Goal: Task Accomplishment & Management: Complete application form

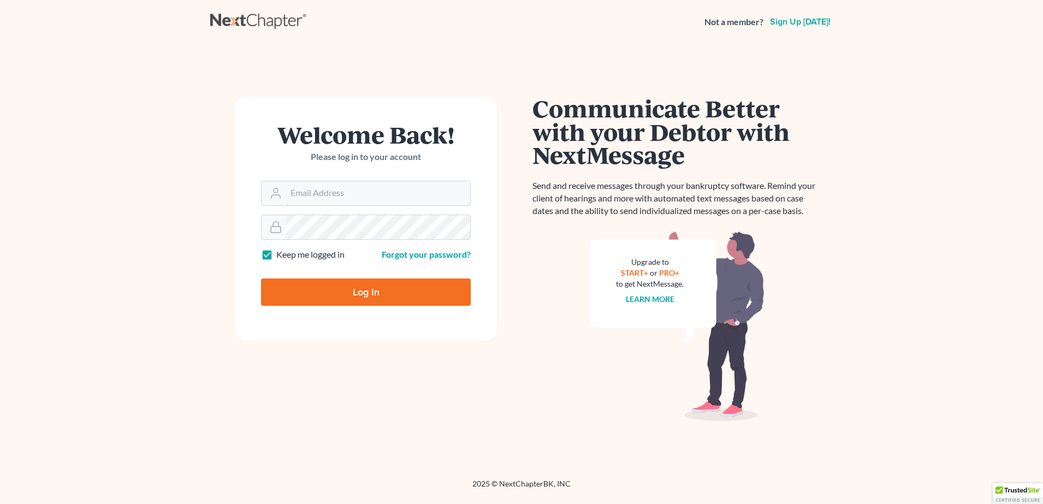
type input "[PERSON_NAME][EMAIL_ADDRESS][PERSON_NAME][DOMAIN_NAME]"
click at [294, 290] on input "Log In" at bounding box center [366, 292] width 210 height 27
type input "Thinking..."
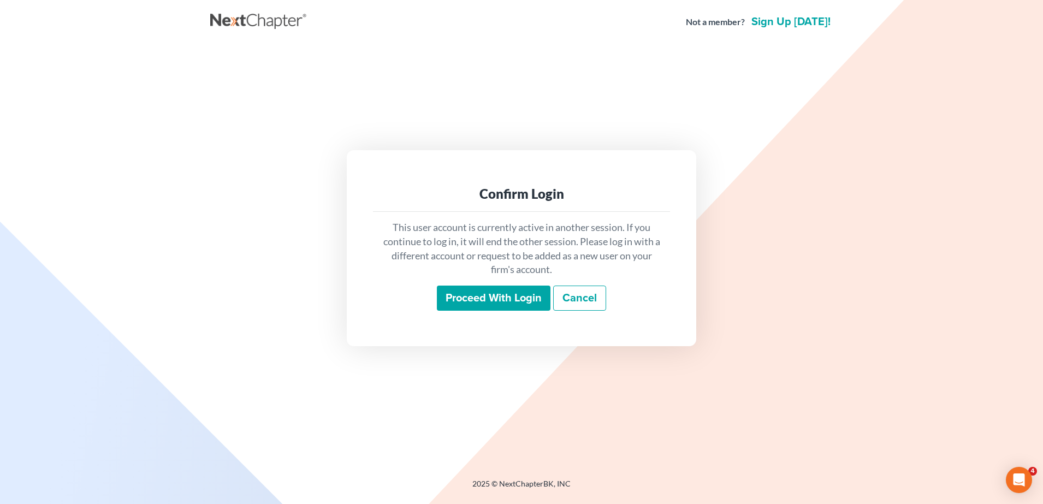
click at [526, 293] on input "Proceed with login" at bounding box center [494, 298] width 114 height 25
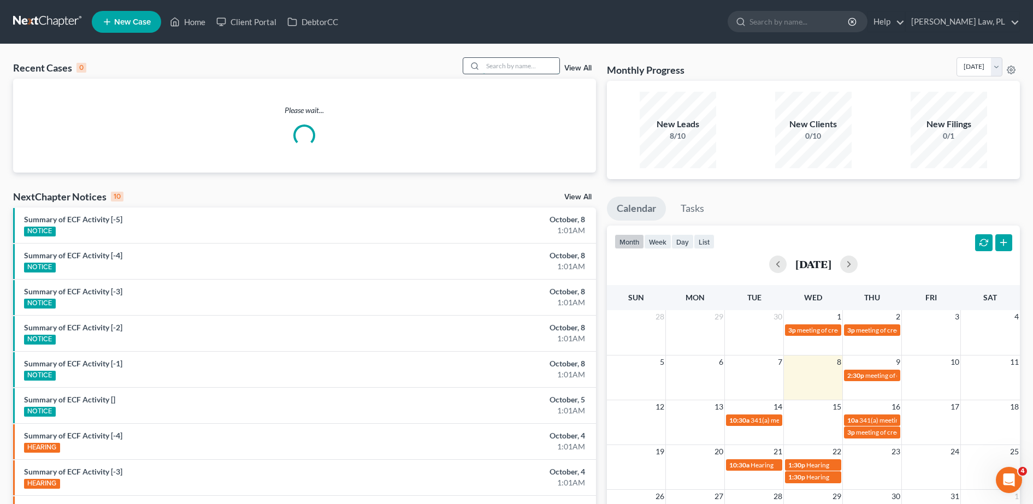
click at [501, 64] on input "search" at bounding box center [521, 66] width 76 height 16
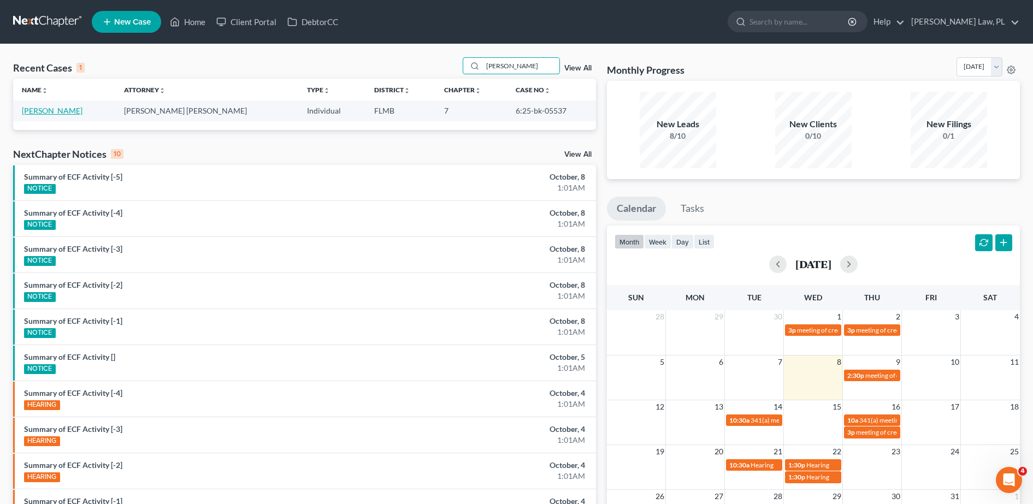
type input "[PERSON_NAME]"
click at [54, 111] on link "[PERSON_NAME]" at bounding box center [52, 110] width 61 height 9
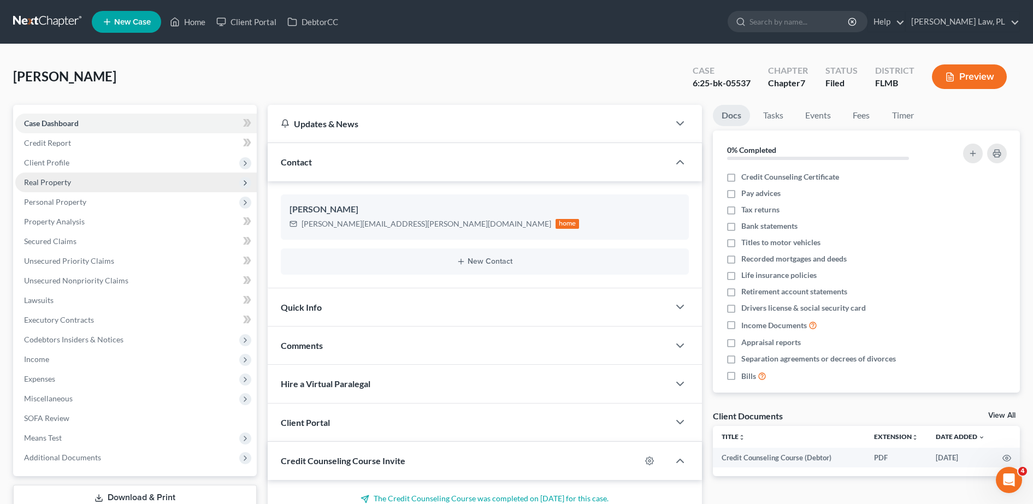
scroll to position [103, 0]
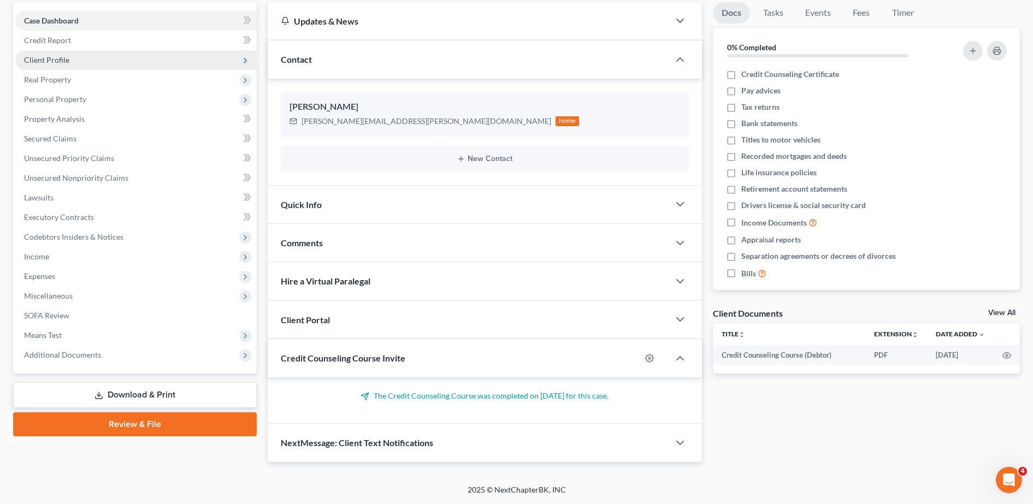
click at [73, 59] on span "Client Profile" at bounding box center [135, 60] width 241 height 20
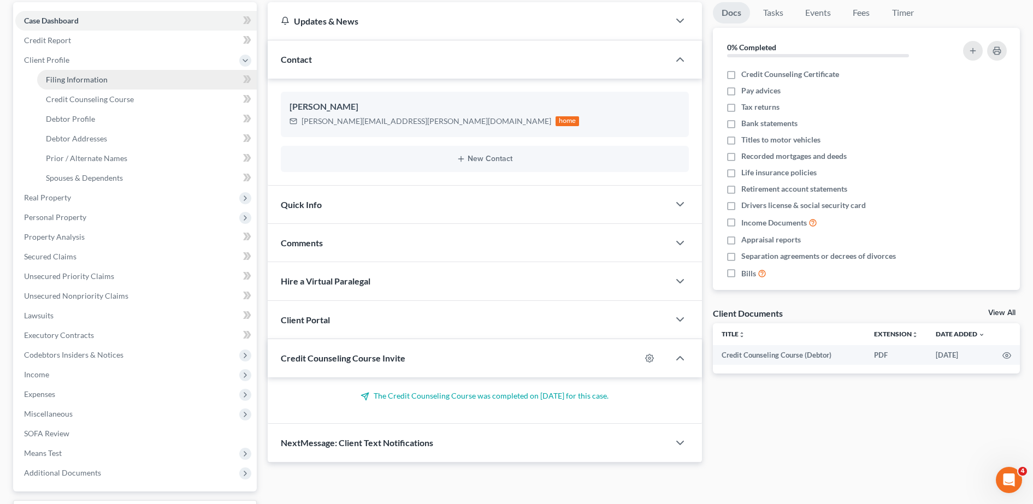
click at [85, 81] on span "Filing Information" at bounding box center [77, 79] width 62 height 9
select select "1"
select select "0"
select select "15"
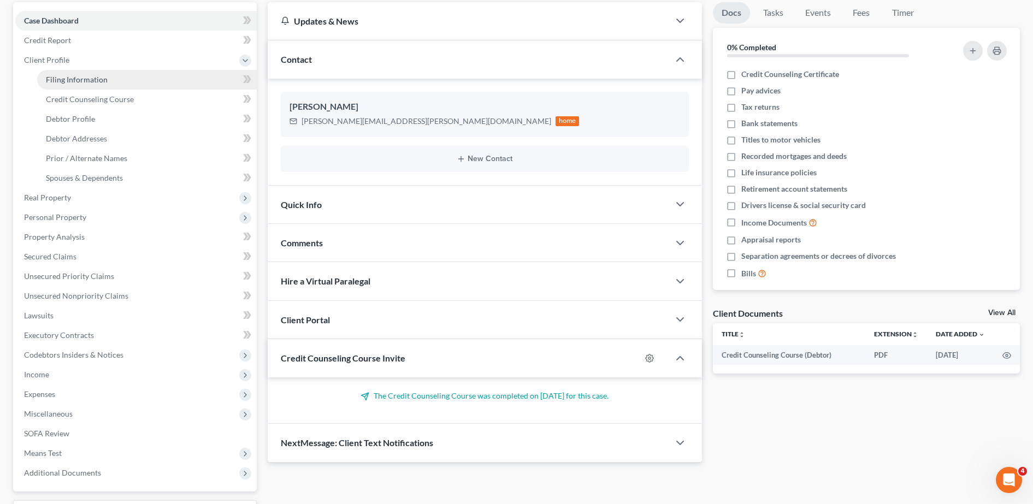
select select "0"
select select "9"
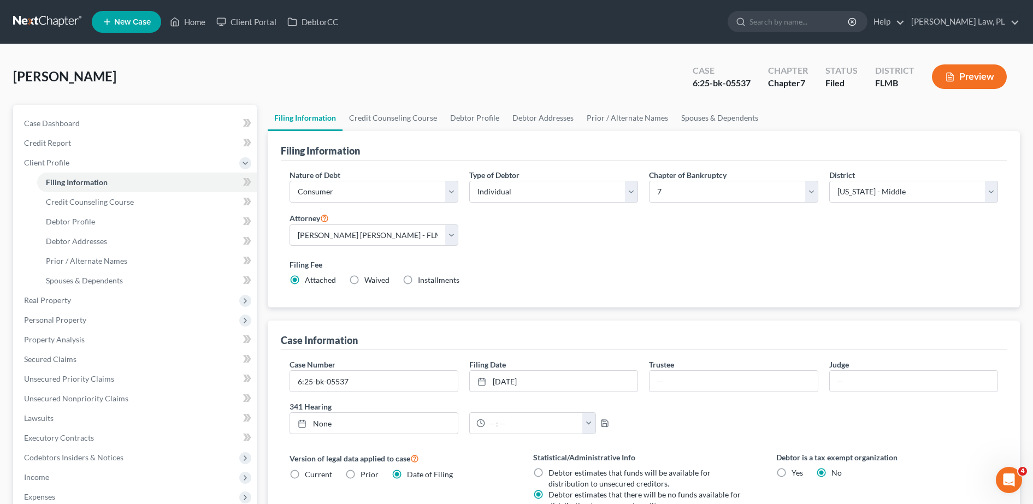
scroll to position [216, 0]
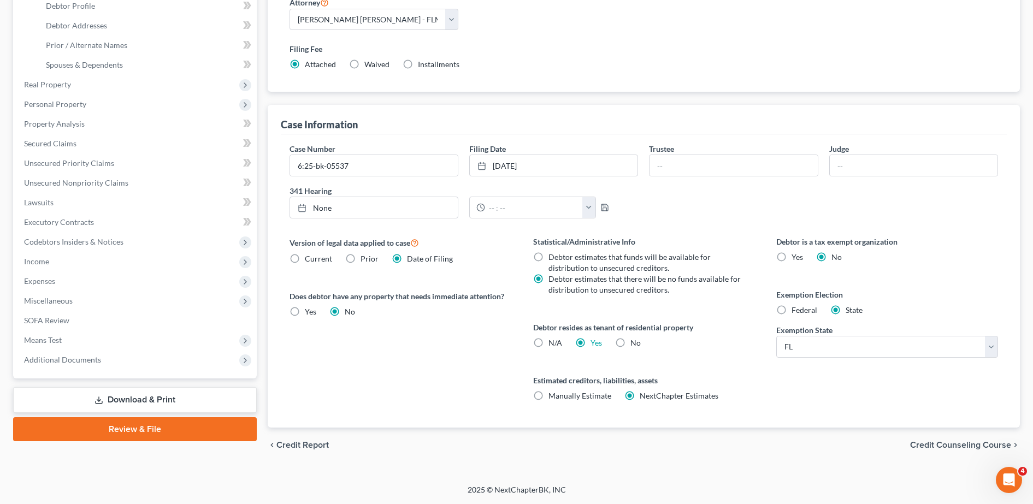
click at [591, 343] on label "Yes Yes" at bounding box center [596, 343] width 11 height 11
click at [595, 343] on input "Yes Yes" at bounding box center [598, 341] width 7 height 7
click at [549, 344] on label "N/A" at bounding box center [556, 343] width 14 height 11
click at [553, 344] on input "N/A" at bounding box center [556, 341] width 7 height 7
radio input "true"
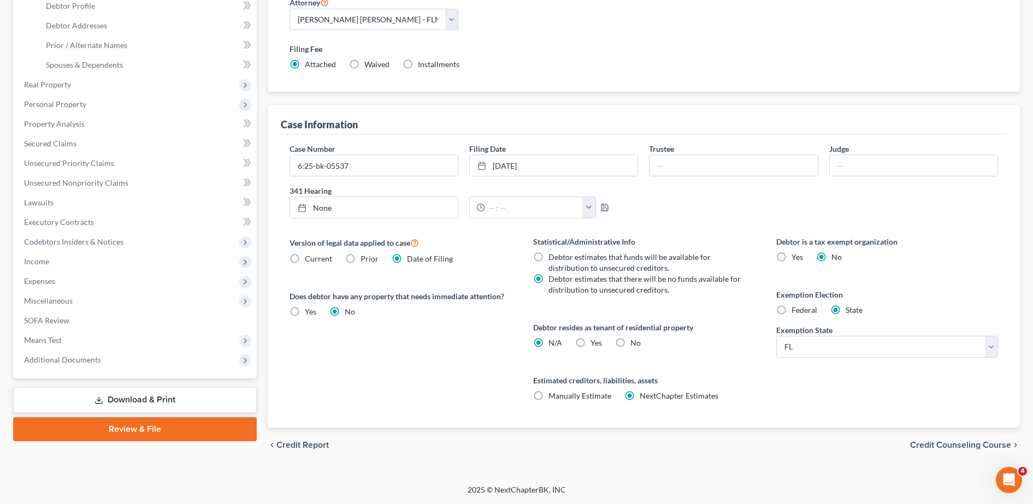
click at [591, 341] on label "Yes Yes" at bounding box center [596, 343] width 11 height 11
click at [595, 341] on input "Yes Yes" at bounding box center [598, 341] width 7 height 7
radio input "true"
radio input "false"
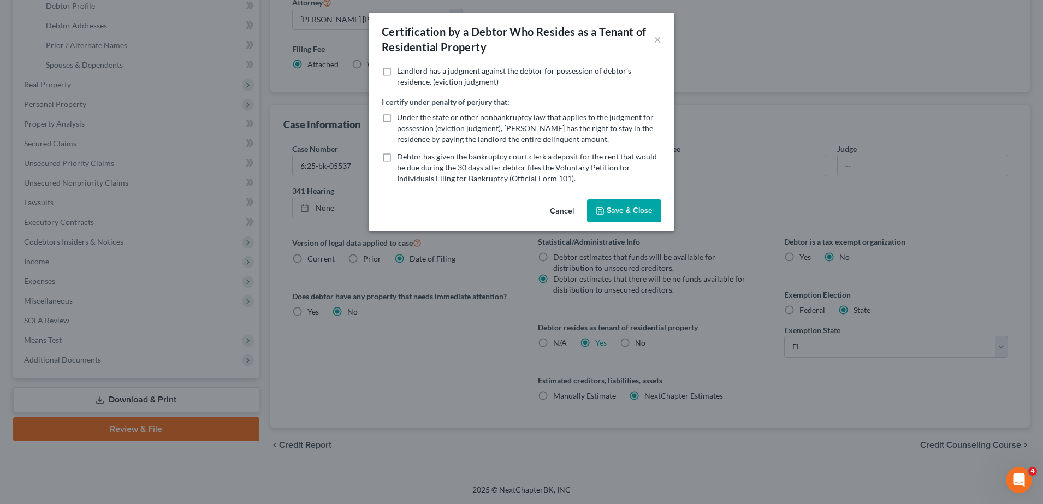
click at [616, 212] on button "Save & Close" at bounding box center [624, 210] width 74 height 23
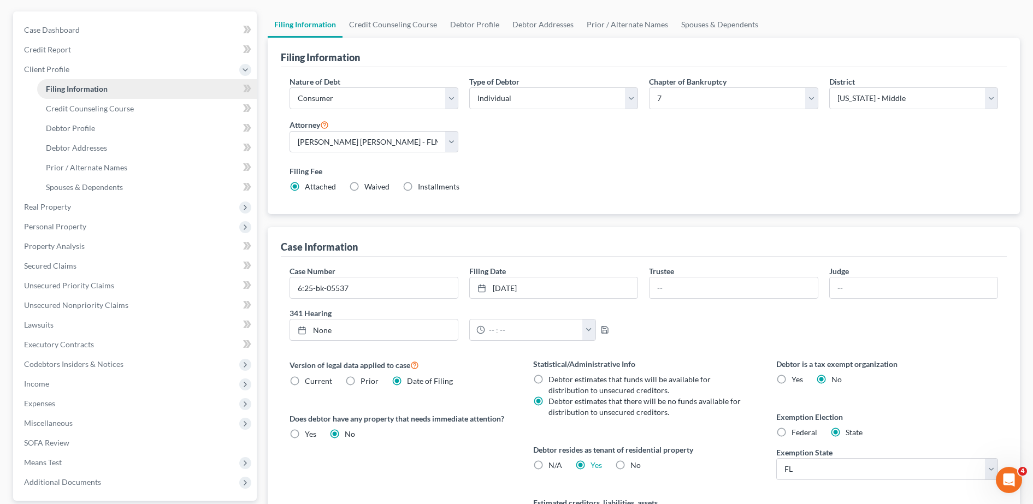
scroll to position [93, 0]
click at [76, 109] on span "Credit Counseling Course" at bounding box center [90, 108] width 88 height 9
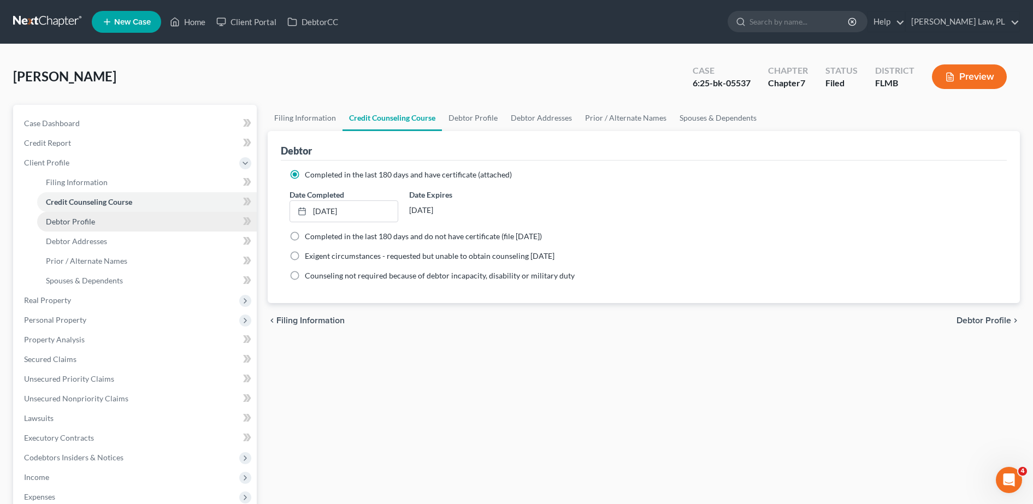
click at [89, 219] on span "Debtor Profile" at bounding box center [70, 221] width 49 height 9
select select "3"
select select "2"
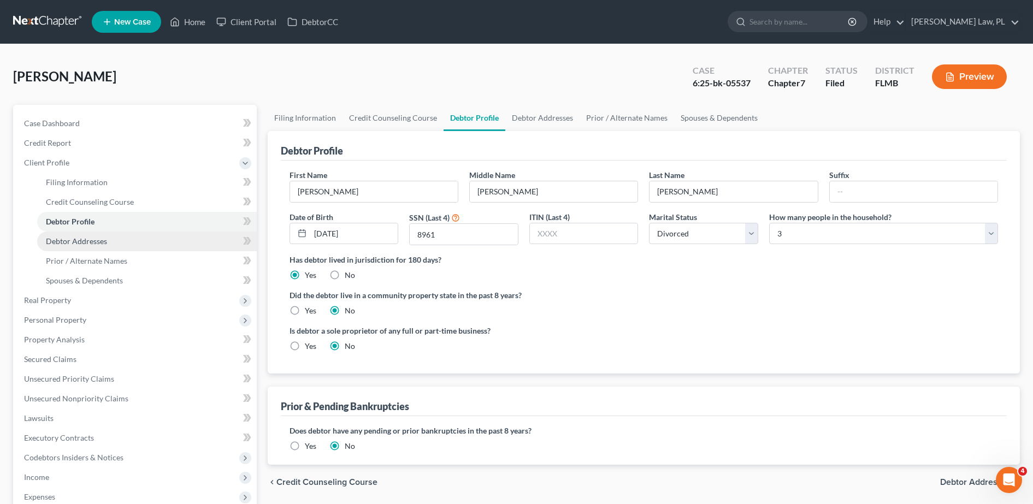
click at [88, 244] on span "Debtor Addresses" at bounding box center [76, 241] width 61 height 9
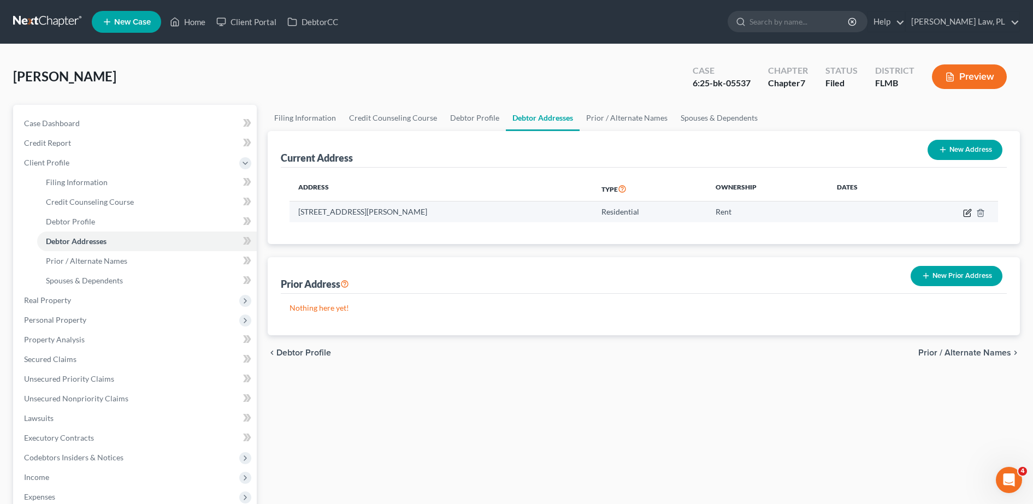
click at [968, 214] on icon "button" at bounding box center [967, 213] width 9 height 9
select select "9"
select select "0"
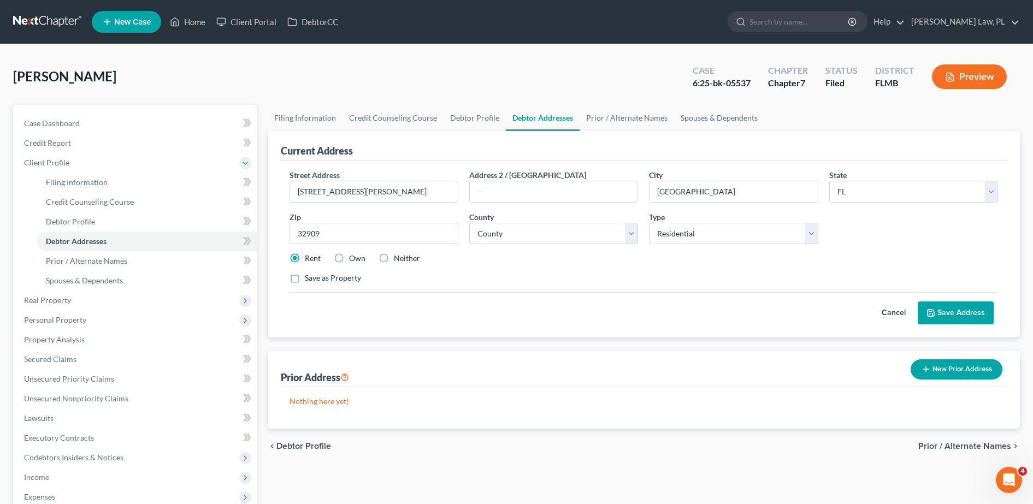
click at [931, 309] on icon at bounding box center [931, 313] width 9 height 9
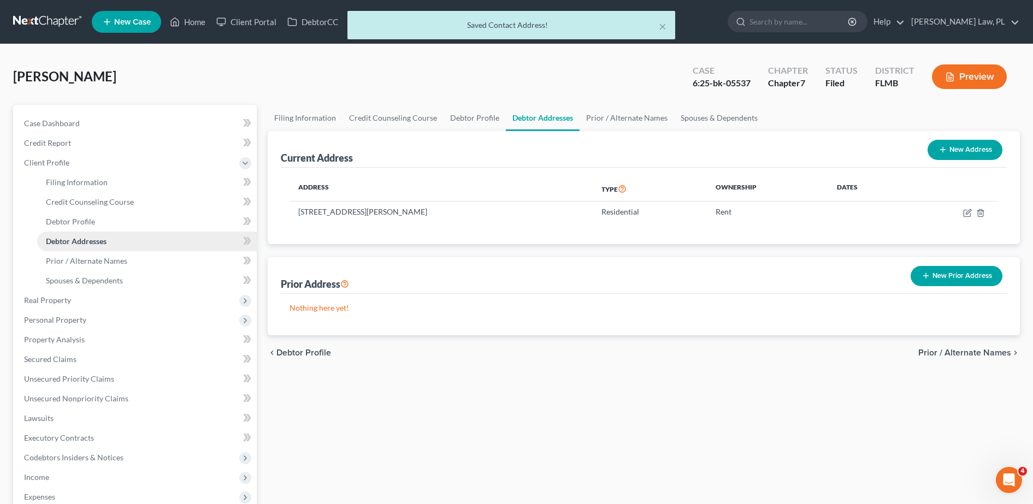
click at [111, 250] on link "Debtor Addresses" at bounding box center [147, 242] width 220 height 20
click at [96, 264] on span "Prior / Alternate Names" at bounding box center [86, 260] width 81 height 9
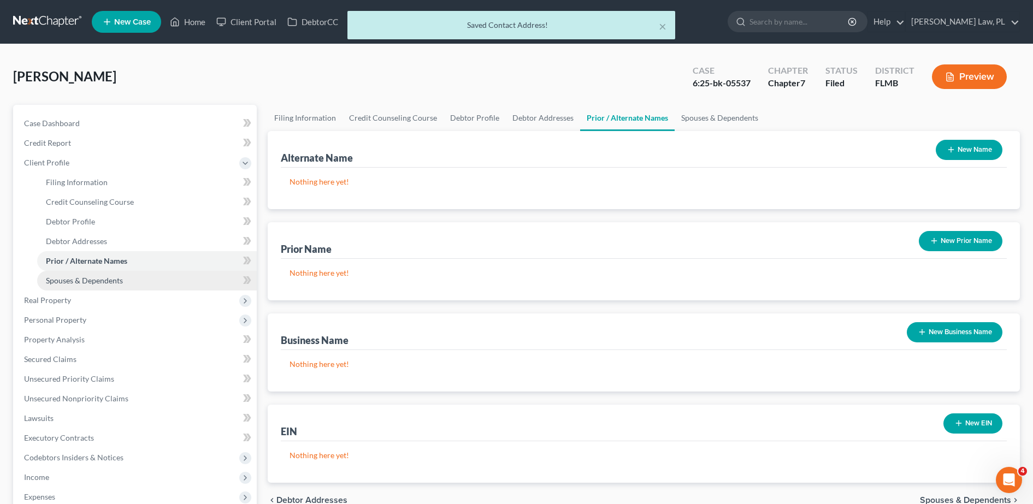
click at [91, 272] on link "Spouses & Dependents" at bounding box center [147, 281] width 220 height 20
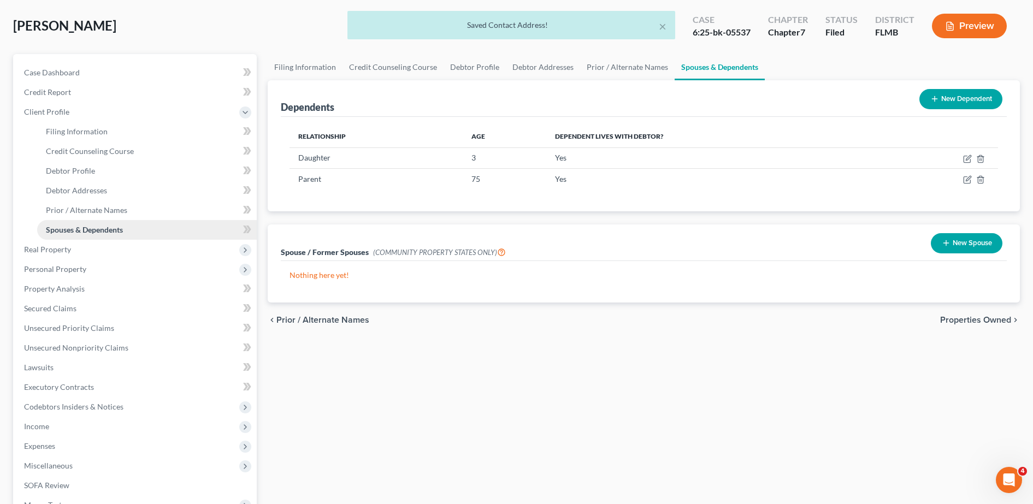
scroll to position [52, 0]
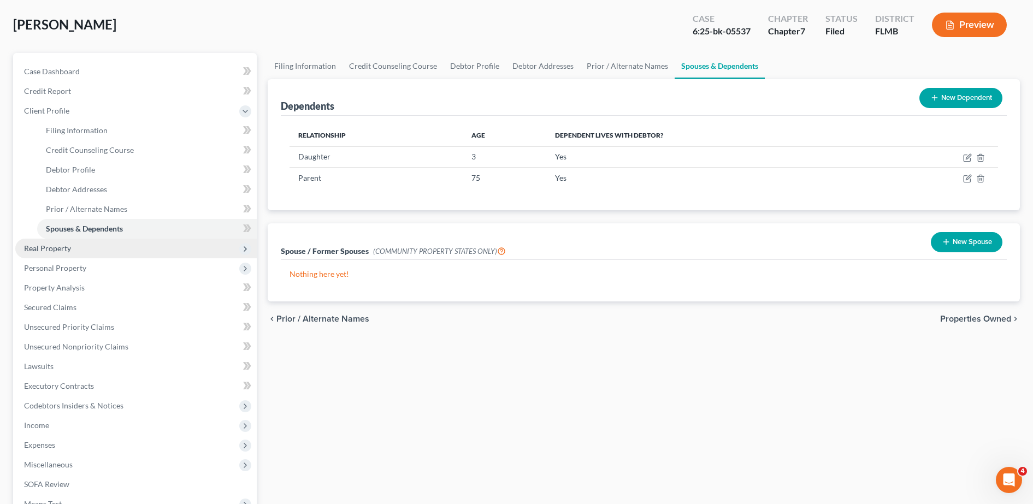
click at [76, 255] on span "Real Property" at bounding box center [135, 249] width 241 height 20
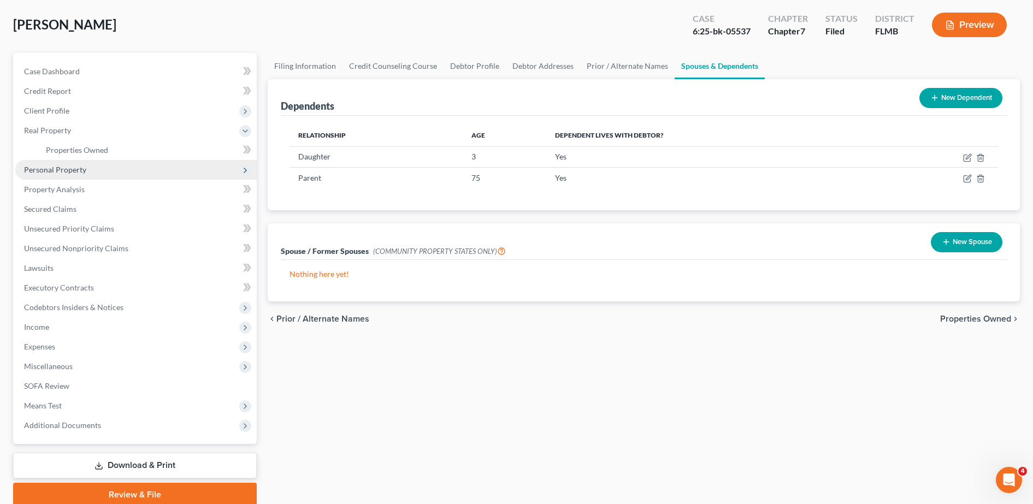
click at [86, 160] on span "Personal Property" at bounding box center [135, 170] width 241 height 20
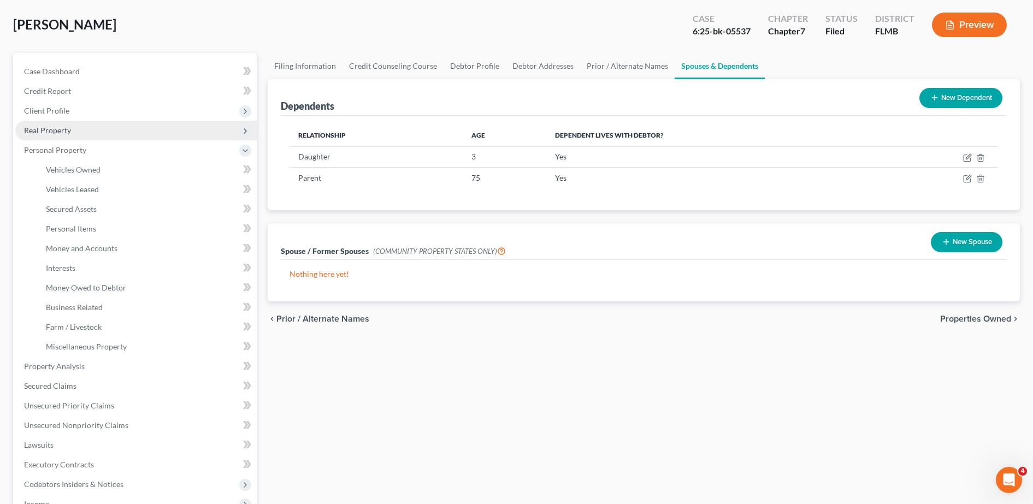
click at [75, 132] on span "Real Property" at bounding box center [135, 131] width 241 height 20
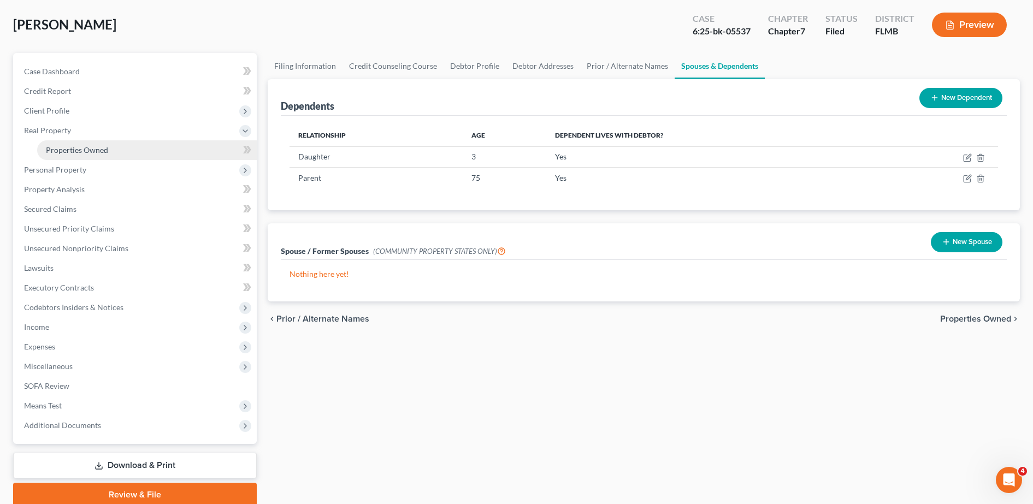
click at [80, 147] on span "Properties Owned" at bounding box center [77, 149] width 62 height 9
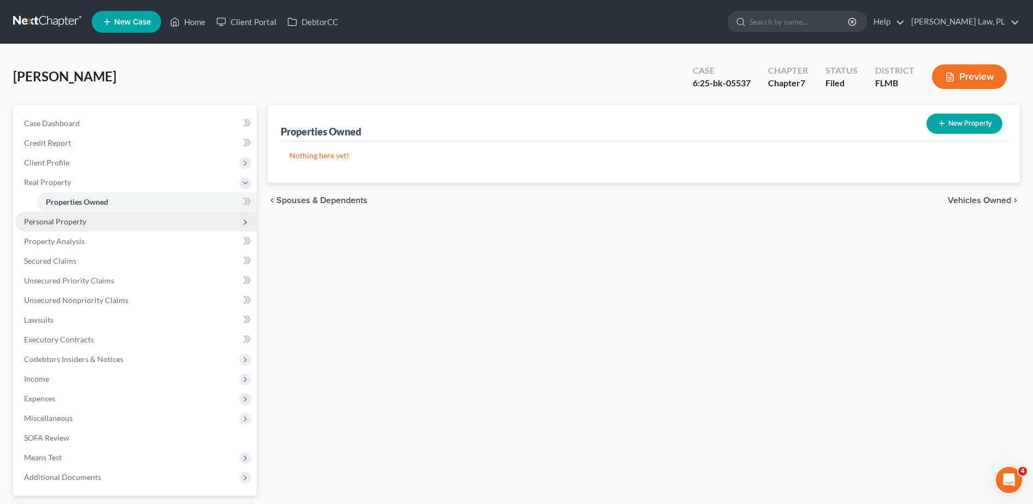
click at [77, 222] on span "Personal Property" at bounding box center [55, 221] width 62 height 9
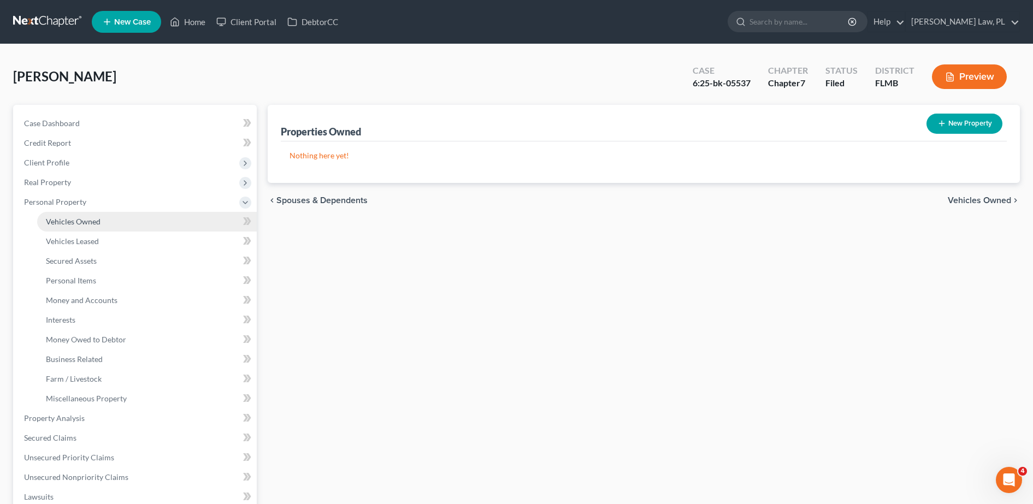
click at [66, 225] on span "Vehicles Owned" at bounding box center [73, 221] width 55 height 9
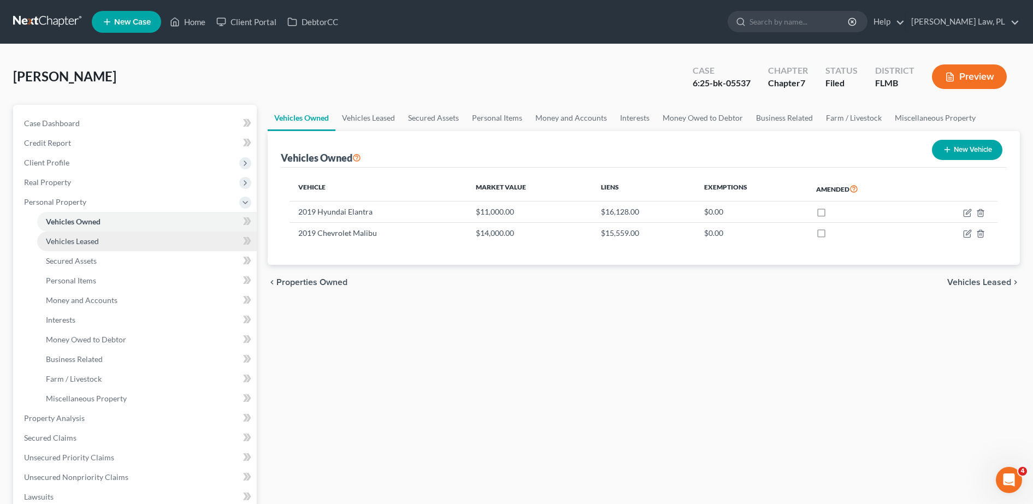
click at [75, 245] on span "Vehicles Leased" at bounding box center [72, 241] width 53 height 9
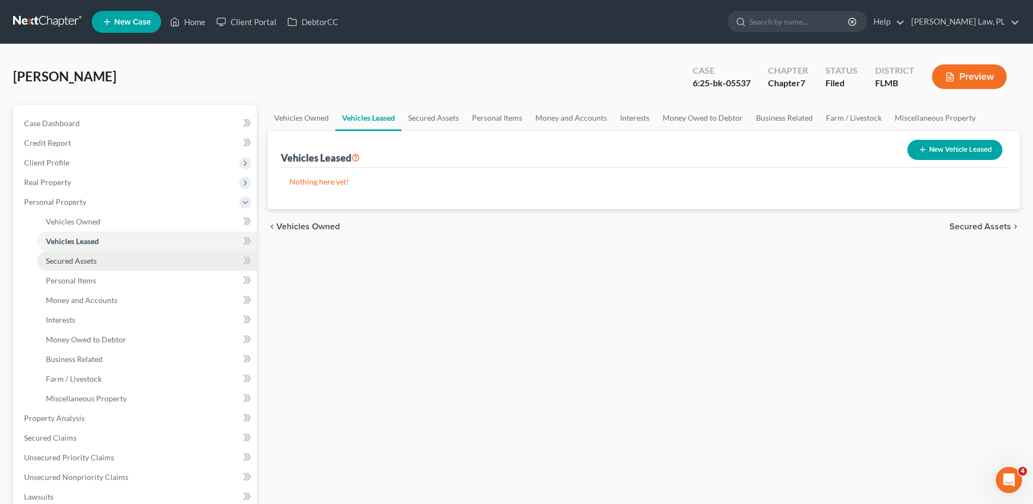
click at [80, 261] on span "Secured Assets" at bounding box center [71, 260] width 51 height 9
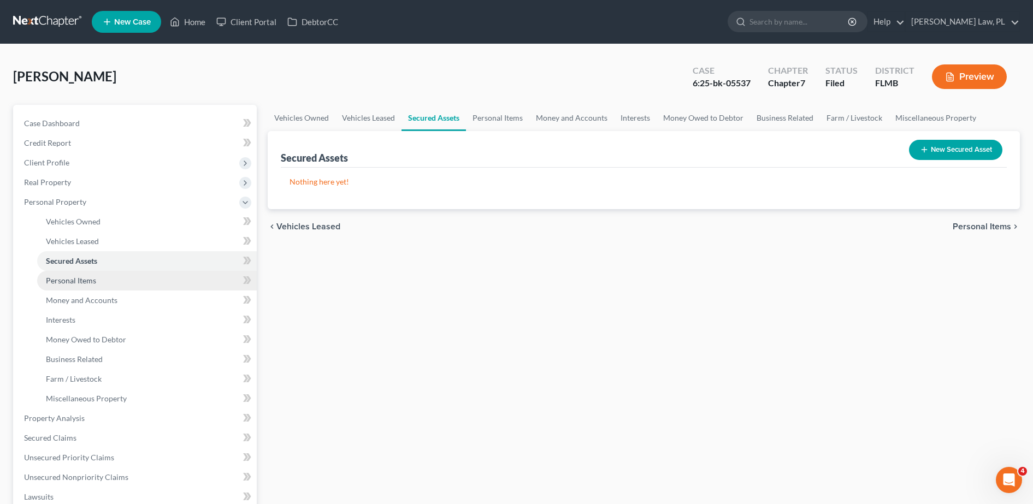
click at [80, 281] on span "Personal Items" at bounding box center [71, 280] width 50 height 9
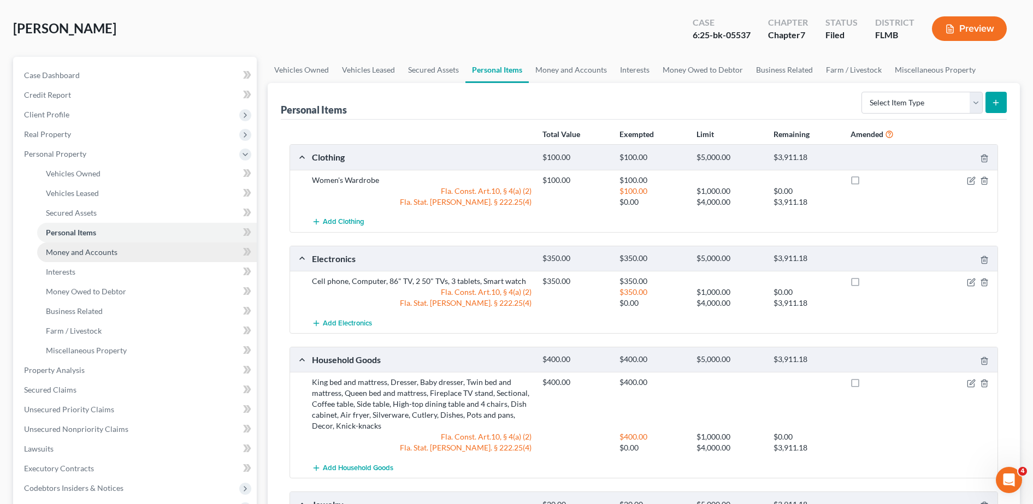
click at [148, 255] on link "Money and Accounts" at bounding box center [147, 253] width 220 height 20
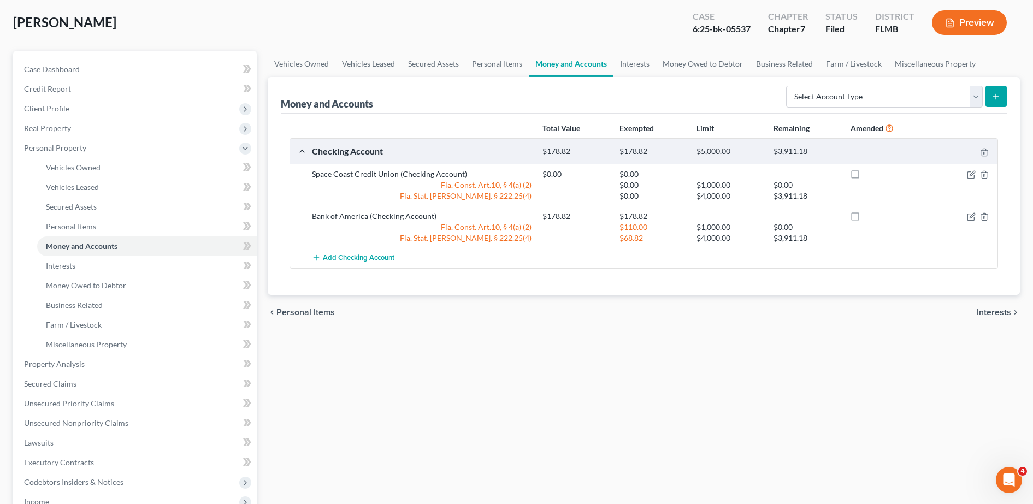
scroll to position [55, 0]
click at [106, 263] on link "Interests" at bounding box center [147, 266] width 220 height 20
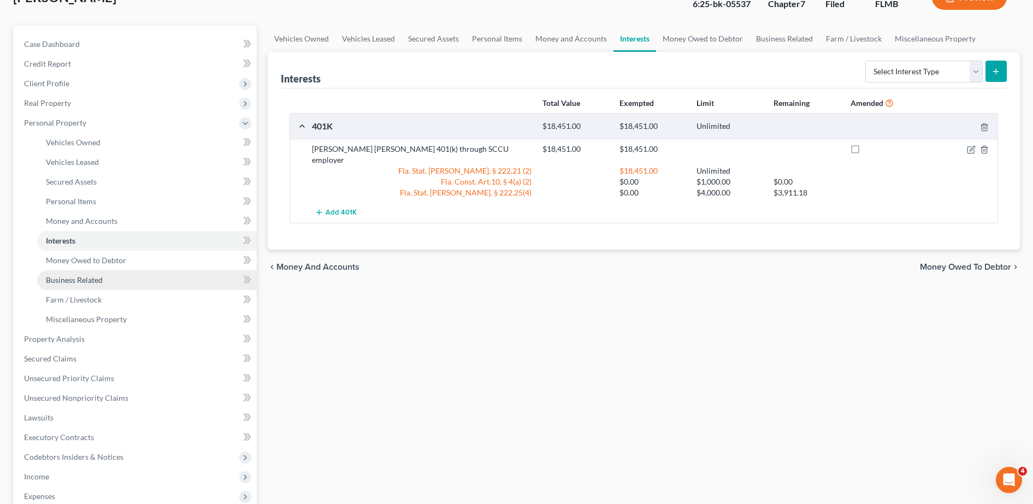
scroll to position [80, 0]
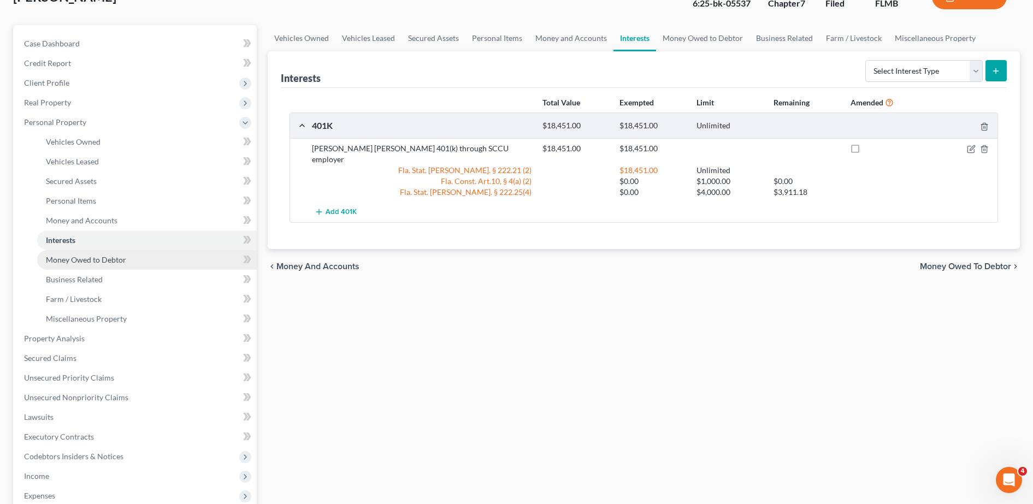
click at [92, 263] on span "Money Owed to Debtor" at bounding box center [86, 259] width 80 height 9
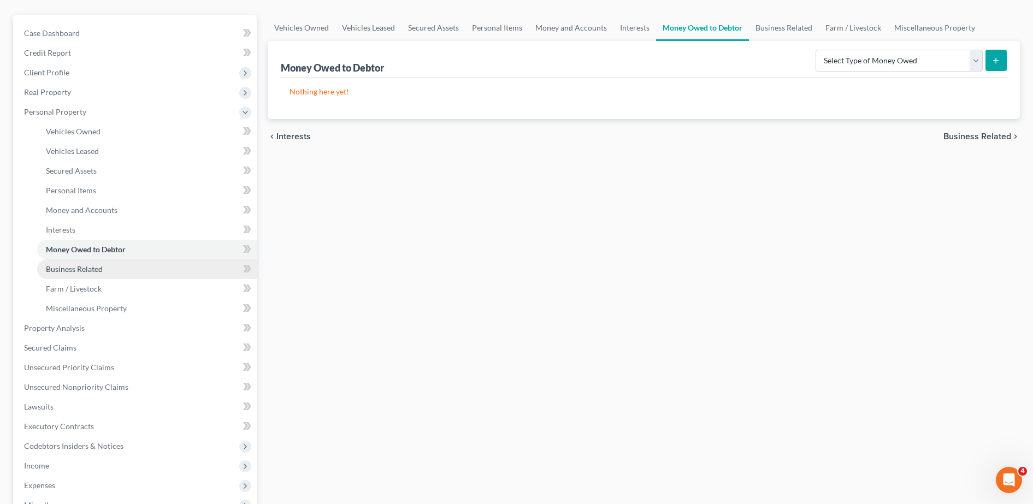
click at [75, 274] on link "Business Related" at bounding box center [147, 269] width 220 height 20
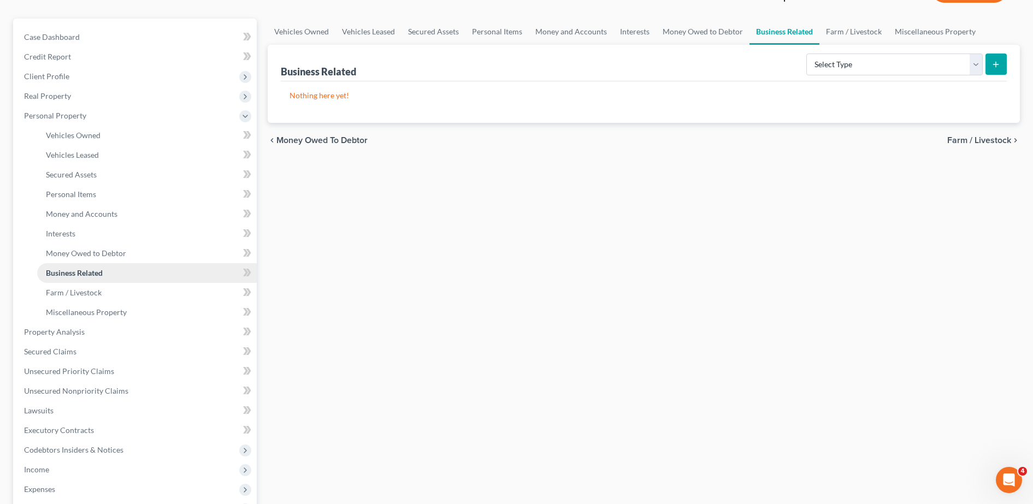
scroll to position [87, 0]
click at [77, 293] on span "Farm / Livestock" at bounding box center [74, 291] width 56 height 9
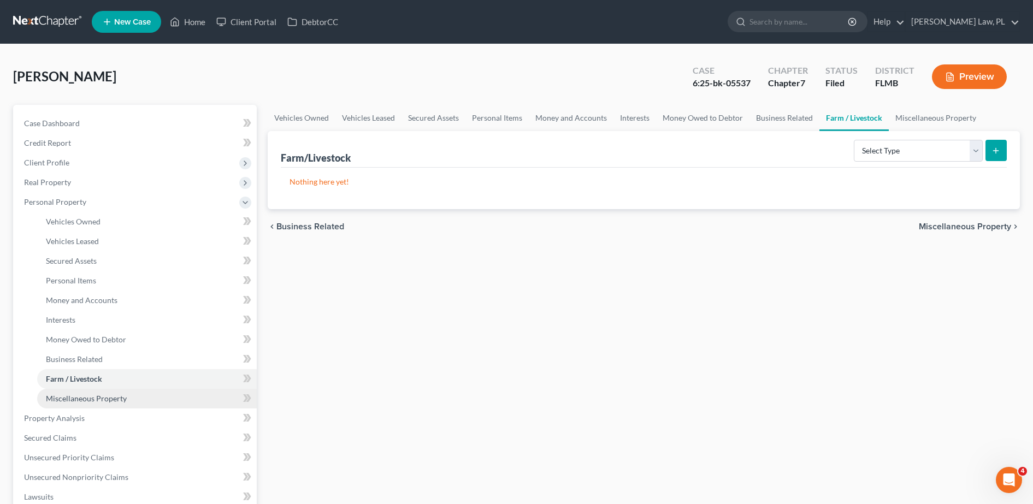
click at [105, 394] on span "Miscellaneous Property" at bounding box center [86, 398] width 81 height 9
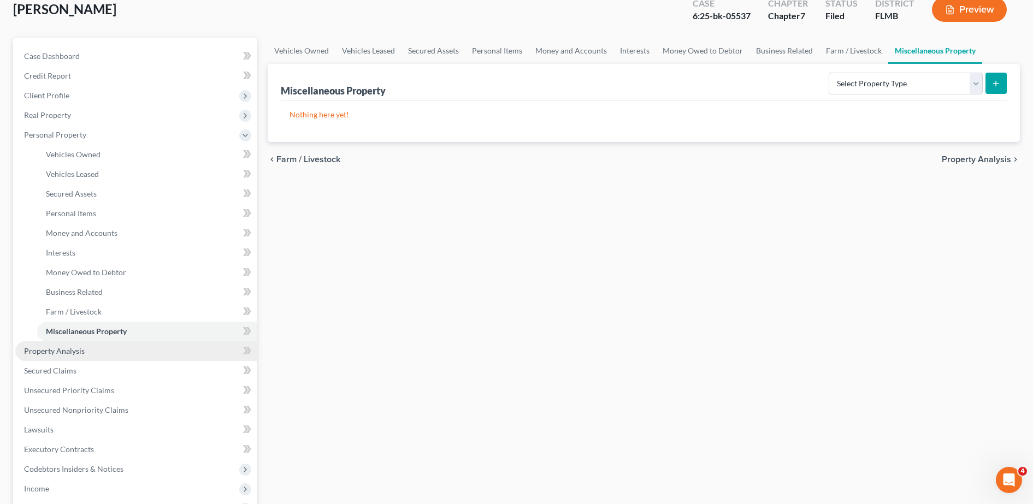
click at [101, 347] on link "Property Analysis" at bounding box center [135, 351] width 241 height 20
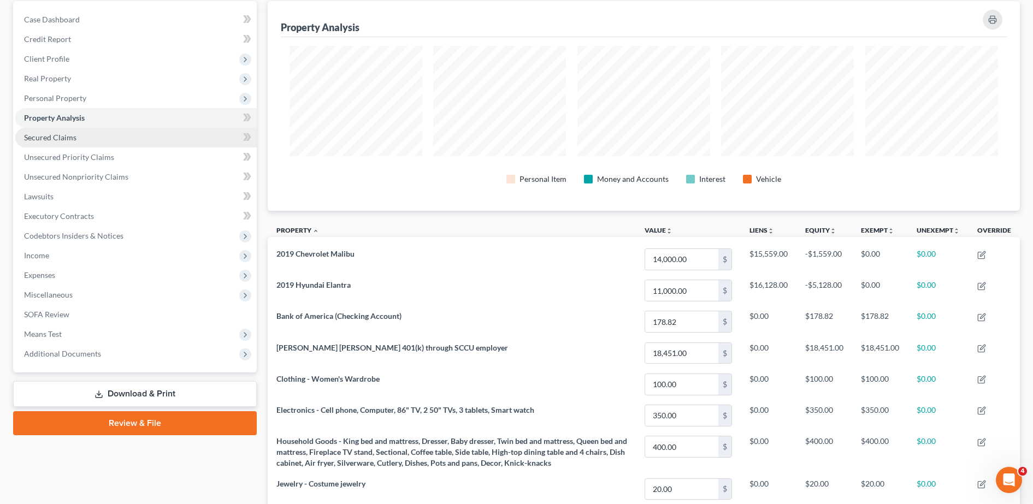
click at [97, 141] on link "Secured Claims" at bounding box center [135, 138] width 241 height 20
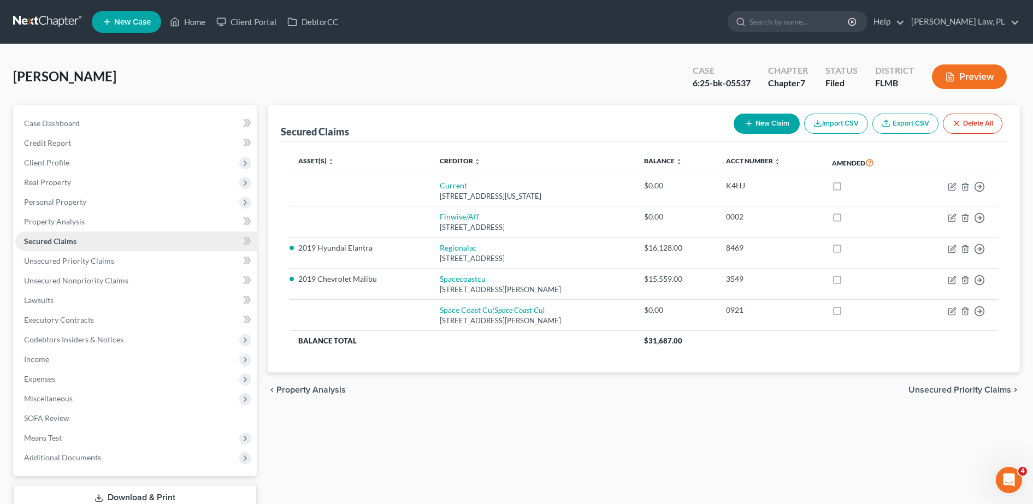
scroll to position [49, 0]
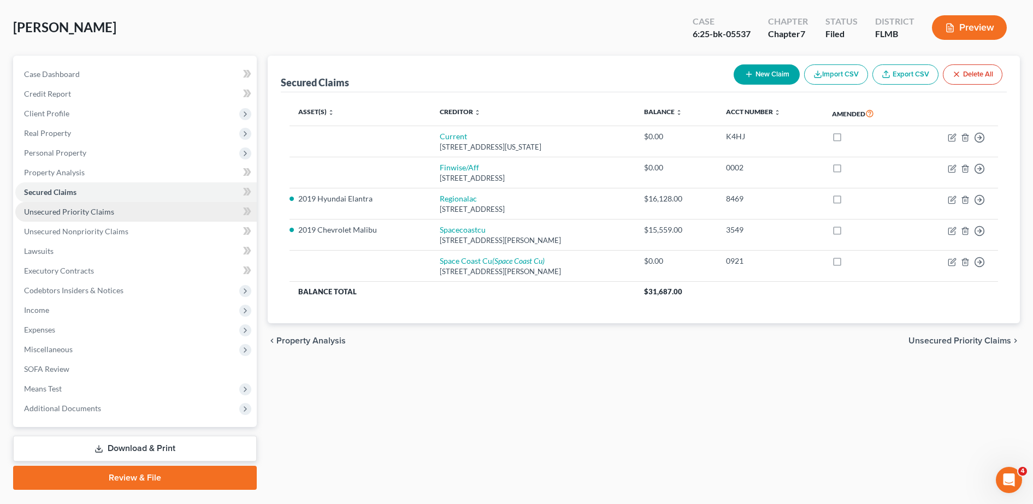
click at [72, 218] on link "Unsecured Priority Claims" at bounding box center [135, 212] width 241 height 20
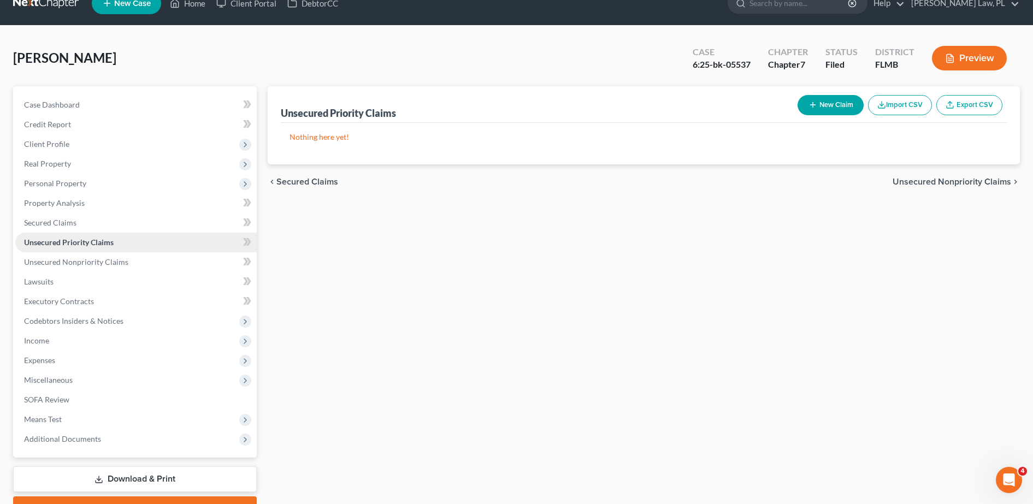
scroll to position [19, 0]
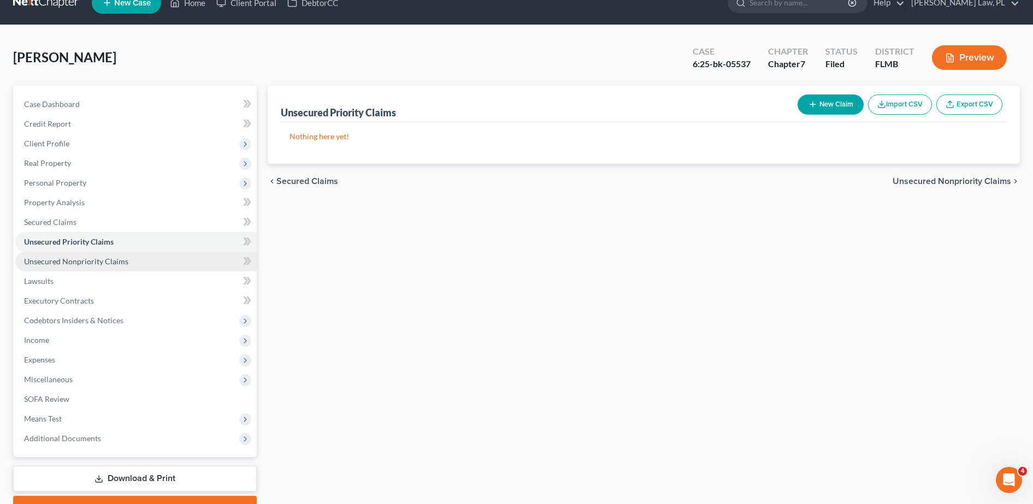
click at [86, 263] on span "Unsecured Nonpriority Claims" at bounding box center [76, 261] width 104 height 9
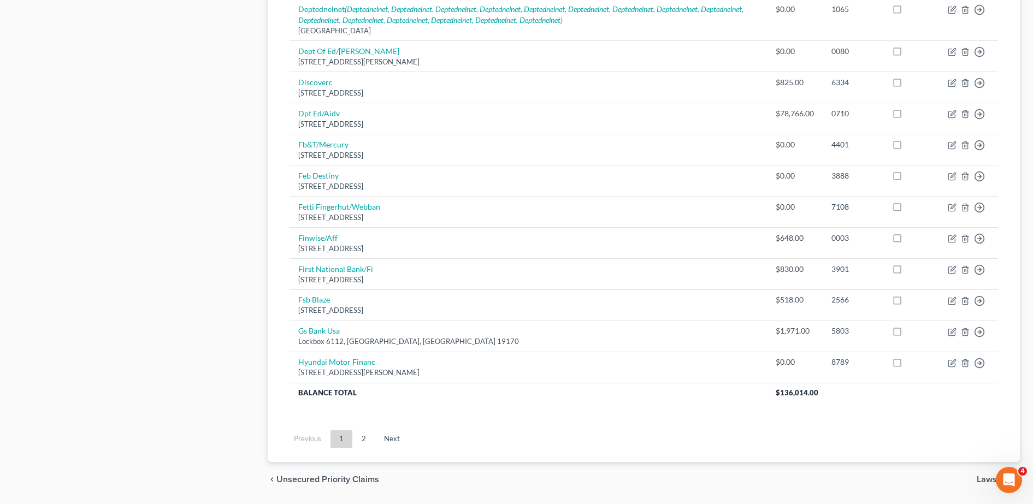
scroll to position [781, 0]
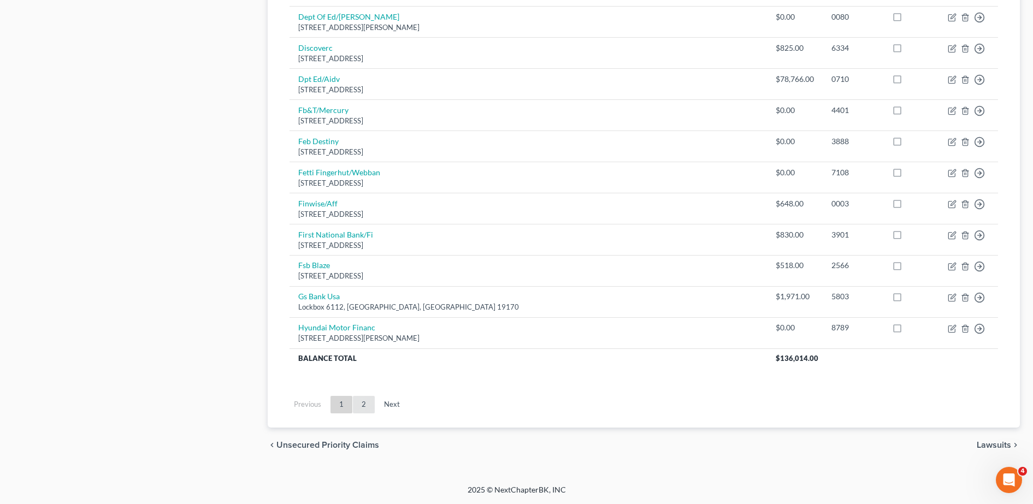
click at [363, 406] on link "2" at bounding box center [364, 404] width 22 height 17
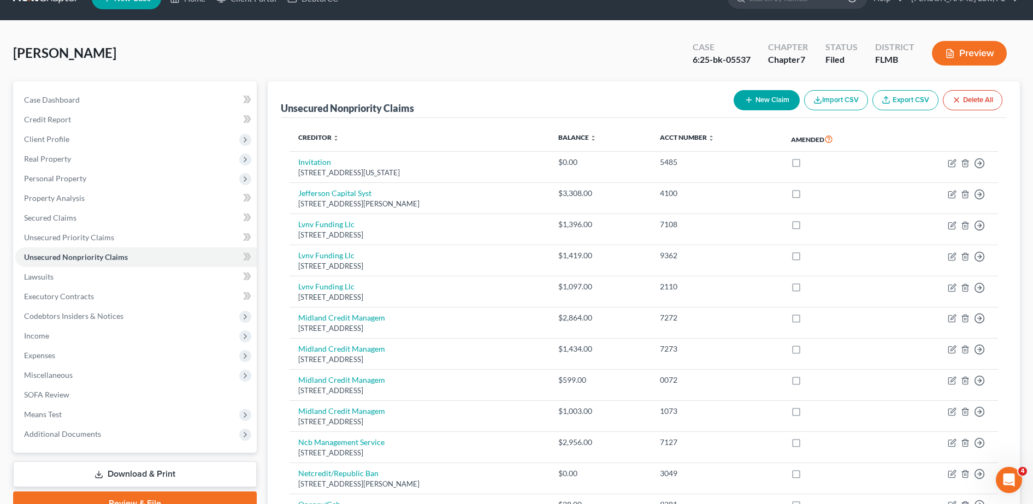
scroll to position [13, 0]
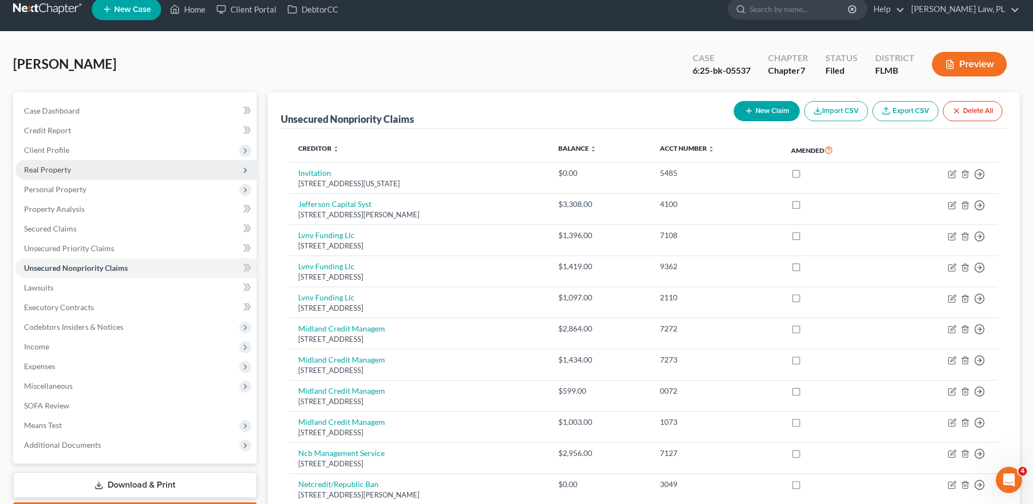
click at [114, 175] on span "Real Property" at bounding box center [135, 170] width 241 height 20
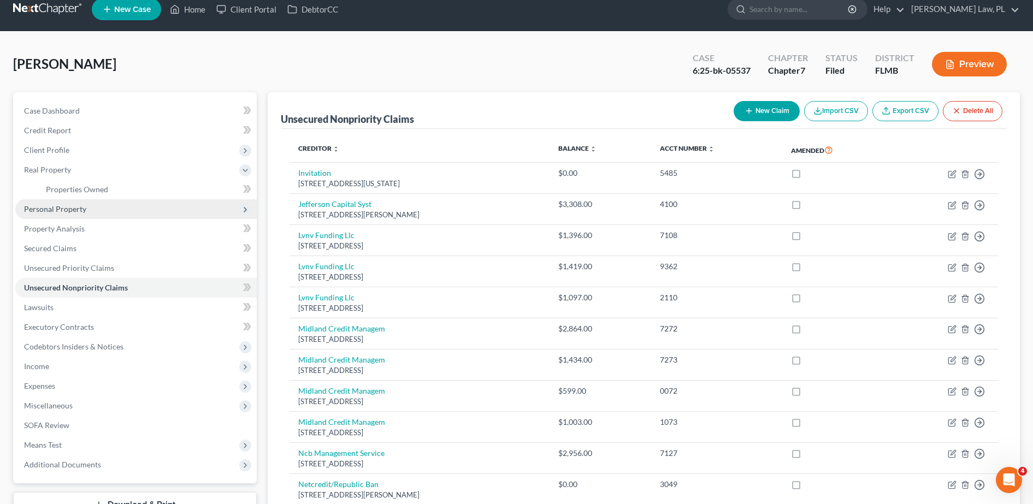
click at [92, 203] on span "Personal Property" at bounding box center [135, 209] width 241 height 20
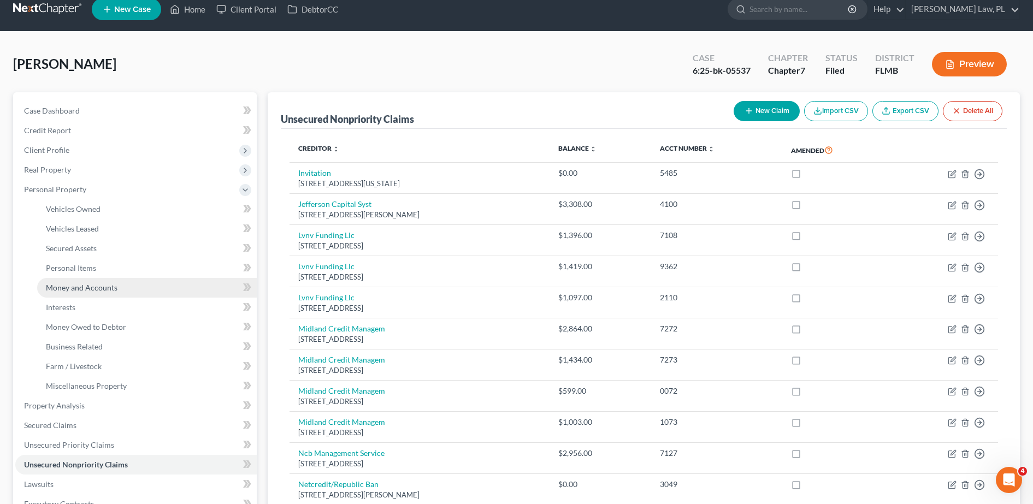
click at [98, 291] on span "Money and Accounts" at bounding box center [82, 287] width 72 height 9
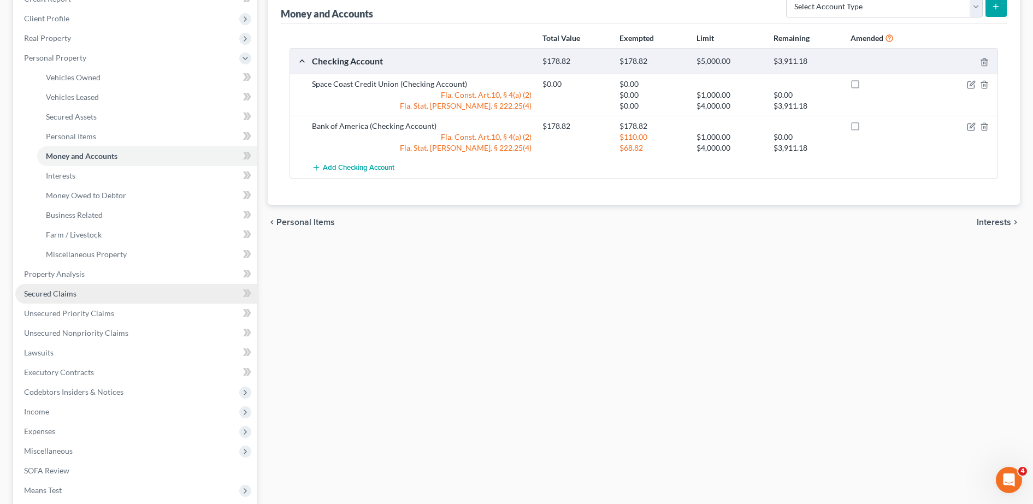
click at [114, 288] on link "Secured Claims" at bounding box center [135, 294] width 241 height 20
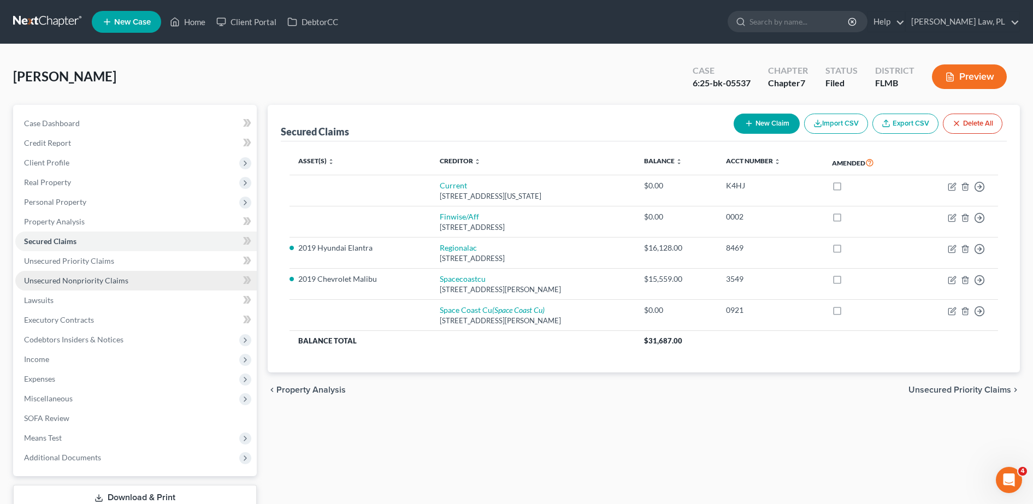
click at [91, 281] on span "Unsecured Nonpriority Claims" at bounding box center [76, 280] width 104 height 9
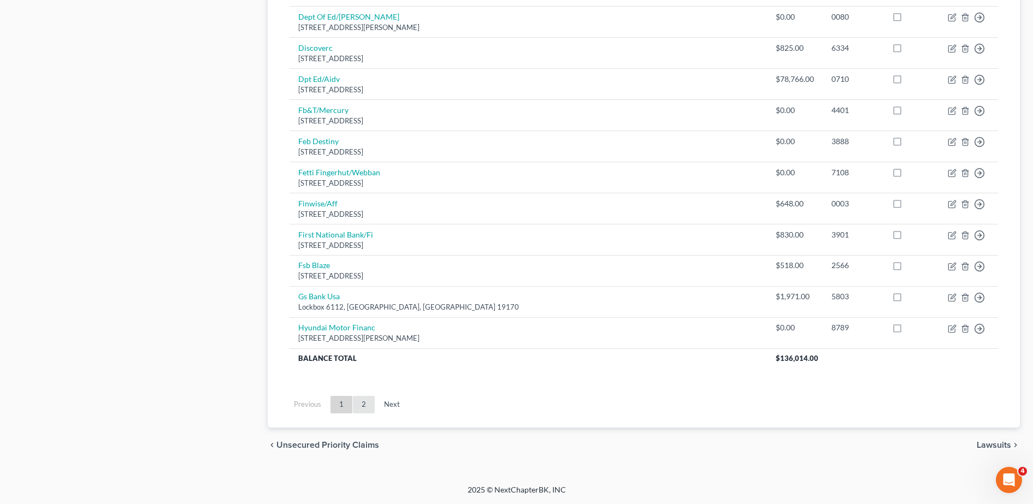
click at [362, 408] on link "2" at bounding box center [364, 404] width 22 height 17
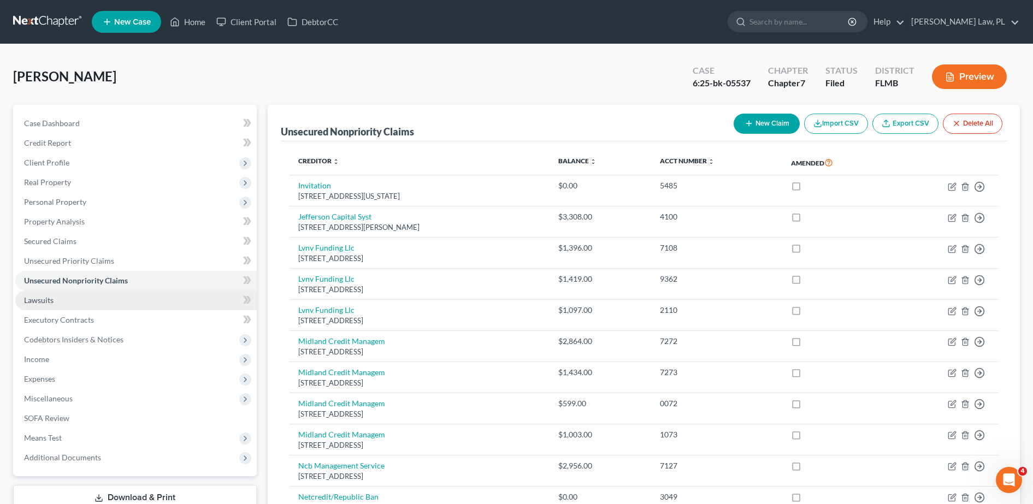
click at [77, 303] on link "Lawsuits" at bounding box center [135, 301] width 241 height 20
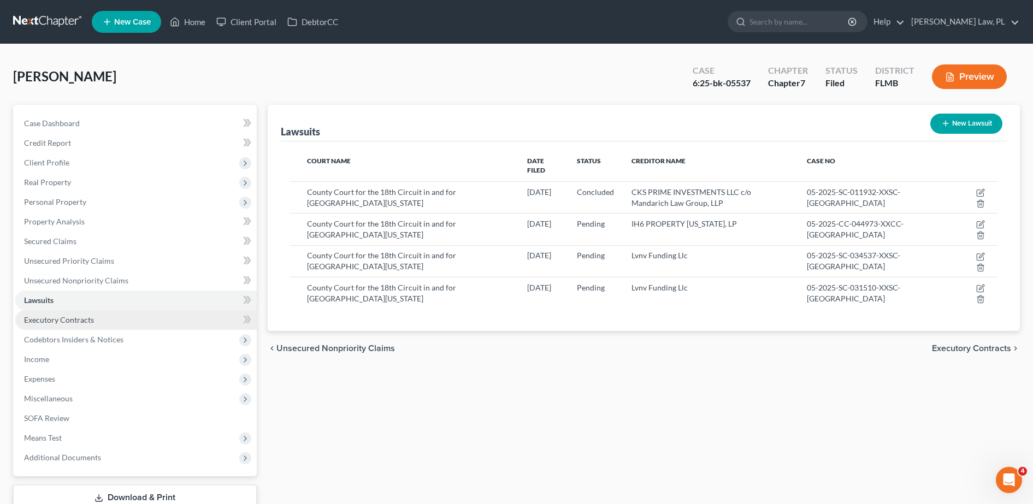
click at [76, 314] on link "Executory Contracts" at bounding box center [135, 320] width 241 height 20
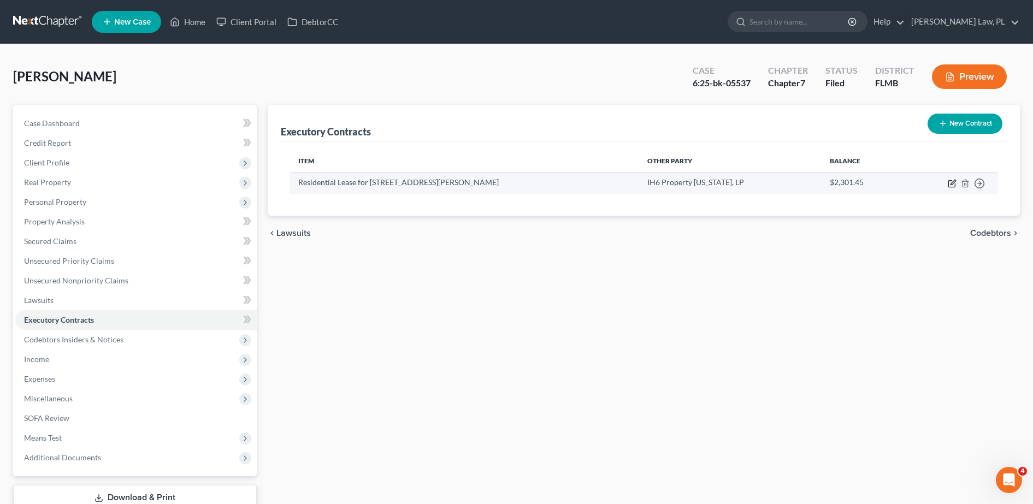
click at [953, 181] on icon "button" at bounding box center [953, 182] width 5 height 5
select select "3"
select select "9"
select select "0"
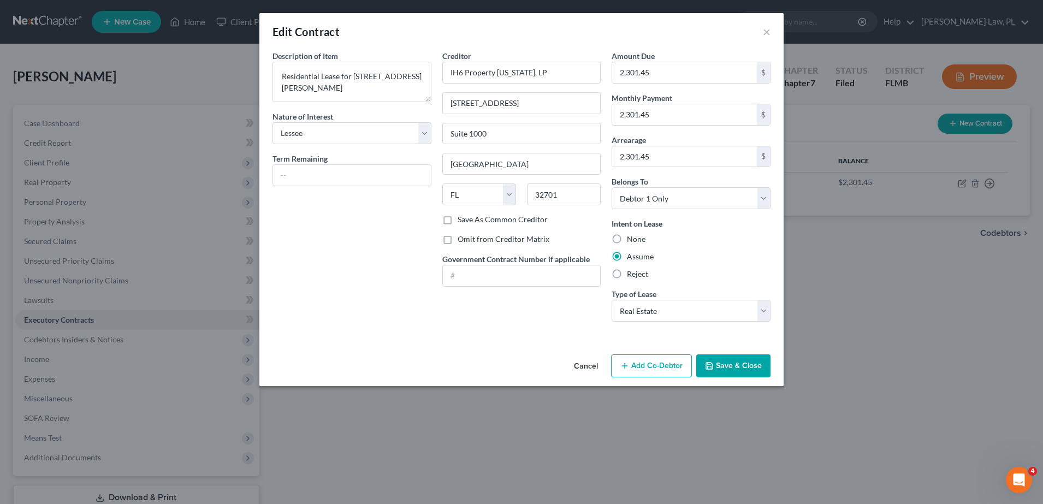
click at [640, 277] on label "Reject" at bounding box center [637, 274] width 21 height 11
click at [639, 276] on input "Reject" at bounding box center [635, 272] width 7 height 7
radio input "true"
click at [502, 360] on div "Cancel Add Co-Debtor Save & Close" at bounding box center [521, 368] width 524 height 36
click at [664, 68] on input "2,301.45" at bounding box center [684, 72] width 145 height 21
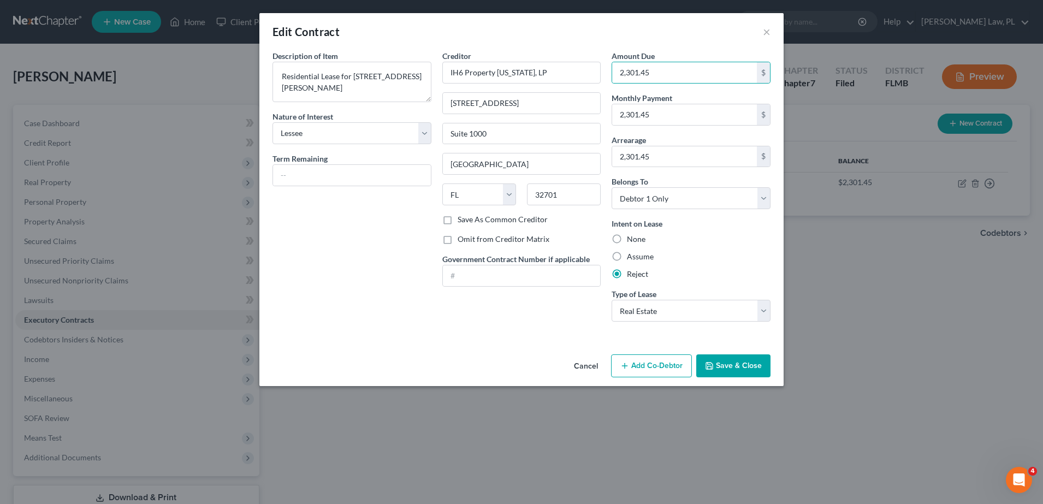
click at [718, 251] on div "Assume" at bounding box center [691, 256] width 159 height 11
drag, startPoint x: 738, startPoint y: 376, endPoint x: 698, endPoint y: 267, distance: 115.8
click at [698, 267] on div "Edit Contract × Description of non-residential real property * Description of I…" at bounding box center [521, 199] width 524 height 373
click at [728, 373] on button "Save & Close" at bounding box center [734, 366] width 74 height 23
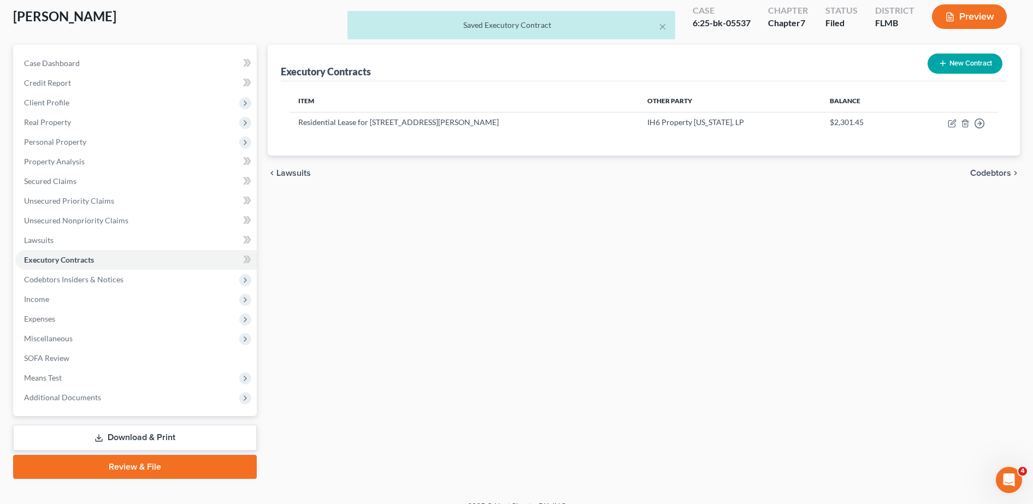
scroll to position [61, 0]
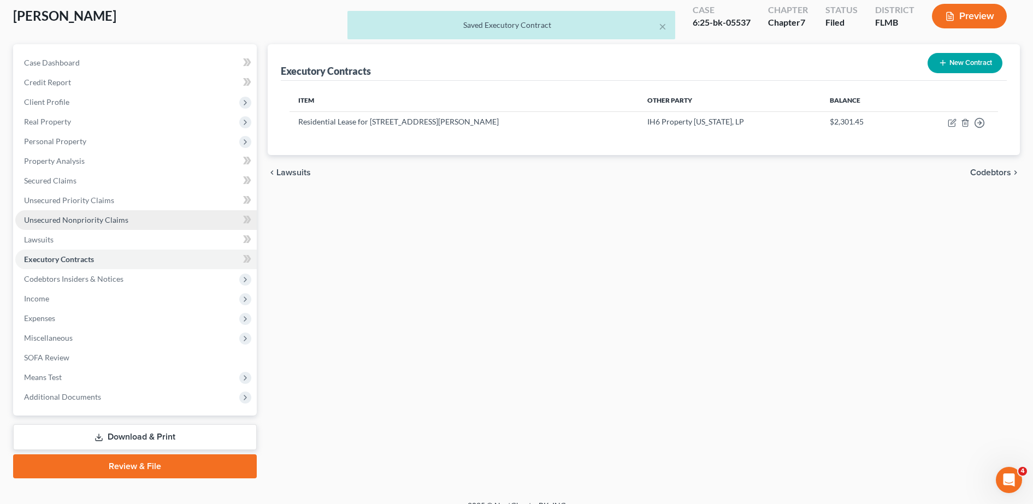
click at [128, 215] on link "Unsecured Nonpriority Claims" at bounding box center [135, 220] width 241 height 20
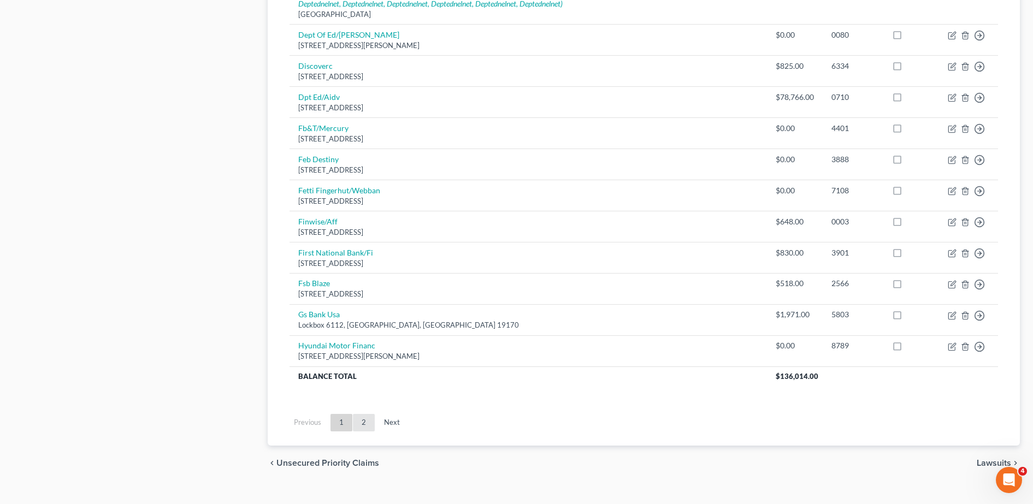
click at [364, 428] on link "2" at bounding box center [364, 422] width 22 height 17
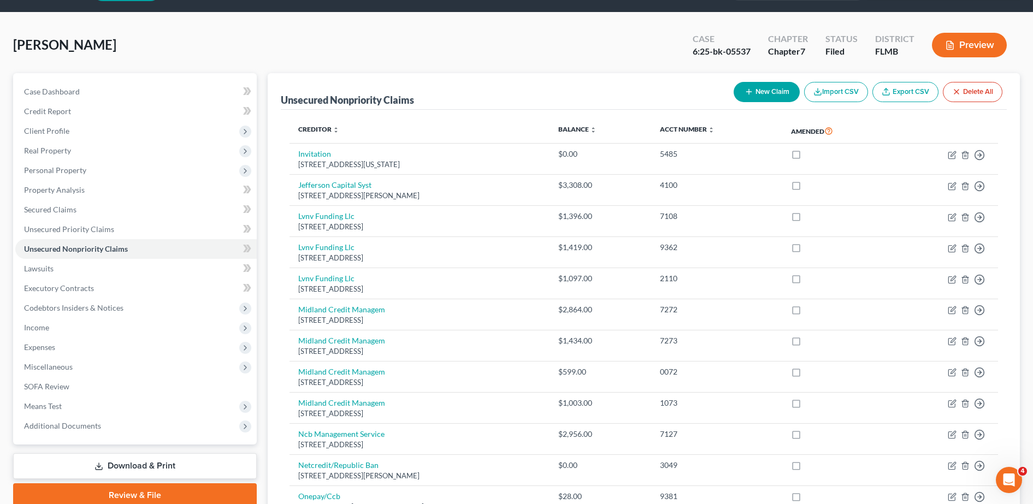
scroll to position [32, 0]
click at [92, 300] on span "Codebtors Insiders & Notices" at bounding box center [135, 308] width 241 height 20
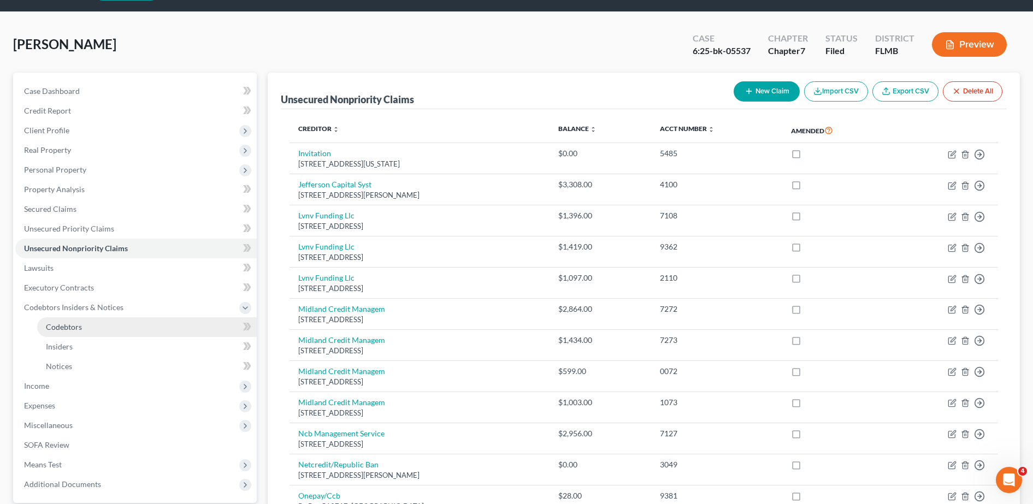
click at [75, 319] on link "Codebtors" at bounding box center [147, 327] width 220 height 20
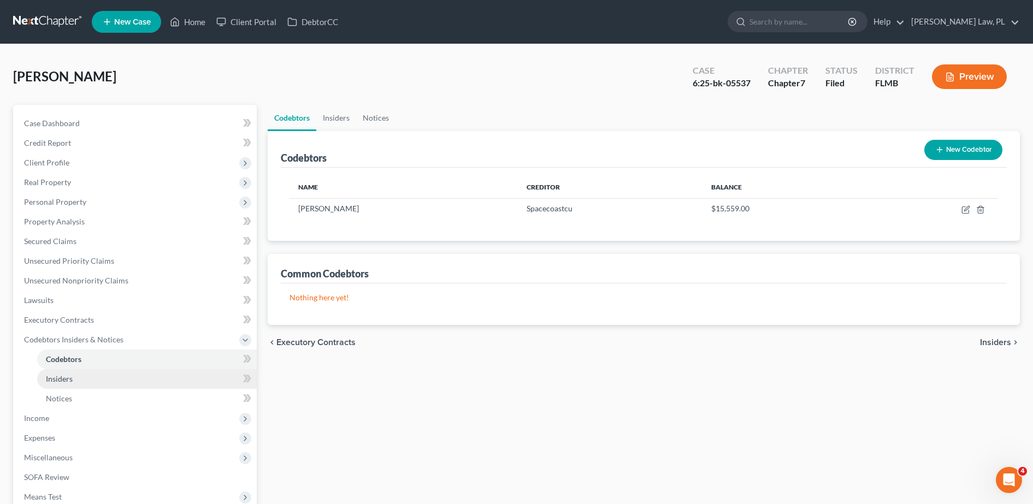
click at [68, 378] on span "Insiders" at bounding box center [59, 378] width 27 height 9
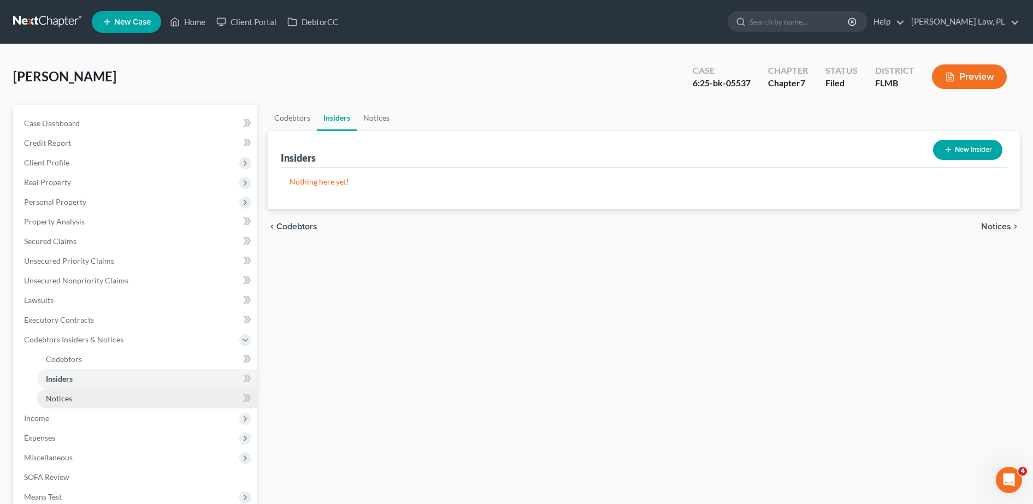
click at [66, 407] on link "Notices" at bounding box center [147, 399] width 220 height 20
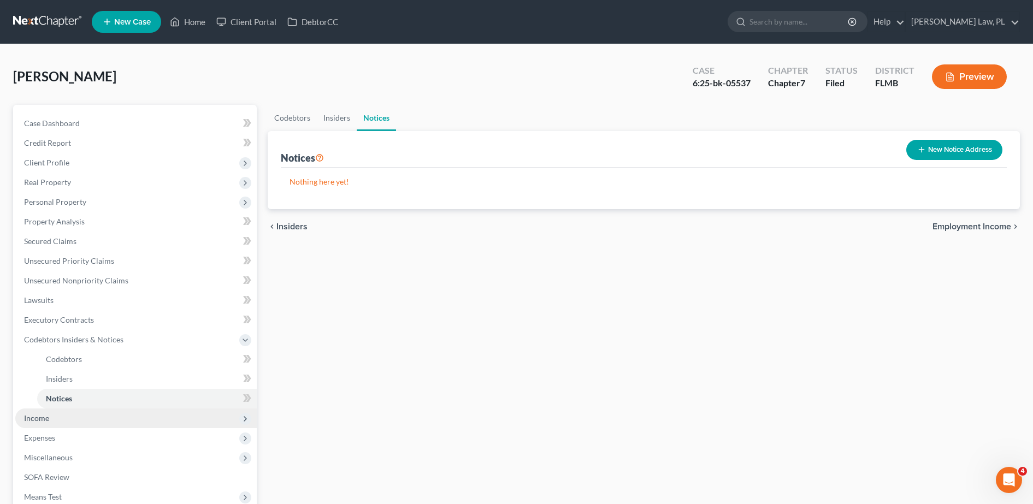
click at [49, 422] on span "Income" at bounding box center [36, 418] width 25 height 9
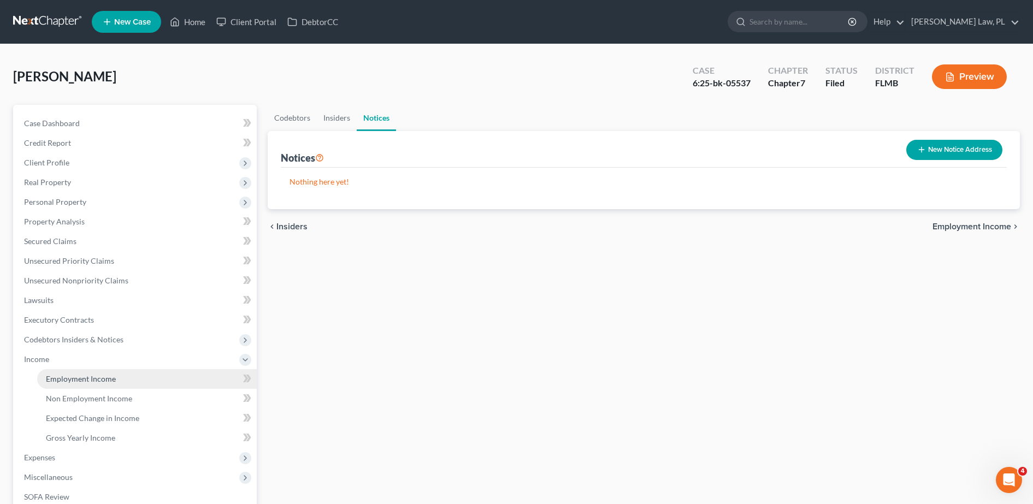
click at [73, 376] on span "Employment Income" at bounding box center [81, 378] width 70 height 9
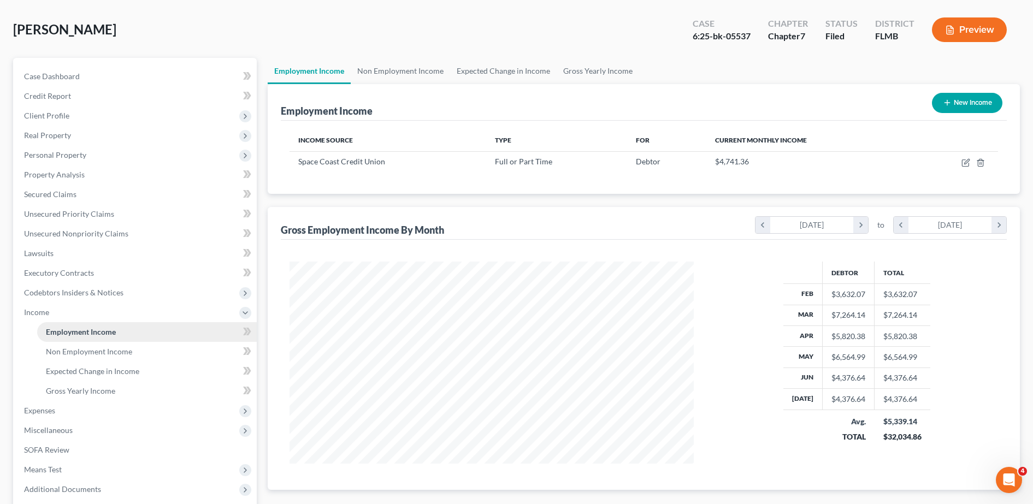
scroll to position [62, 0]
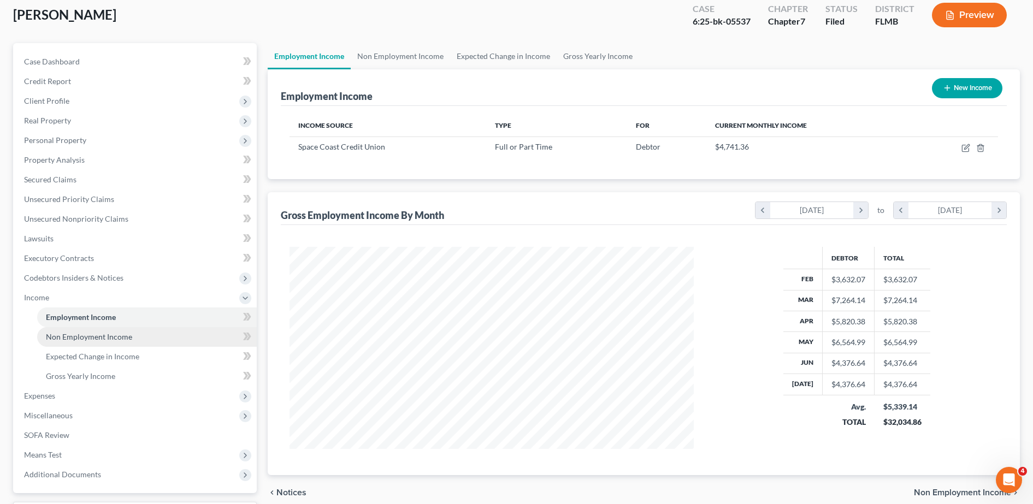
click at [102, 335] on span "Non Employment Income" at bounding box center [89, 336] width 86 height 9
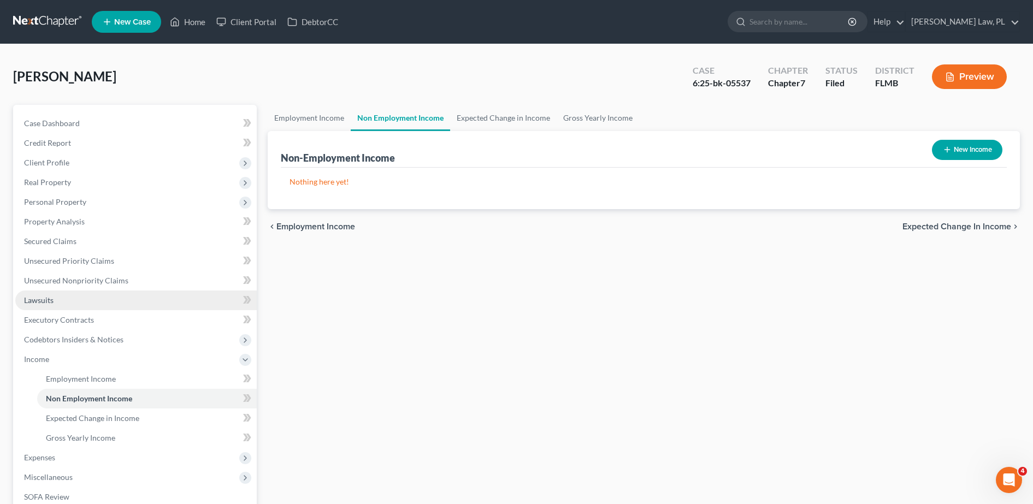
click at [98, 296] on link "Lawsuits" at bounding box center [135, 301] width 241 height 20
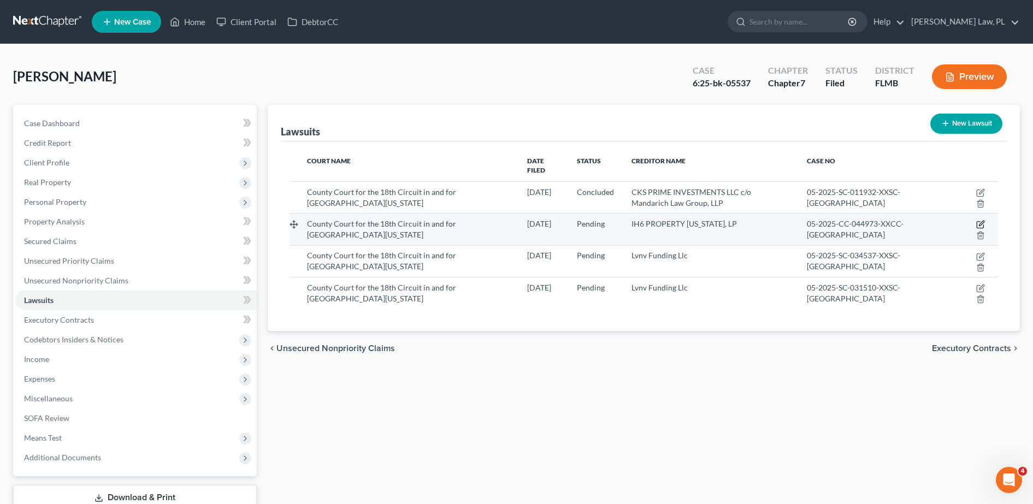
click at [978, 220] on icon "button" at bounding box center [980, 224] width 9 height 9
select select "9"
select select "0"
select select "4"
select select "9"
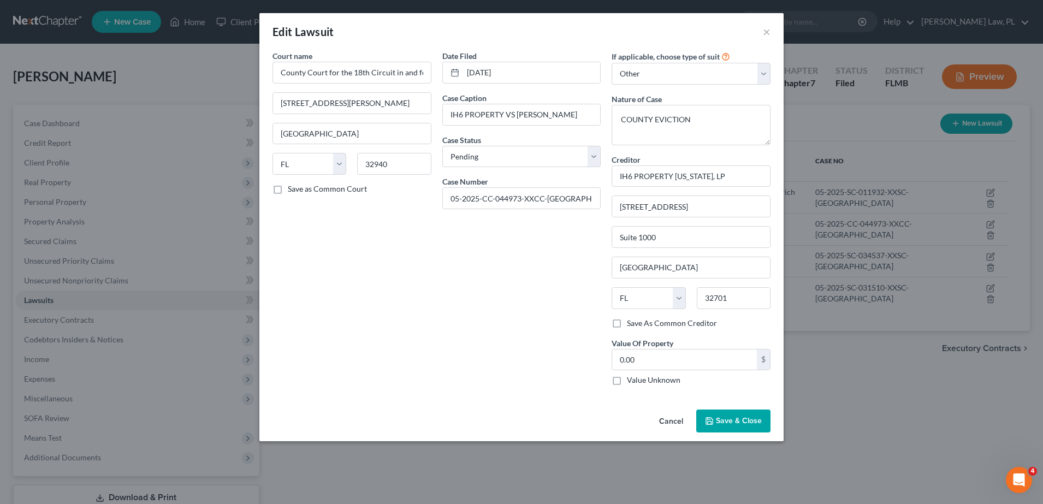
click at [627, 326] on label "Save As Common Creditor" at bounding box center [672, 323] width 90 height 11
click at [632, 325] on input "Save As Common Creditor" at bounding box center [635, 321] width 7 height 7
checkbox input "true"
click at [733, 410] on button "Save & Close" at bounding box center [734, 421] width 74 height 23
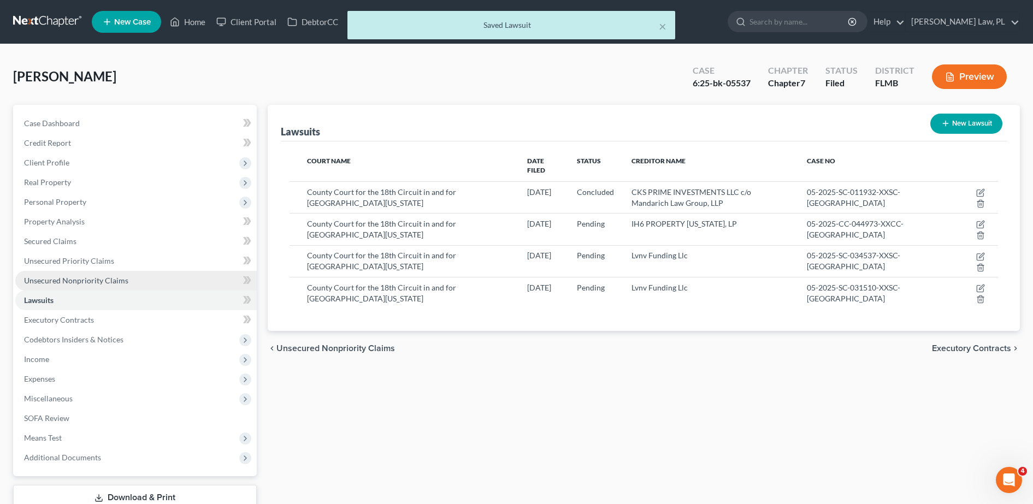
click at [80, 276] on span "Unsecured Nonpriority Claims" at bounding box center [76, 280] width 104 height 9
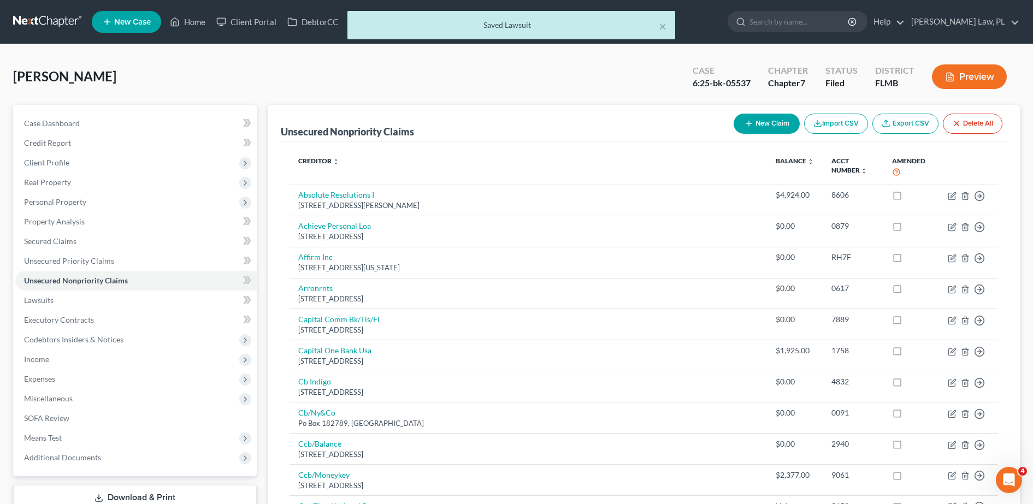
click at [765, 122] on button "New Claim" at bounding box center [767, 124] width 66 height 20
select select "0"
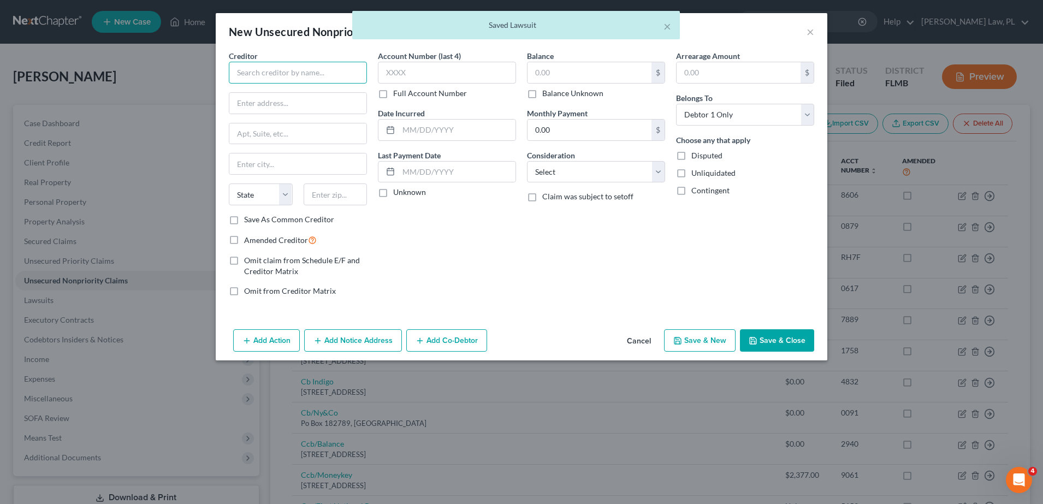
click at [298, 83] on input "text" at bounding box center [298, 73] width 138 height 22
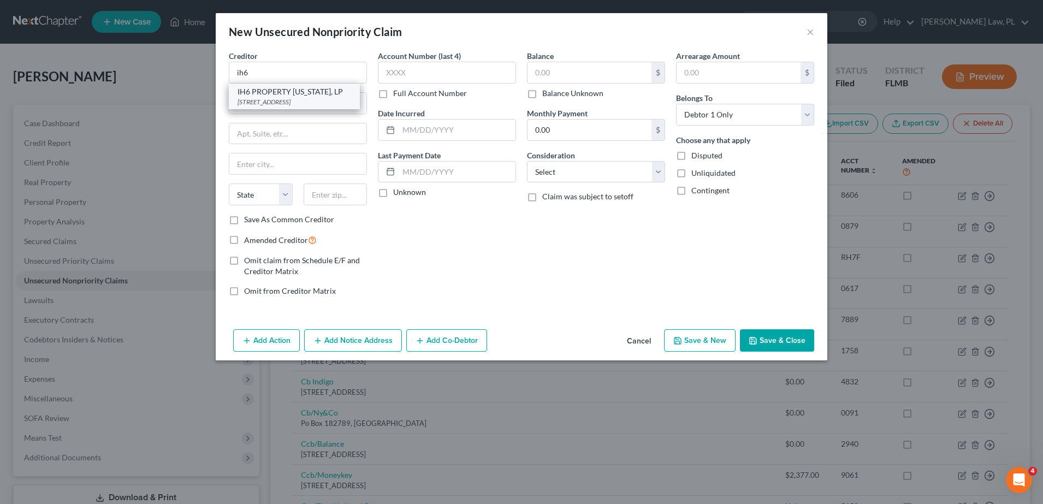
click at [311, 102] on div "[STREET_ADDRESS]" at bounding box center [295, 101] width 114 height 9
type input "IH6 PROPERTY [US_STATE], LP"
type input "[STREET_ADDRESS]"
type input "Suite 1000"
type input "[GEOGRAPHIC_DATA]"
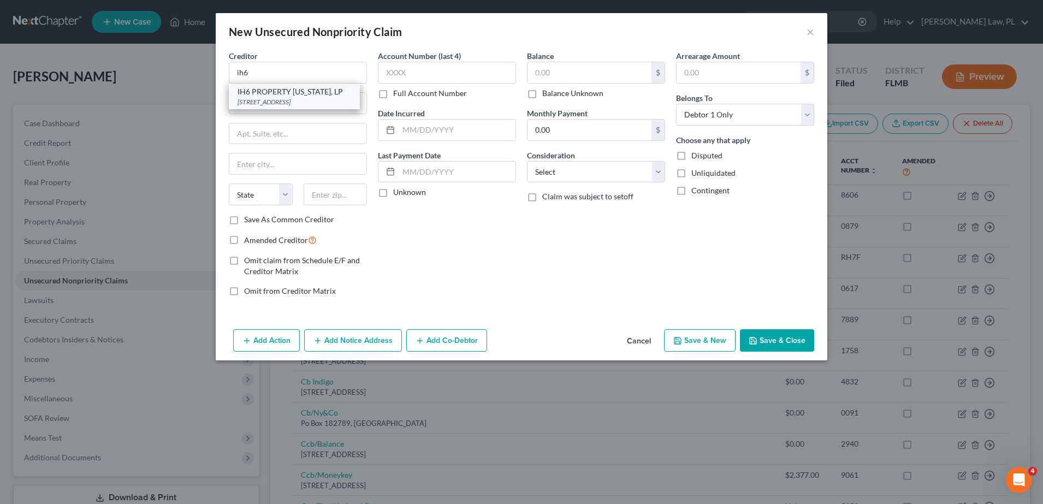
select select "9"
type input "32701"
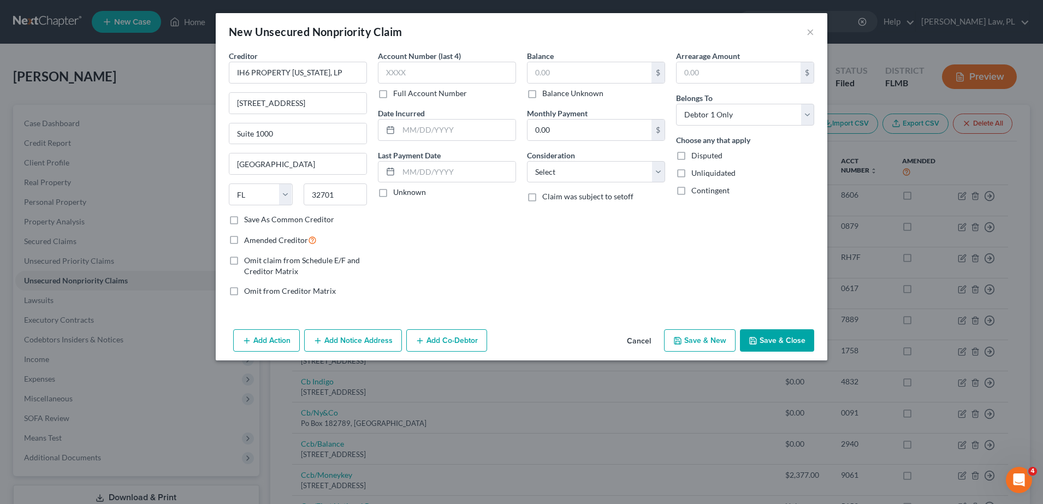
click at [764, 341] on button "Save & Close" at bounding box center [777, 340] width 74 height 23
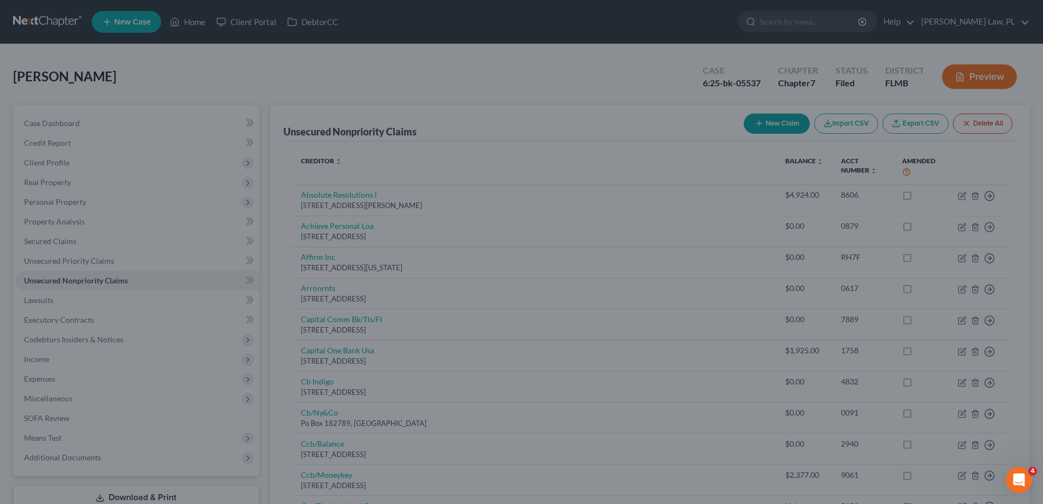
type input "0.00"
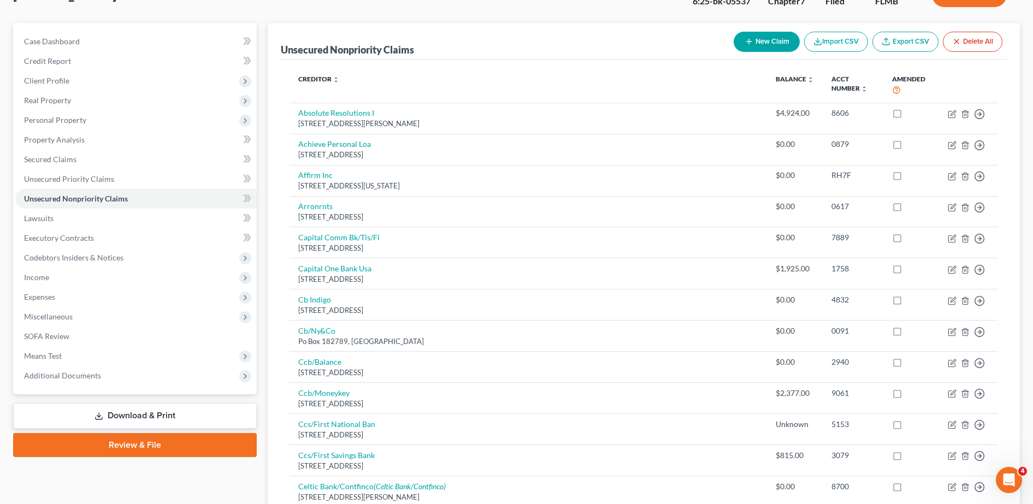
scroll to position [80, 0]
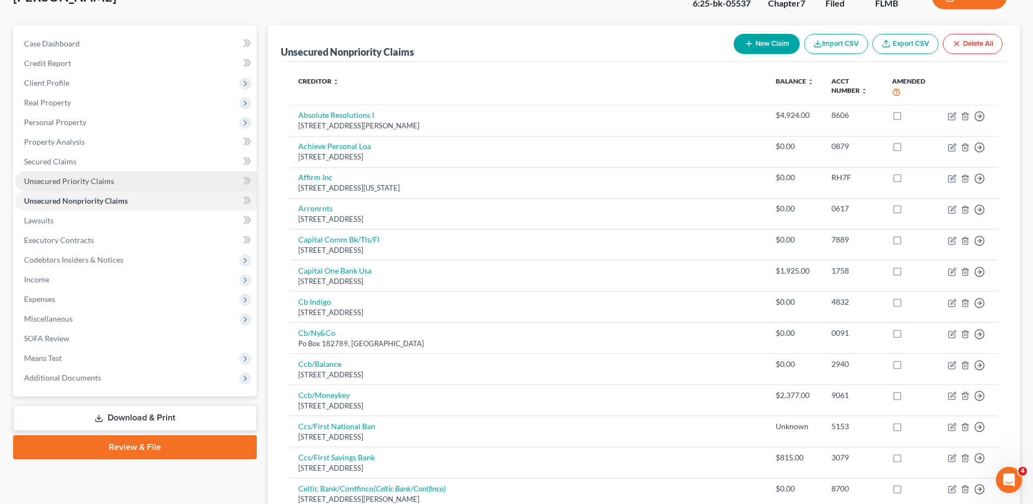
click at [143, 186] on link "Unsecured Priority Claims" at bounding box center [135, 182] width 241 height 20
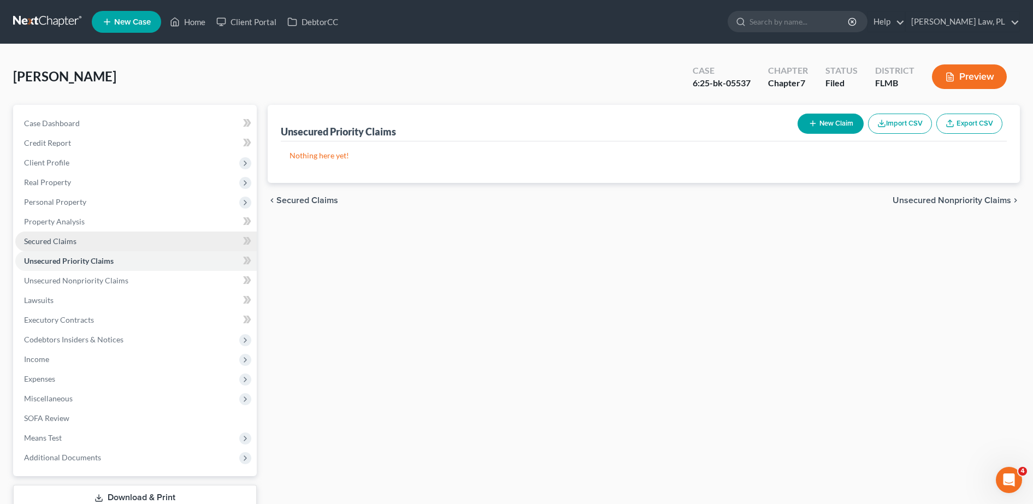
click at [112, 239] on link "Secured Claims" at bounding box center [135, 242] width 241 height 20
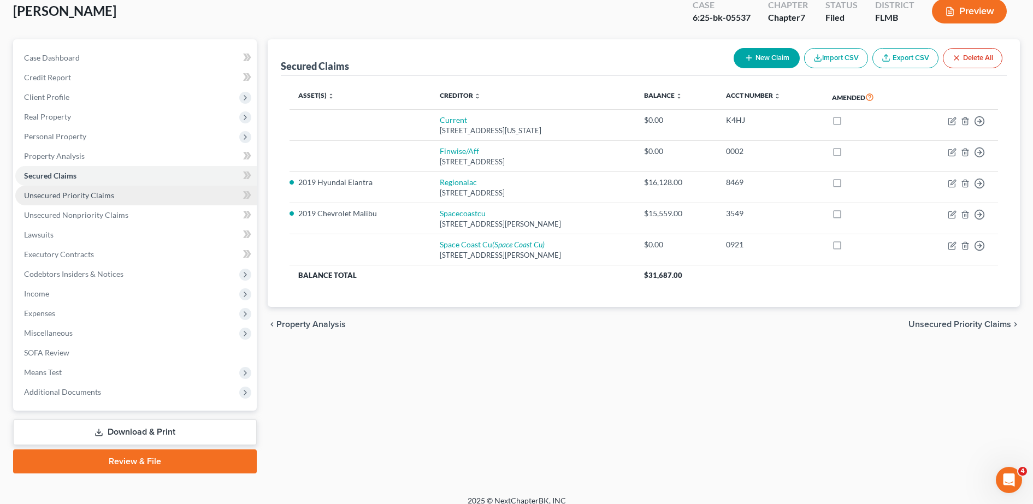
scroll to position [68, 0]
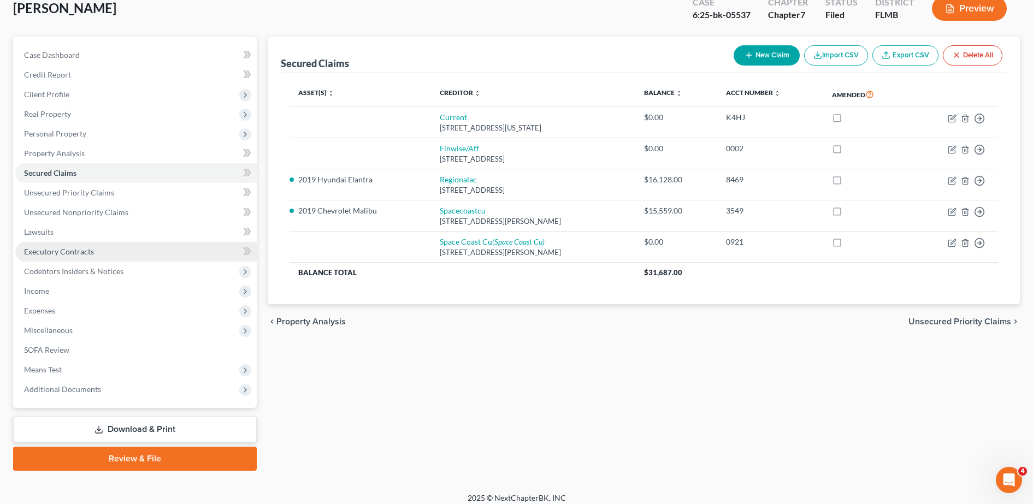
click at [64, 249] on span "Executory Contracts" at bounding box center [59, 251] width 70 height 9
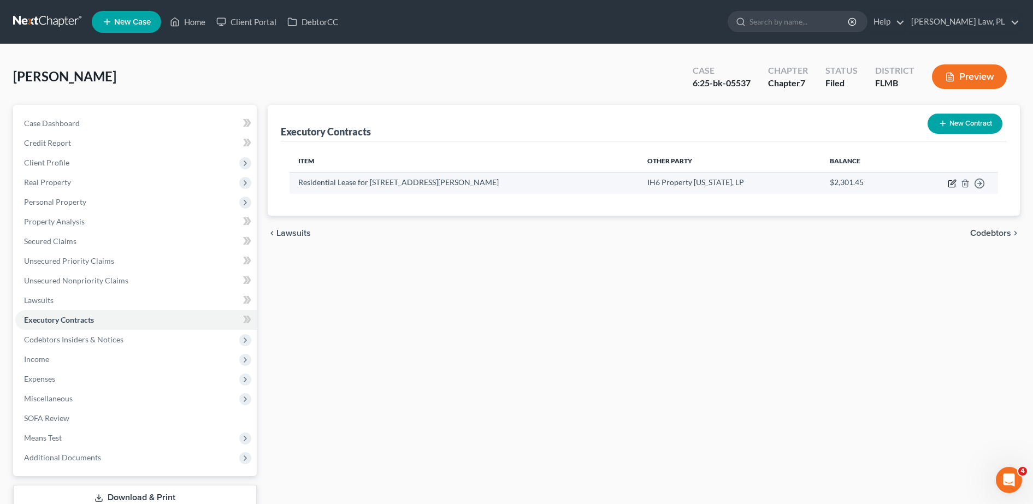
click at [951, 186] on icon "button" at bounding box center [952, 183] width 9 height 9
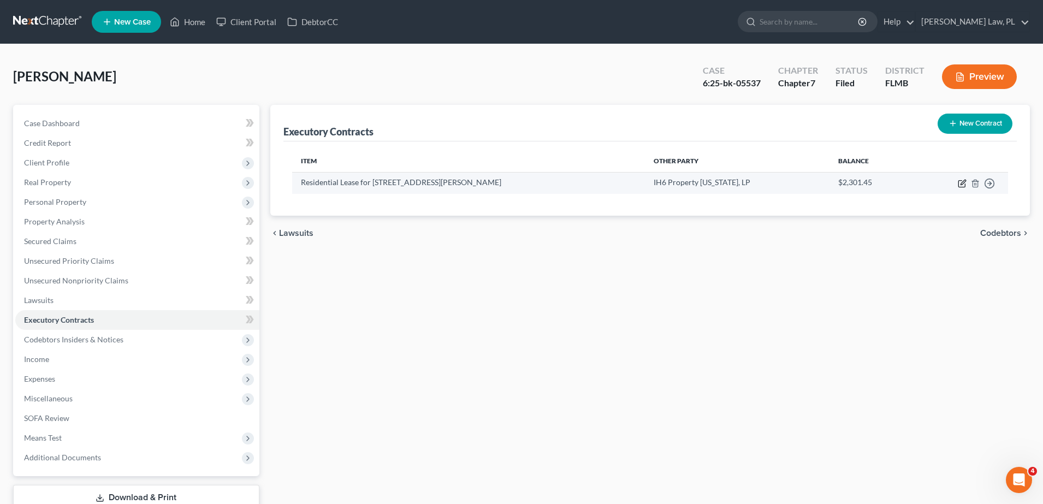
select select "3"
select select "9"
select select "0"
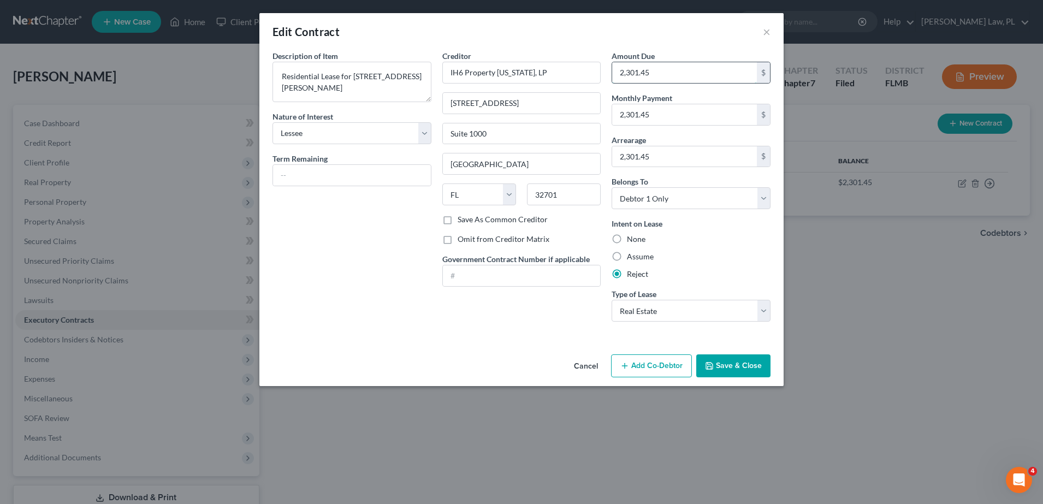
click at [695, 75] on input "2,301.45" at bounding box center [684, 72] width 145 height 21
click at [699, 235] on div "None" at bounding box center [691, 239] width 159 height 11
click at [726, 363] on button "Save & Close" at bounding box center [734, 366] width 74 height 23
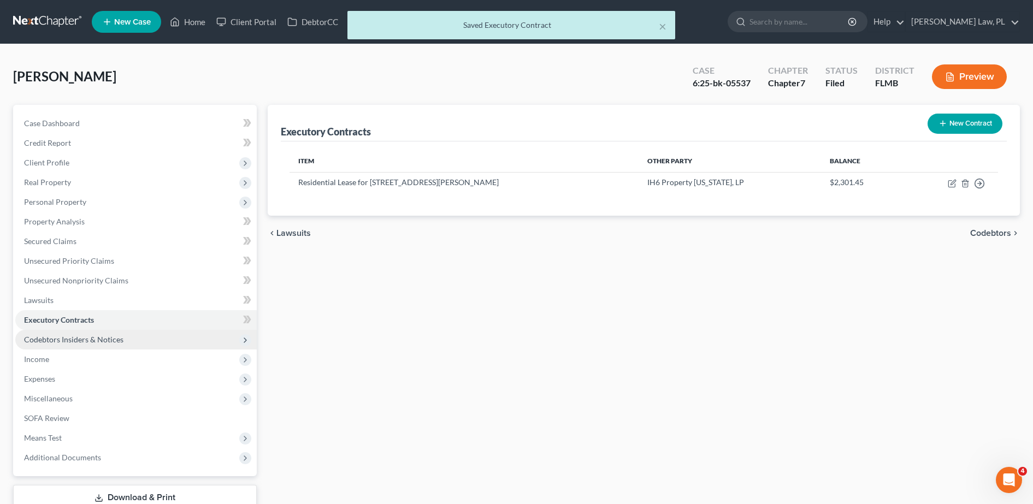
scroll to position [16, 0]
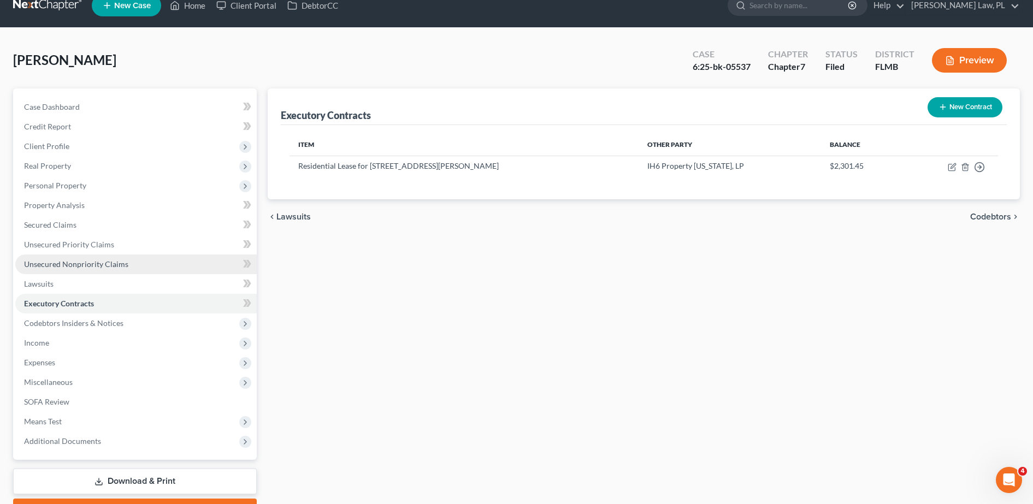
click at [102, 255] on link "Unsecured Nonpriority Claims" at bounding box center [135, 265] width 241 height 20
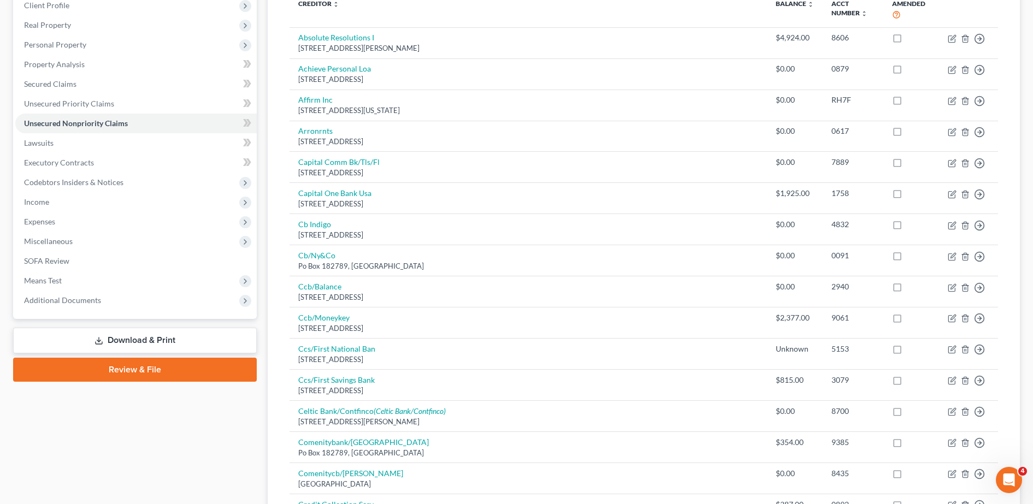
scroll to position [151, 0]
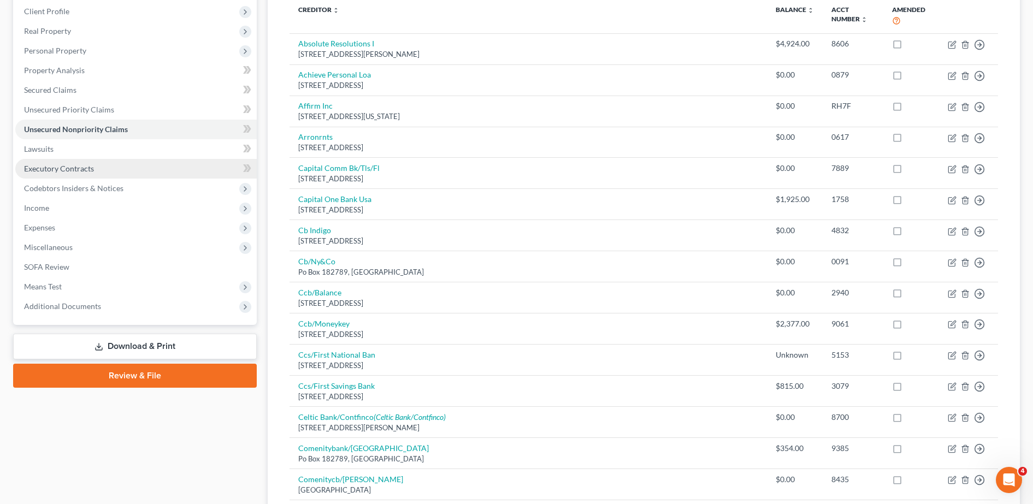
click at [94, 176] on link "Executory Contracts" at bounding box center [135, 169] width 241 height 20
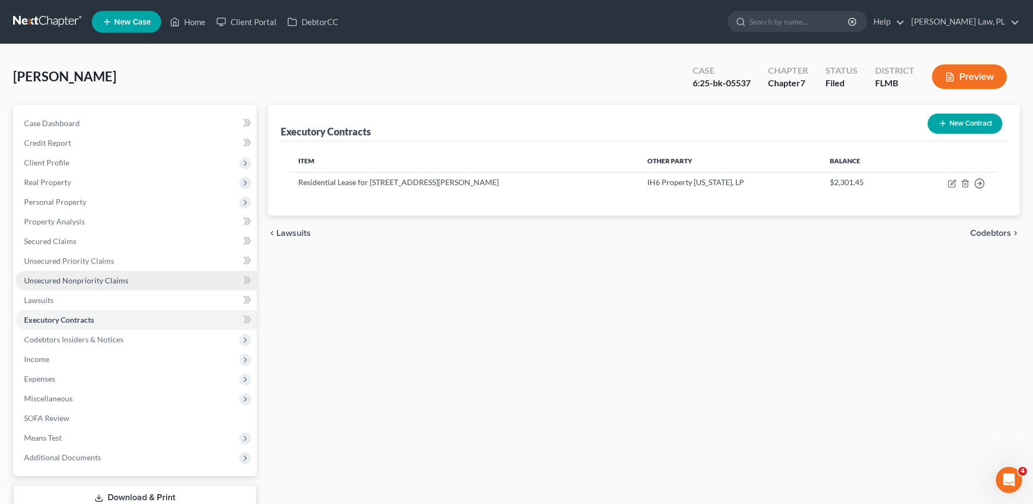
click at [73, 284] on span "Unsecured Nonpriority Claims" at bounding box center [76, 280] width 104 height 9
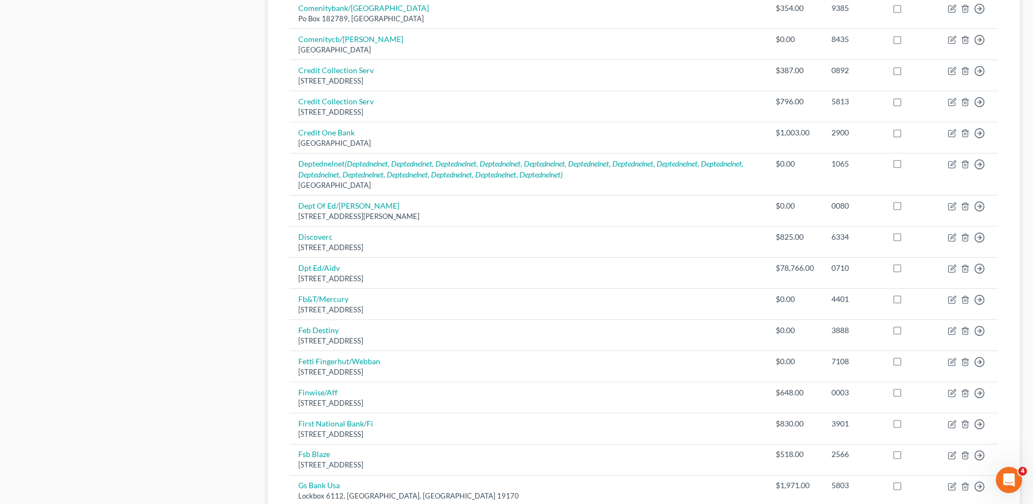
scroll to position [781, 0]
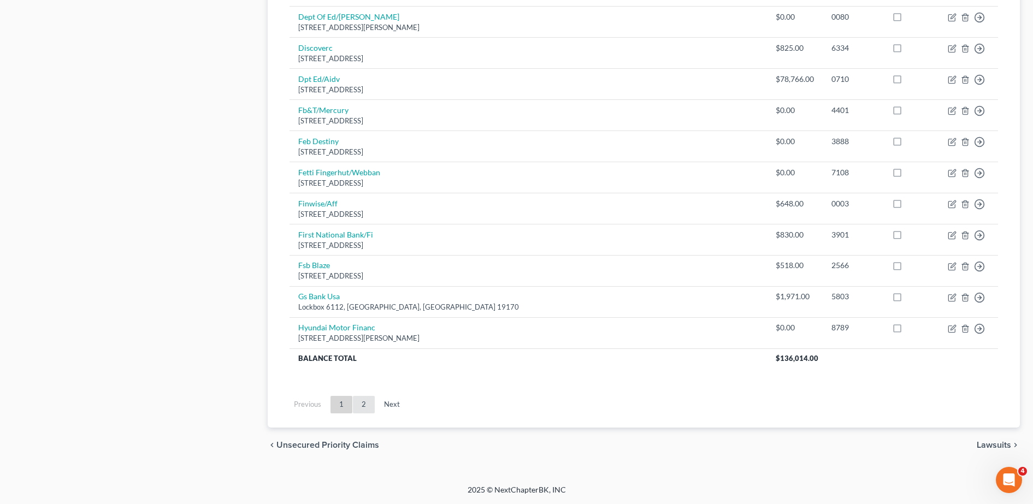
click at [363, 399] on link "2" at bounding box center [364, 404] width 22 height 17
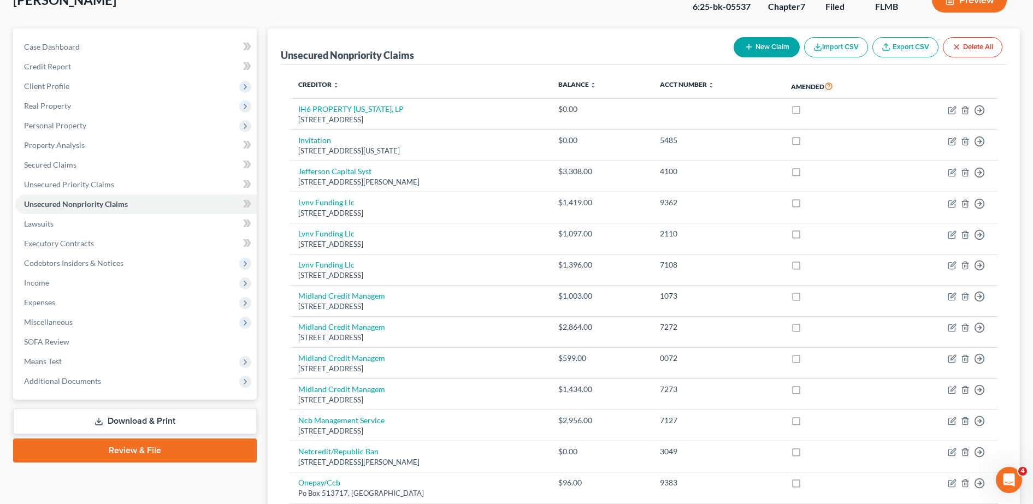
scroll to position [729, 0]
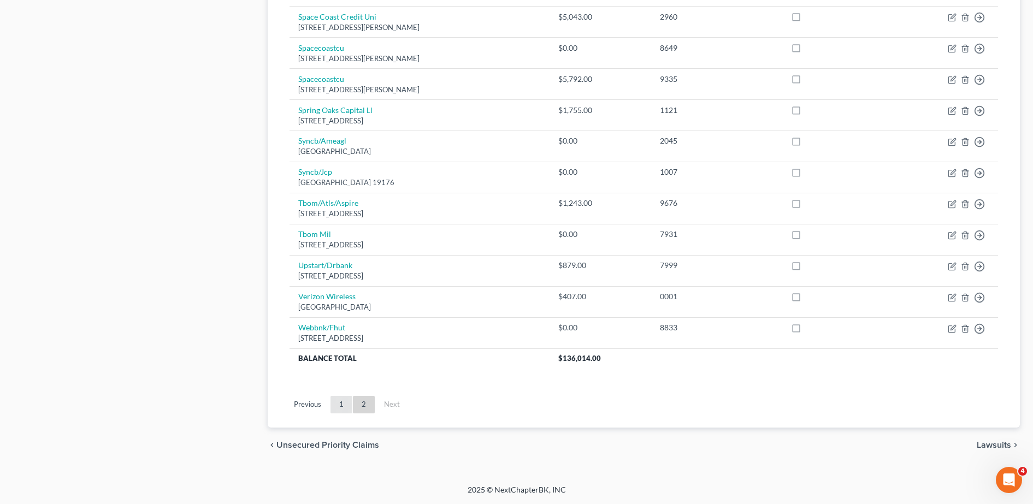
click at [340, 408] on link "1" at bounding box center [342, 404] width 22 height 17
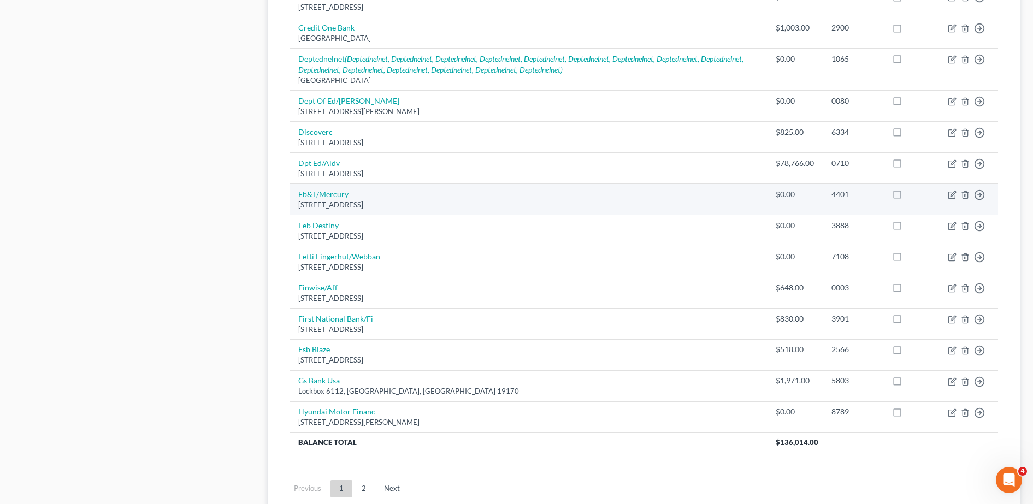
scroll to position [756, 0]
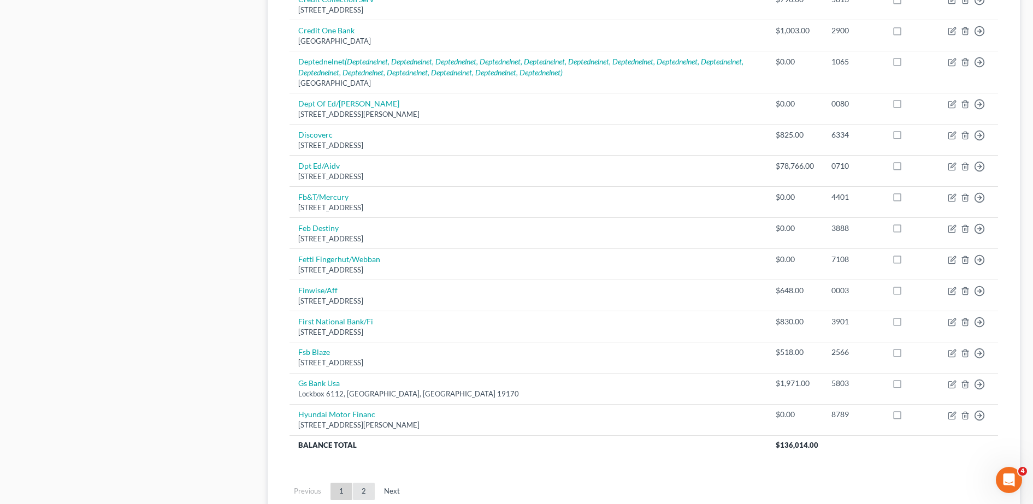
click at [362, 492] on link "2" at bounding box center [364, 491] width 22 height 17
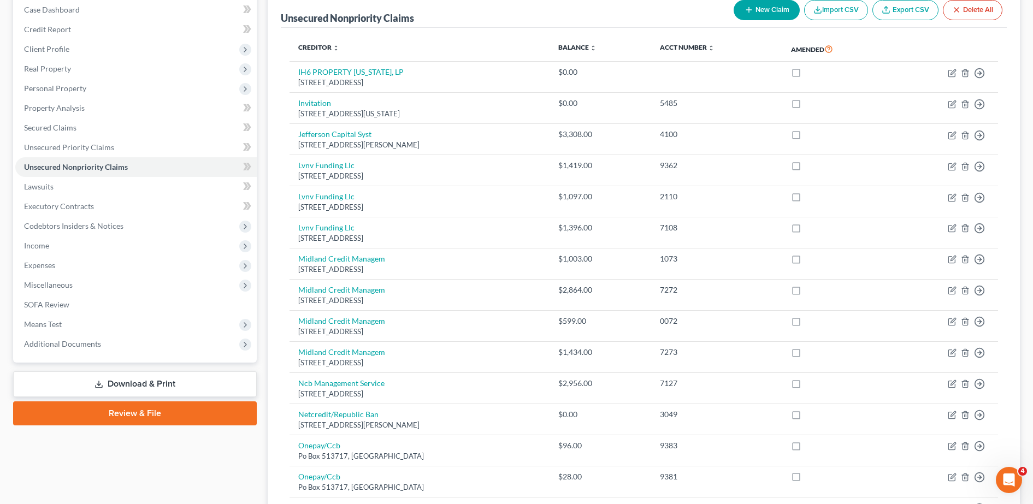
scroll to position [0, 0]
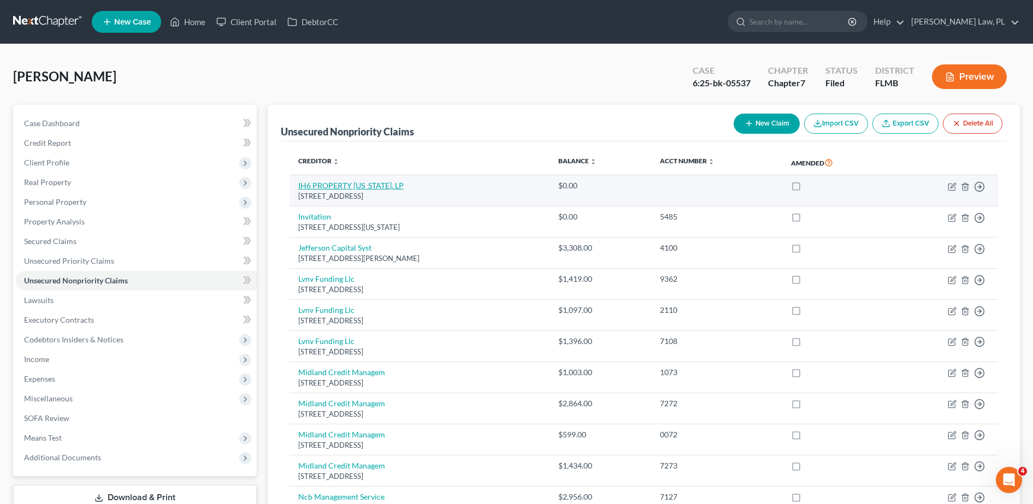
click at [378, 187] on link "IH6 PROPERTY [US_STATE], LP" at bounding box center [350, 185] width 105 height 9
select select "9"
select select "0"
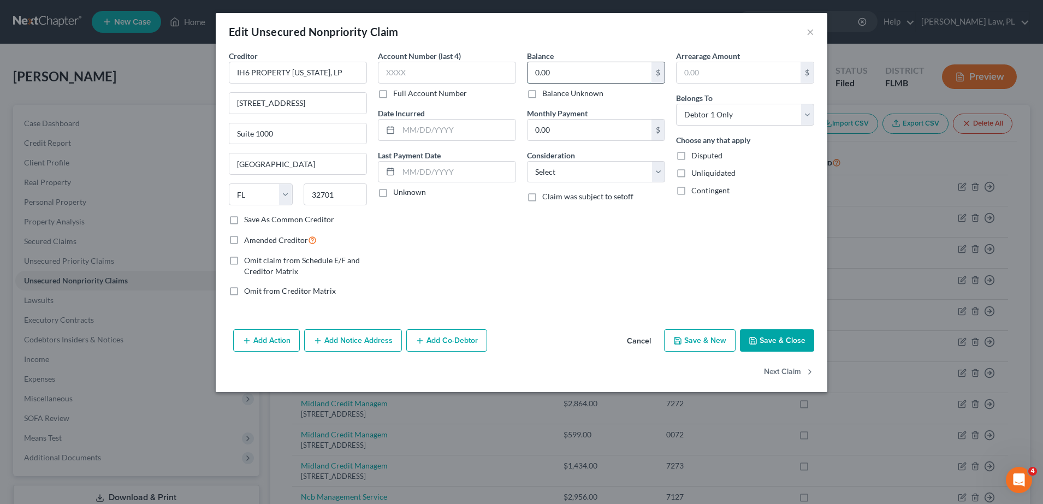
click at [621, 80] on input "0.00" at bounding box center [590, 72] width 124 height 21
paste input "[EMAIL_ADDRESS][DOMAIN_NAME]"
type input "02,301."
click at [760, 335] on button "Save & Close" at bounding box center [777, 340] width 74 height 23
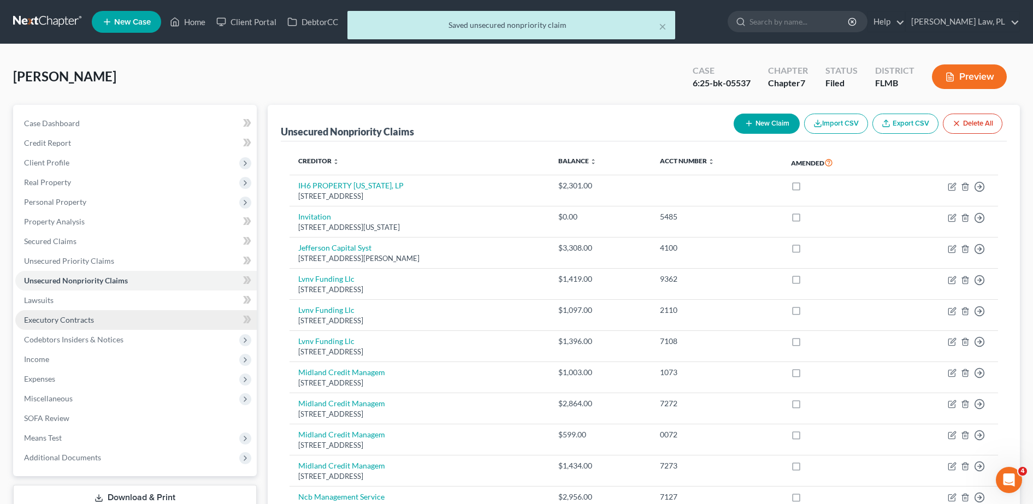
click at [68, 321] on span "Executory Contracts" at bounding box center [59, 319] width 70 height 9
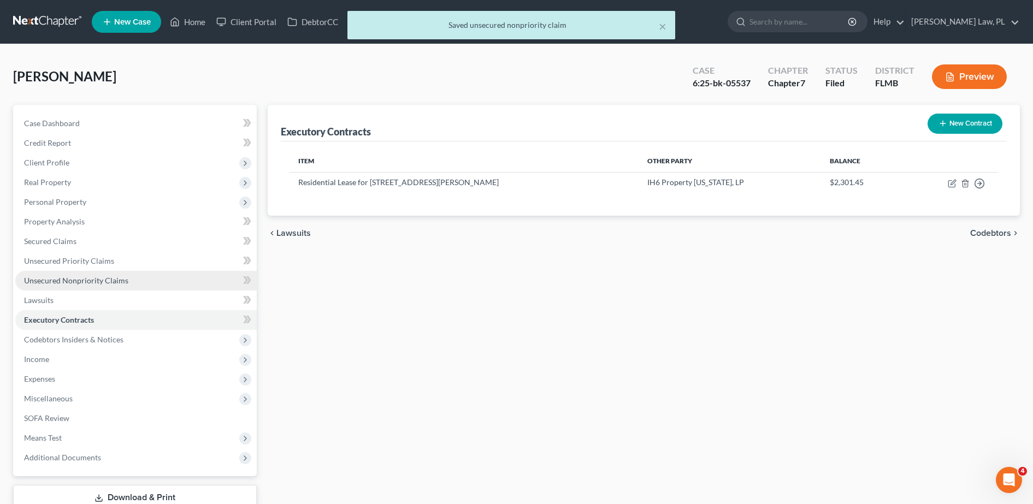
click at [72, 272] on link "Unsecured Nonpriority Claims" at bounding box center [135, 281] width 241 height 20
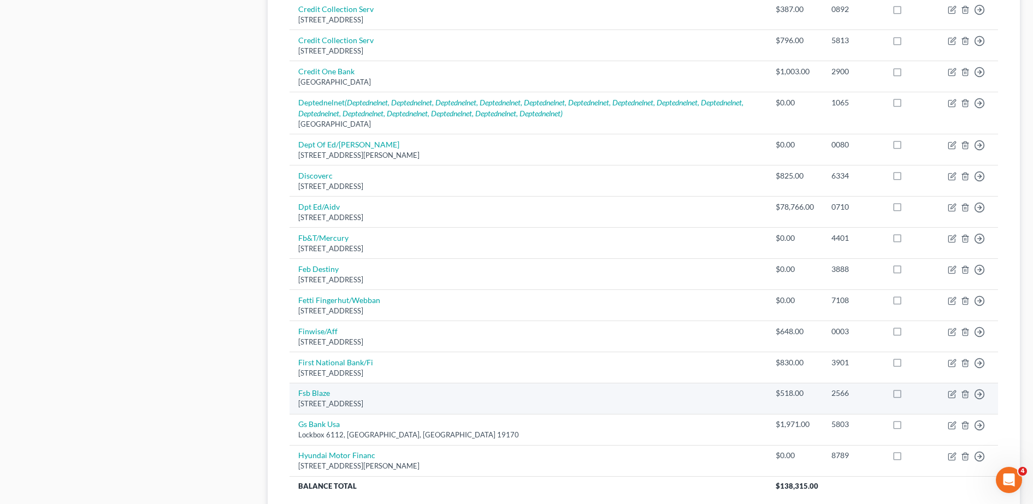
scroll to position [781, 0]
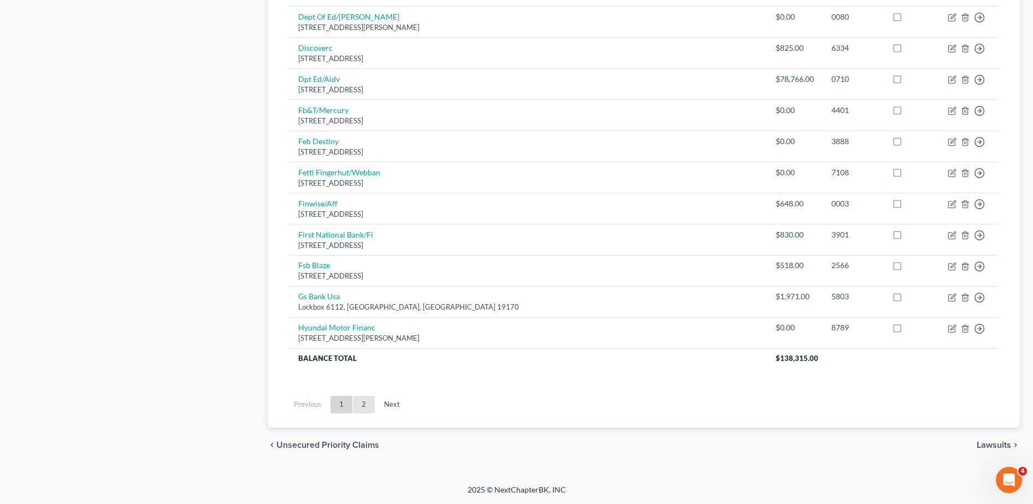
click at [358, 402] on link "2" at bounding box center [364, 404] width 22 height 17
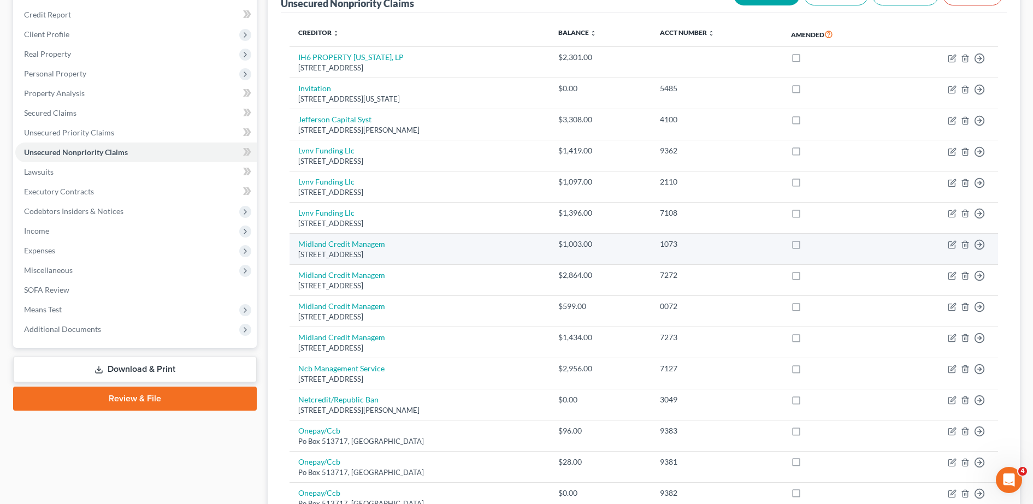
scroll to position [0, 0]
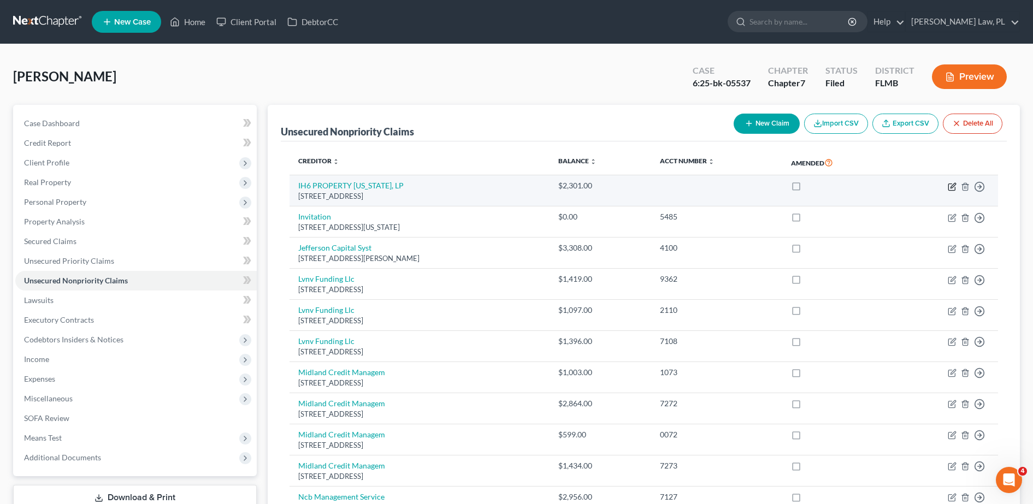
click at [951, 187] on icon "button" at bounding box center [953, 185] width 5 height 5
select select "9"
select select "0"
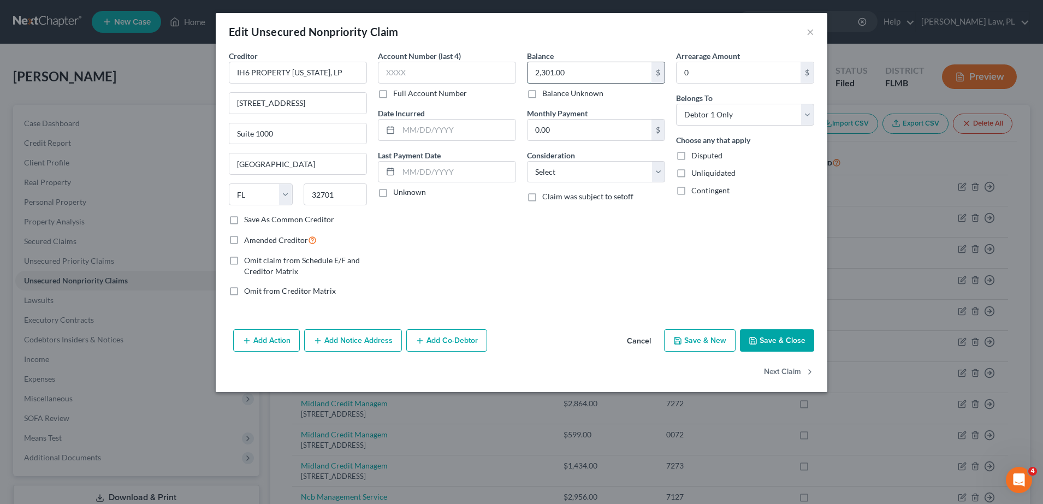
click at [617, 73] on input "2,301.00" at bounding box center [590, 72] width 124 height 21
click at [619, 75] on input "2,301.00" at bounding box center [590, 72] width 124 height 21
type input "2,301.45"
click at [701, 73] on input "0" at bounding box center [739, 72] width 124 height 21
type input "2,301.45"
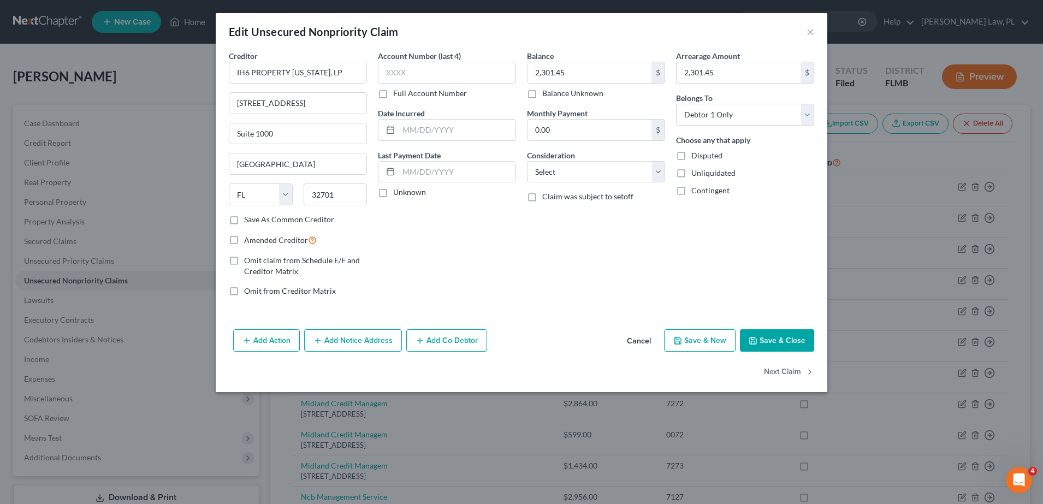
click at [721, 231] on div "Arrearage Amount 2,301.45 $ Belongs To * Select Debtor 1 Only Debtor 2 Only Deb…" at bounding box center [745, 177] width 149 height 255
click at [754, 335] on button "Save & Close" at bounding box center [777, 340] width 74 height 23
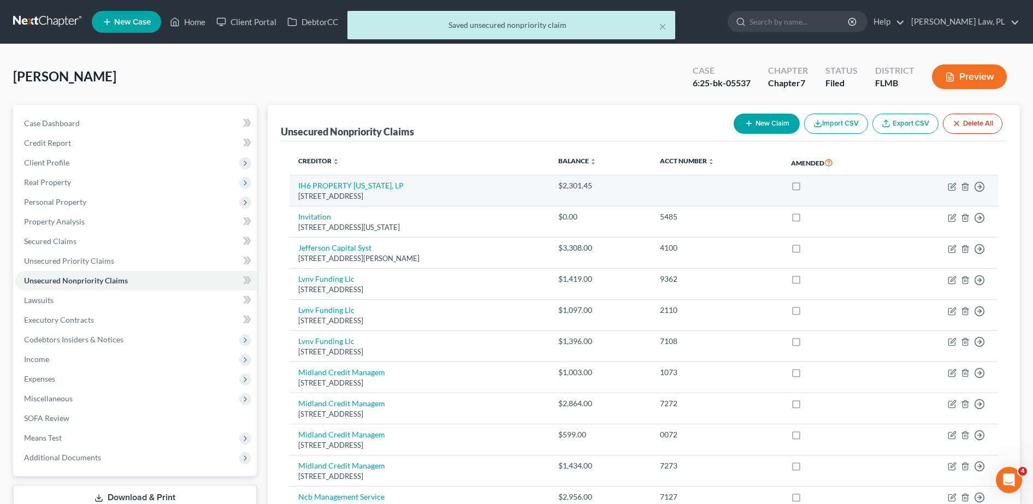
click at [806, 188] on label at bounding box center [806, 188] width 0 height 0
click at [818, 185] on input "checkbox" at bounding box center [814, 183] width 7 height 7
checkbox input "true"
click at [952, 188] on icon "button" at bounding box center [953, 185] width 5 height 5
select select "9"
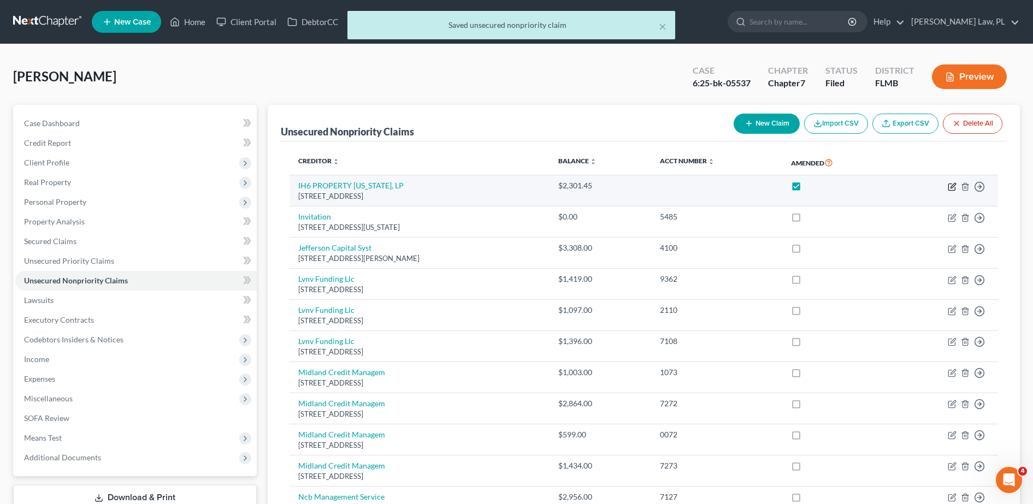
select select "0"
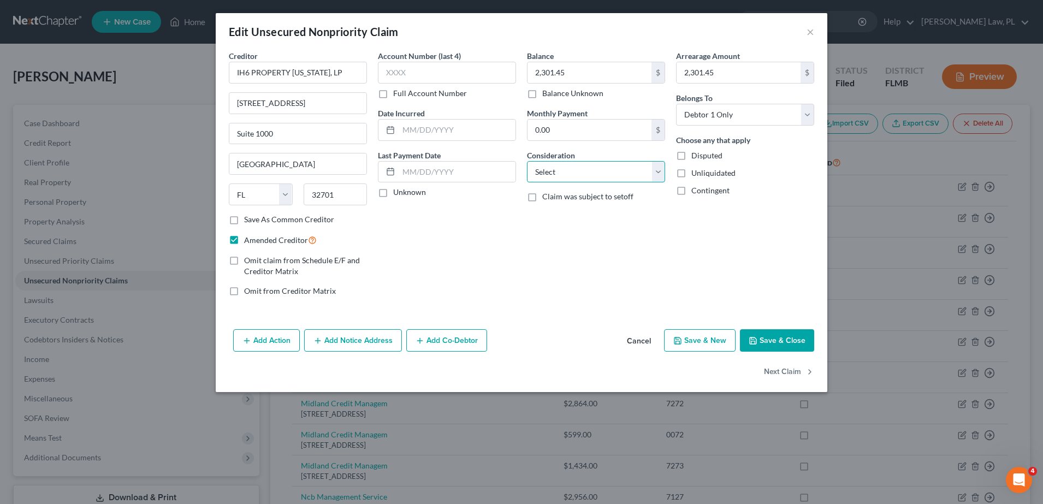
click at [604, 164] on select "Select Cable / Satellite Services Collection Agency Credit Card Debt Debt Couns…" at bounding box center [596, 172] width 138 height 22
click at [617, 164] on select "Select Cable / Satellite Services Collection Agency Credit Card Debt Debt Couns…" at bounding box center [596, 172] width 138 height 22
select select "4"
click at [527, 161] on select "Select Cable / Satellite Services Collection Agency Credit Card Debt Debt Couns…" at bounding box center [596, 172] width 138 height 22
click at [659, 274] on div "Balance 2,301.45 $ Balance Unknown Balance Undetermined 2,301.45 $ Balance Unkn…" at bounding box center [596, 177] width 149 height 255
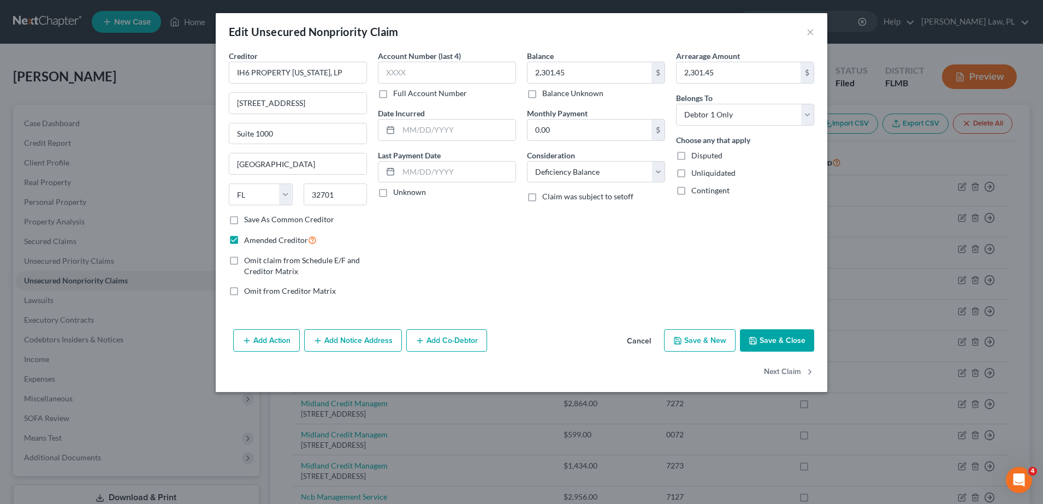
click at [601, 198] on span "Claim was subject to setoff" at bounding box center [587, 196] width 91 height 9
click at [554, 198] on input "Claim was subject to setoff" at bounding box center [550, 194] width 7 height 7
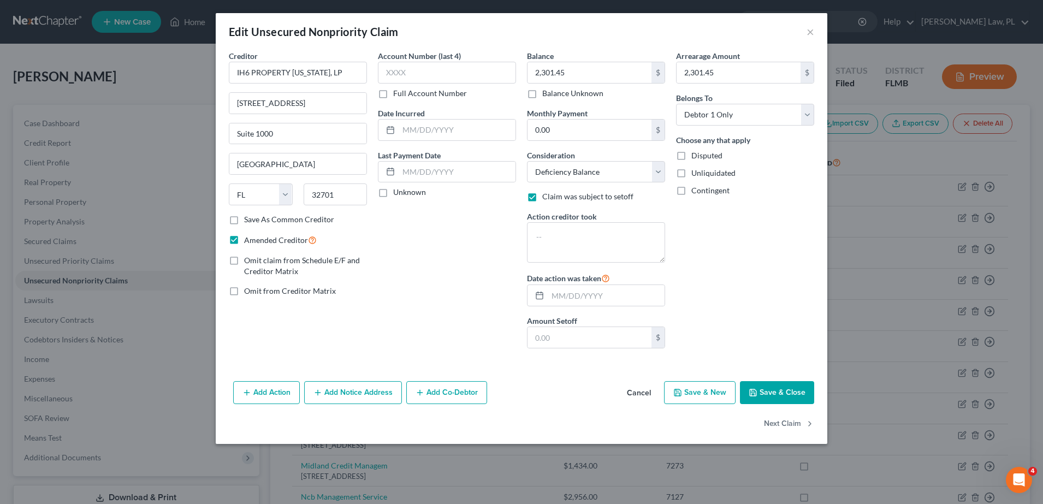
click at [591, 198] on span "Claim was subject to setoff" at bounding box center [587, 196] width 91 height 9
click at [554, 198] on input "Claim was subject to setoff" at bounding box center [550, 194] width 7 height 7
checkbox input "false"
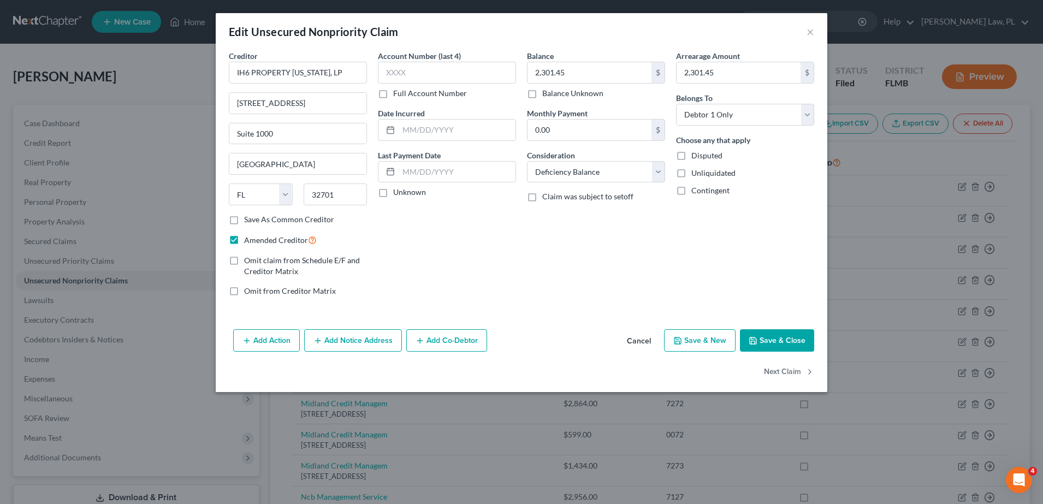
click at [762, 332] on button "Save & Close" at bounding box center [777, 340] width 74 height 23
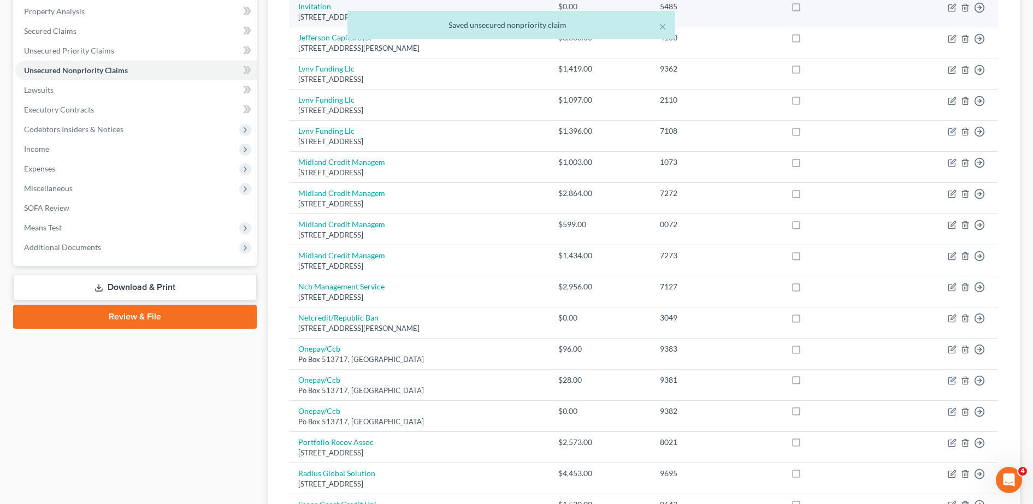
scroll to position [213, 0]
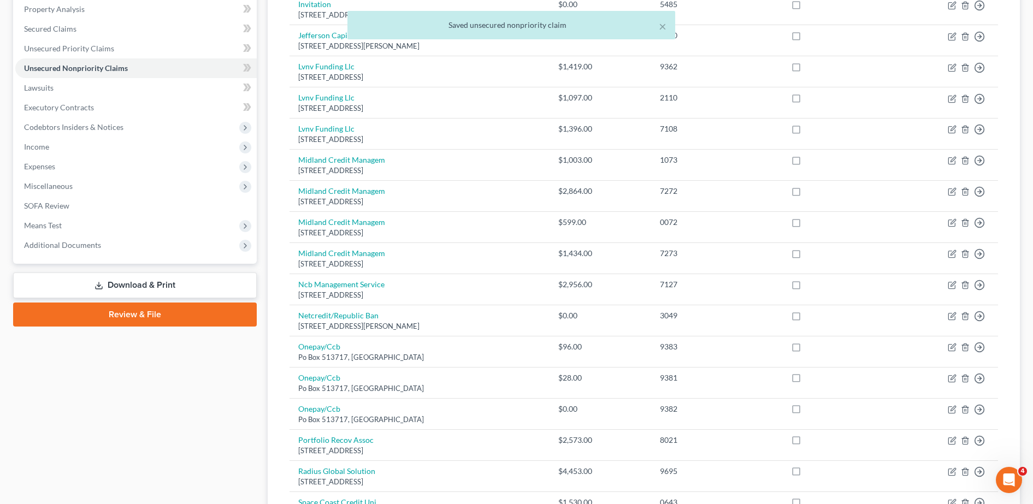
click at [184, 285] on link "Download & Print" at bounding box center [135, 286] width 244 height 26
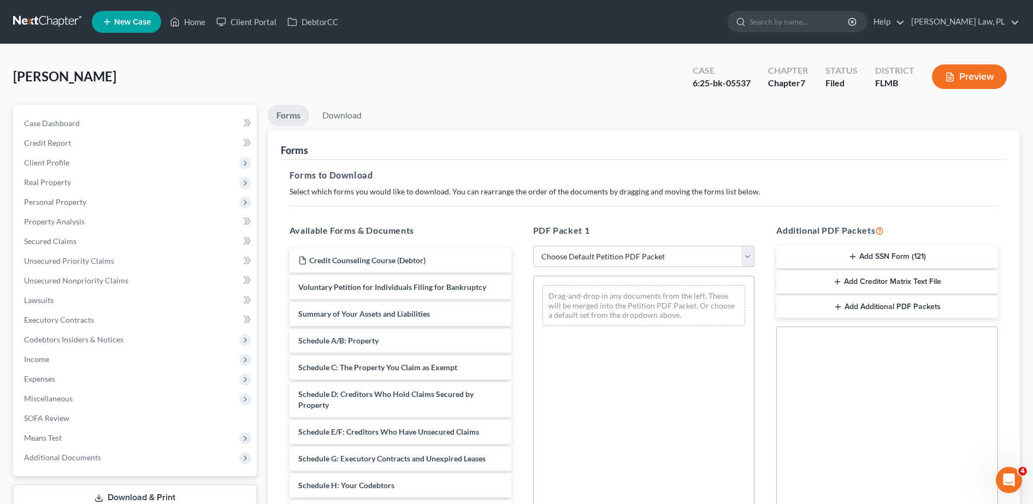
click at [594, 258] on select "Choose Default Petition PDF Packet Complete Bankruptcy Petition (all forms and …" at bounding box center [644, 257] width 222 height 22
select select "2"
click at [533, 246] on select "Choose Default Petition PDF Packet Complete Bankruptcy Petition (all forms and …" at bounding box center [644, 257] width 222 height 22
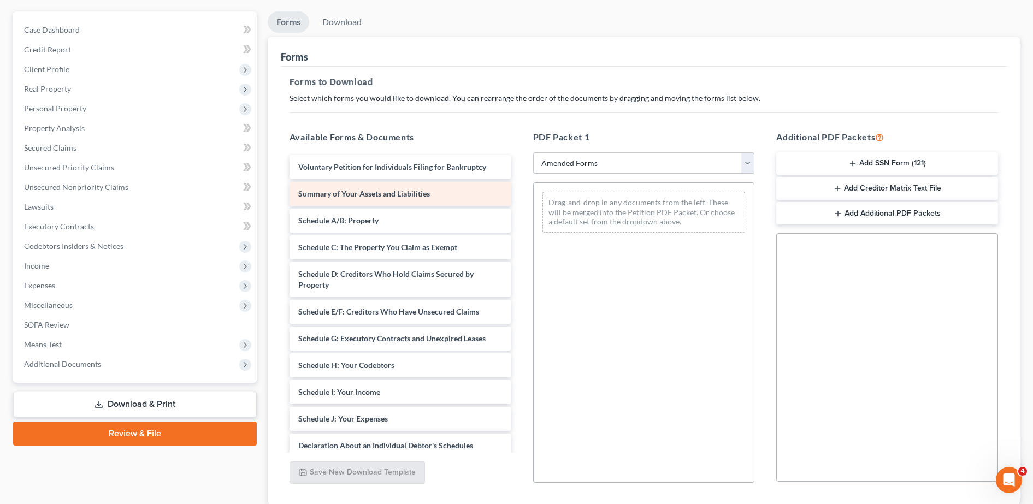
scroll to position [93, 0]
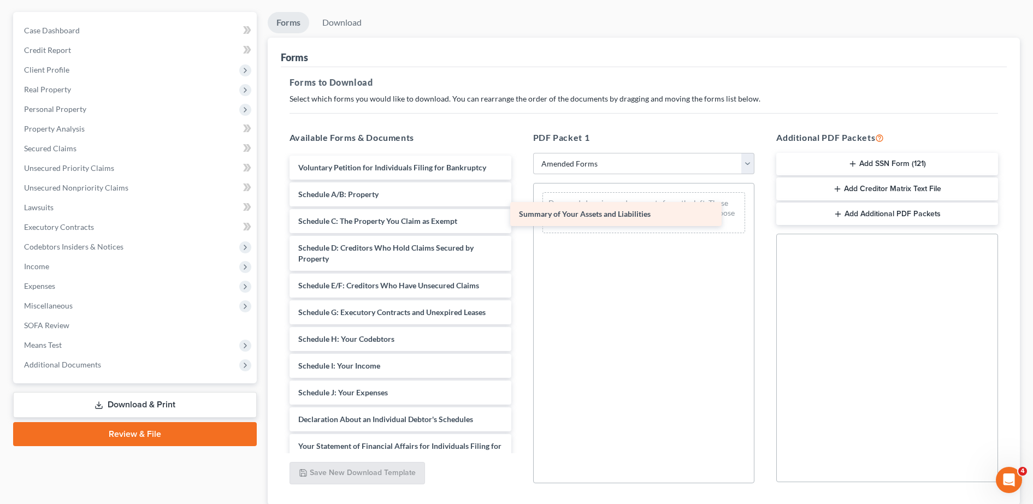
drag, startPoint x: 386, startPoint y: 198, endPoint x: 612, endPoint y: 219, distance: 226.5
click at [520, 219] on div "Summary of Your Assets and Liabilities Voluntary Petition for Individuals Filin…" at bounding box center [400, 409] width 239 height 507
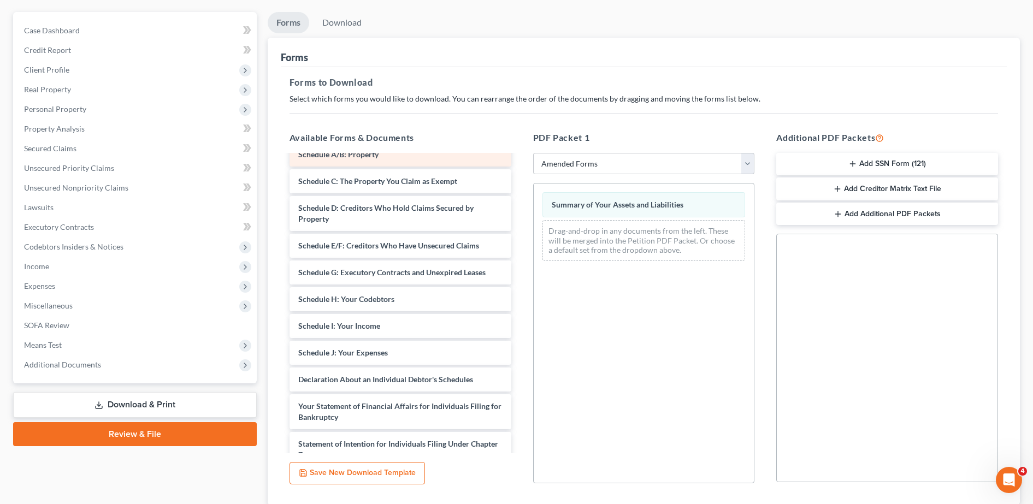
scroll to position [40, 0]
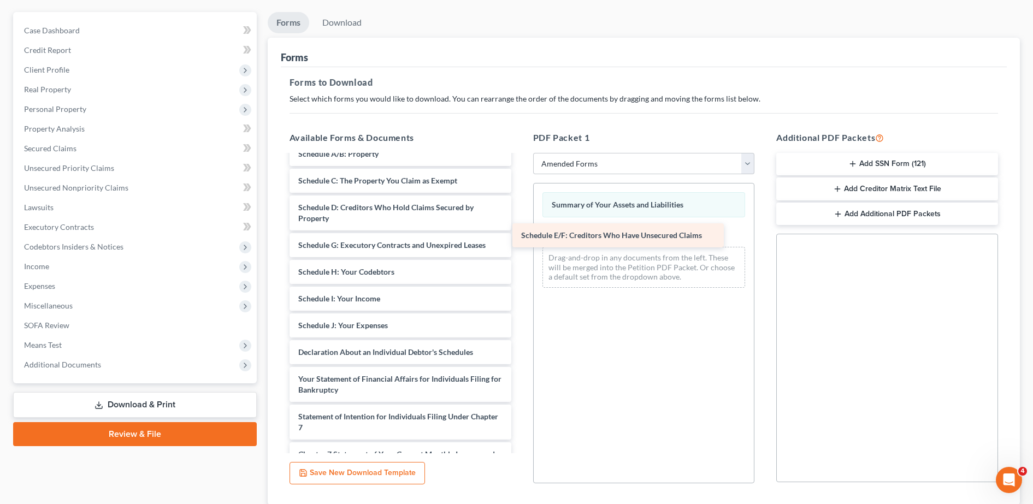
drag, startPoint x: 396, startPoint y: 247, endPoint x: 620, endPoint y: 237, distance: 223.7
click at [520, 237] on div "Schedule E/F: Creditors Who Have Unsecured Claims Voluntary Petition for Indivi…" at bounding box center [400, 355] width 239 height 480
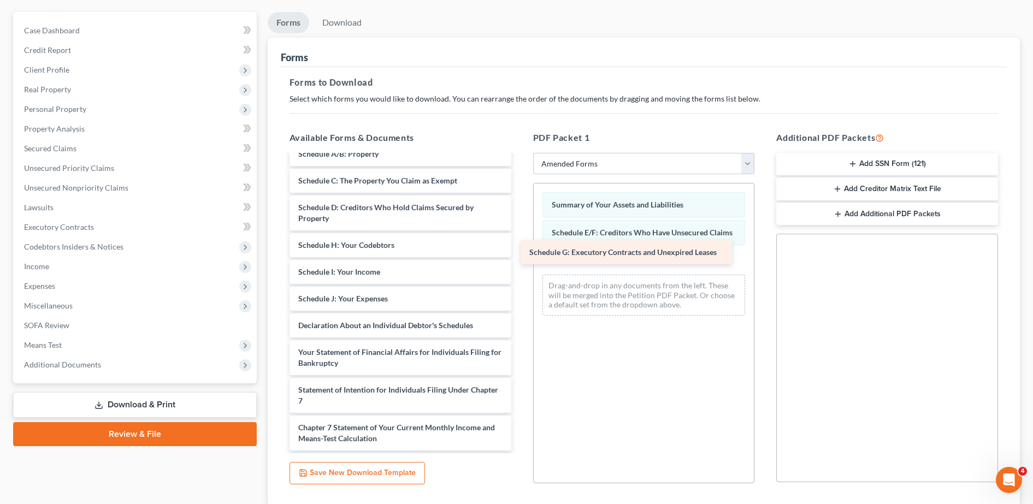
drag, startPoint x: 389, startPoint y: 248, endPoint x: 623, endPoint y: 257, distance: 234.0
click at [520, 257] on div "Schedule G: Executory Contracts and Unexpired Leases Voluntary Petition for Ind…" at bounding box center [400, 341] width 239 height 453
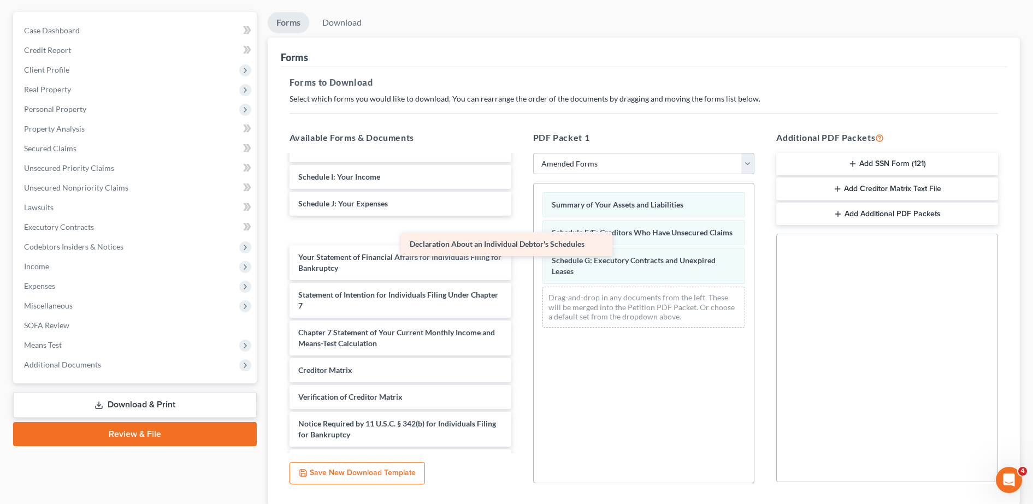
scroll to position [132, 0]
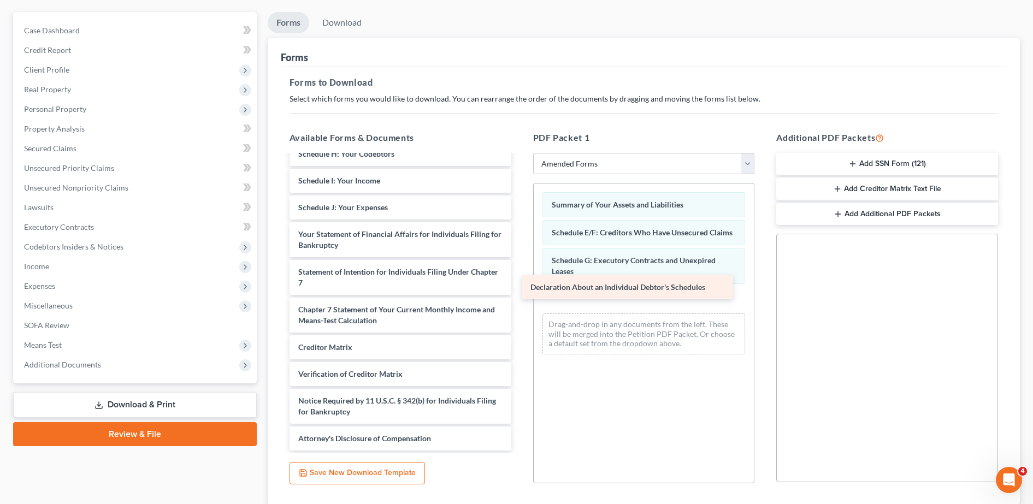
drag, startPoint x: 405, startPoint y: 228, endPoint x: 637, endPoint y: 286, distance: 239.2
click at [520, 286] on div "Declaration About an Individual Debtor's Schedules Voluntary Petition for Indiv…" at bounding box center [400, 237] width 239 height 427
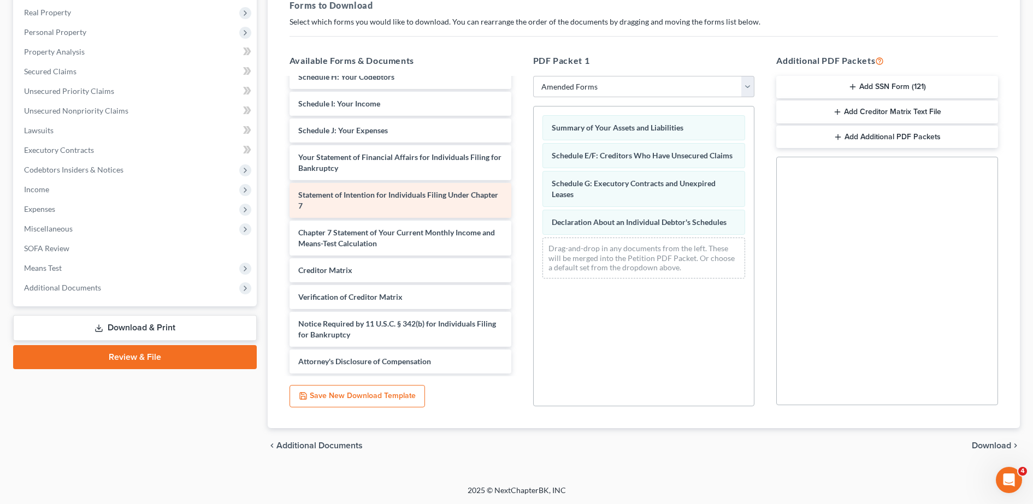
scroll to position [170, 0]
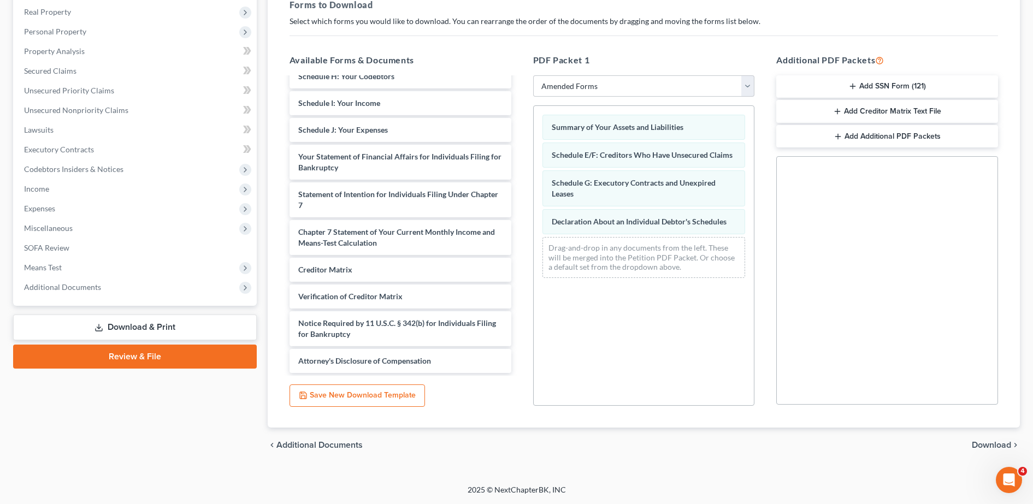
click at [989, 443] on span "Download" at bounding box center [991, 445] width 39 height 9
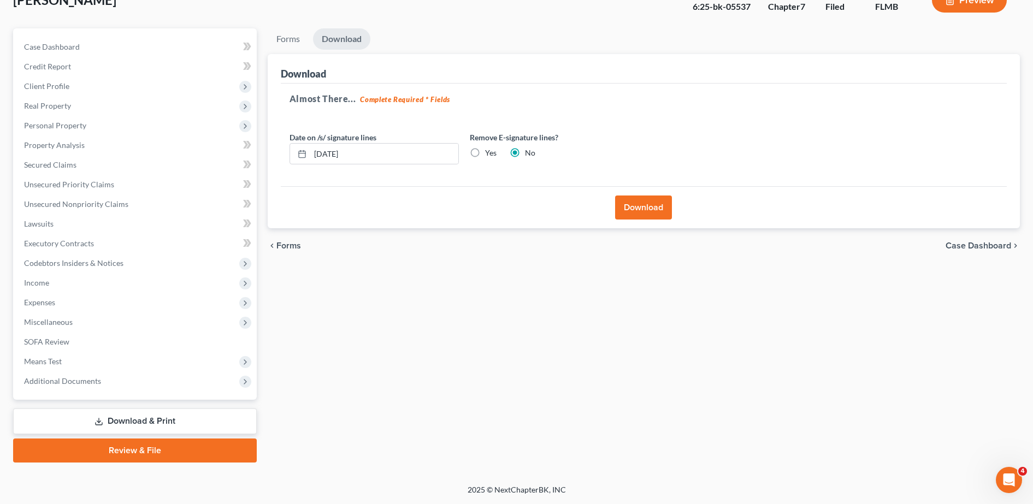
scroll to position [76, 0]
click at [644, 205] on button "Download" at bounding box center [643, 208] width 57 height 24
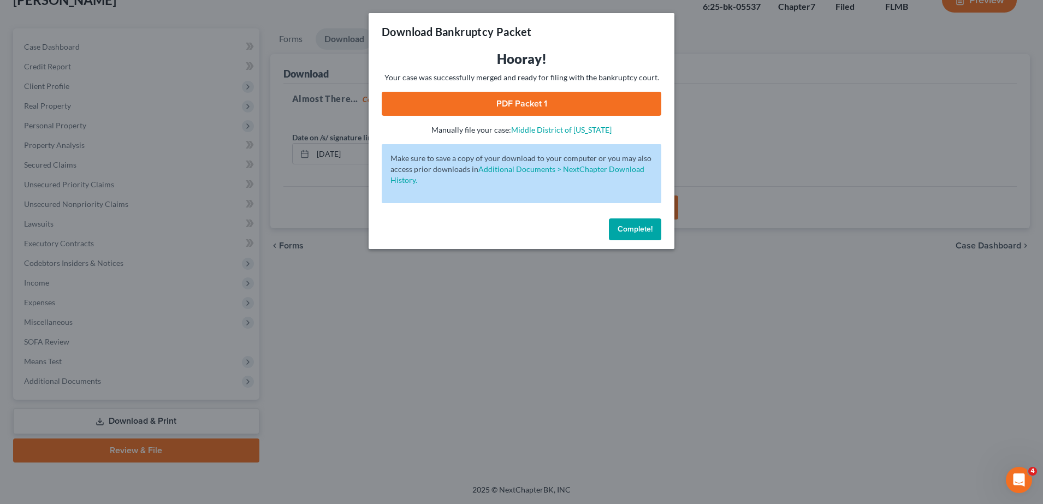
click at [537, 99] on link "PDF Packet 1" at bounding box center [522, 104] width 280 height 24
click at [724, 209] on div "Download Bankruptcy Packet Hooray! Your case was successfully merged and ready …" at bounding box center [521, 252] width 1043 height 504
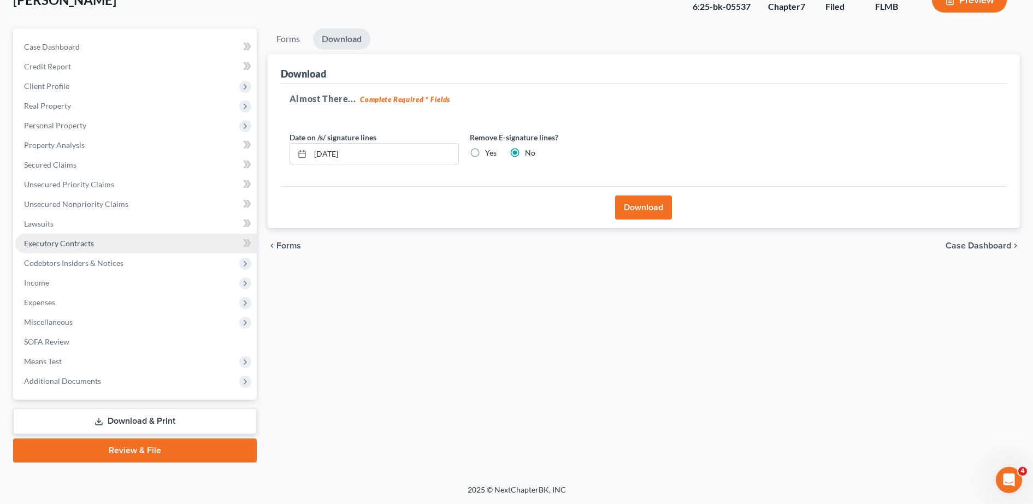
click at [71, 239] on span "Executory Contracts" at bounding box center [59, 243] width 70 height 9
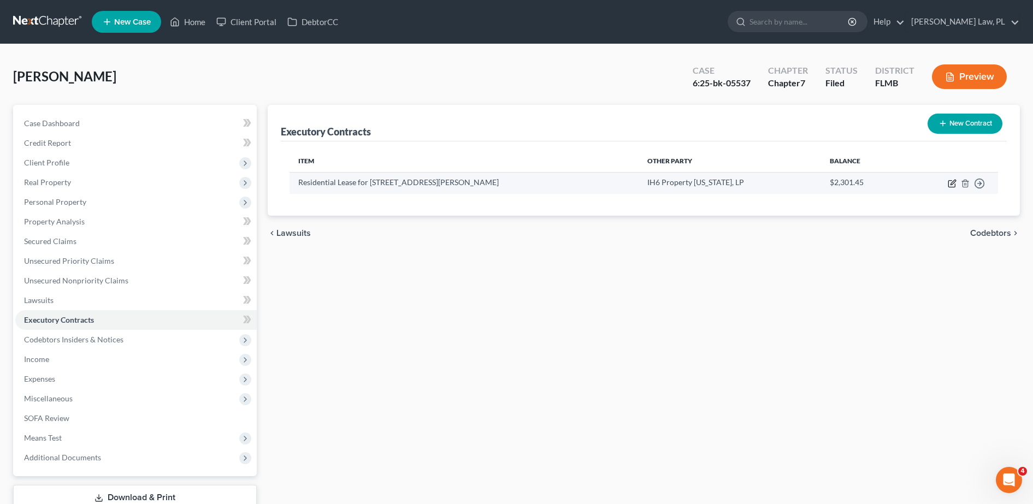
click at [956, 182] on icon "button" at bounding box center [952, 183] width 9 height 9
select select "3"
select select "9"
select select "0"
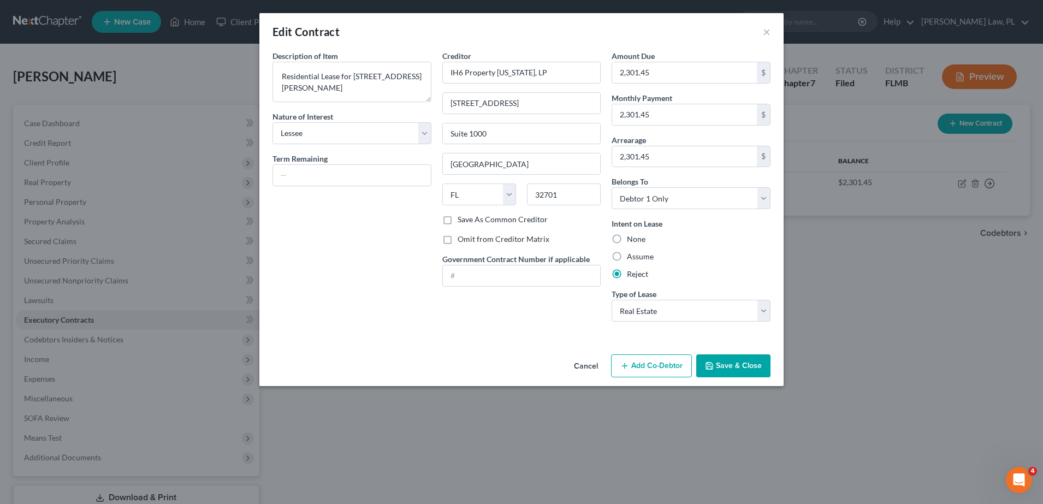
click at [732, 371] on button "Save & Close" at bounding box center [734, 366] width 74 height 23
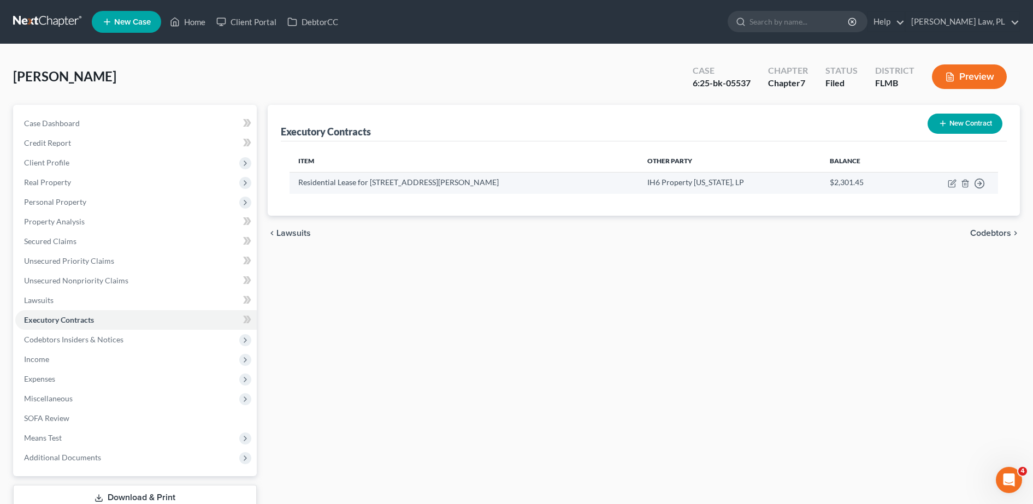
click at [953, 188] on td "Move to D Move to E Move to F Move to Notice Only" at bounding box center [951, 182] width 95 height 21
click at [952, 179] on icon "button" at bounding box center [952, 183] width 9 height 9
select select "3"
select select "9"
select select "0"
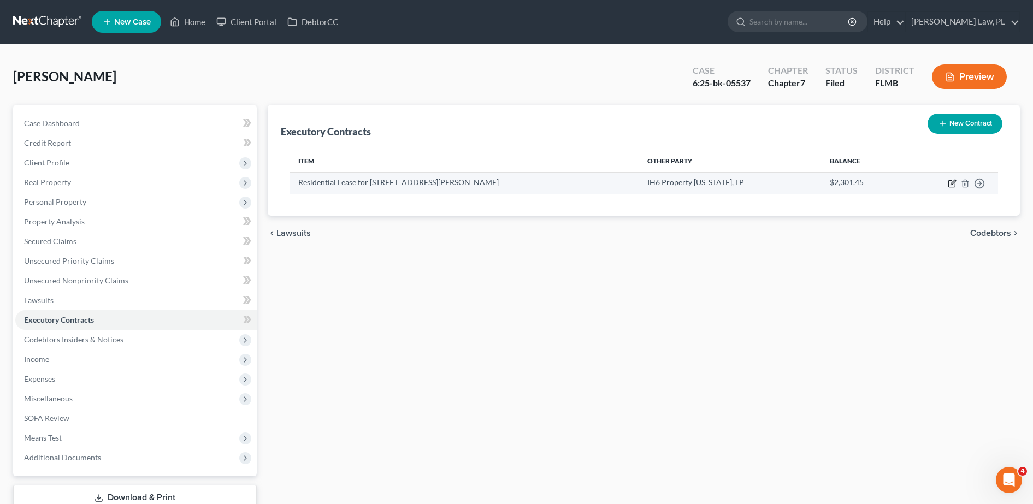
select select "0"
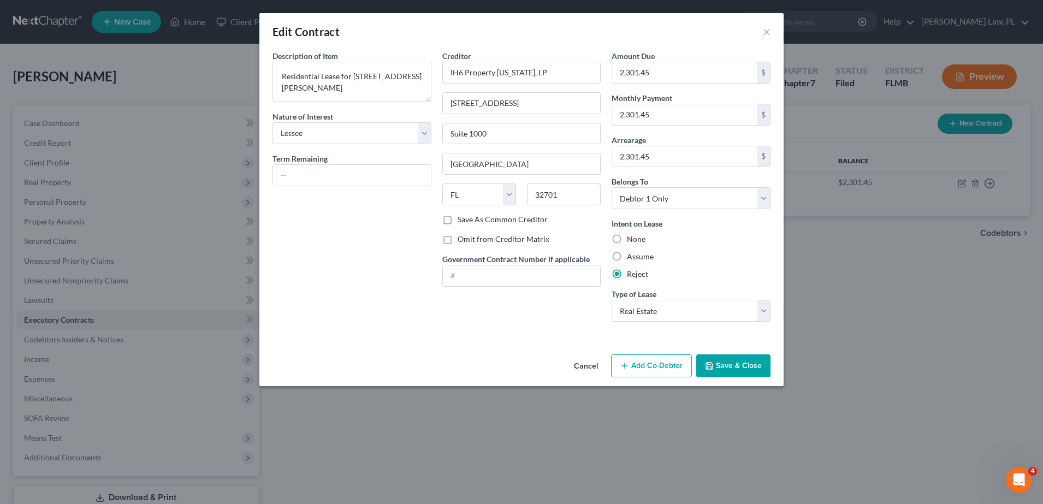
click at [743, 360] on button "Save & Close" at bounding box center [734, 366] width 74 height 23
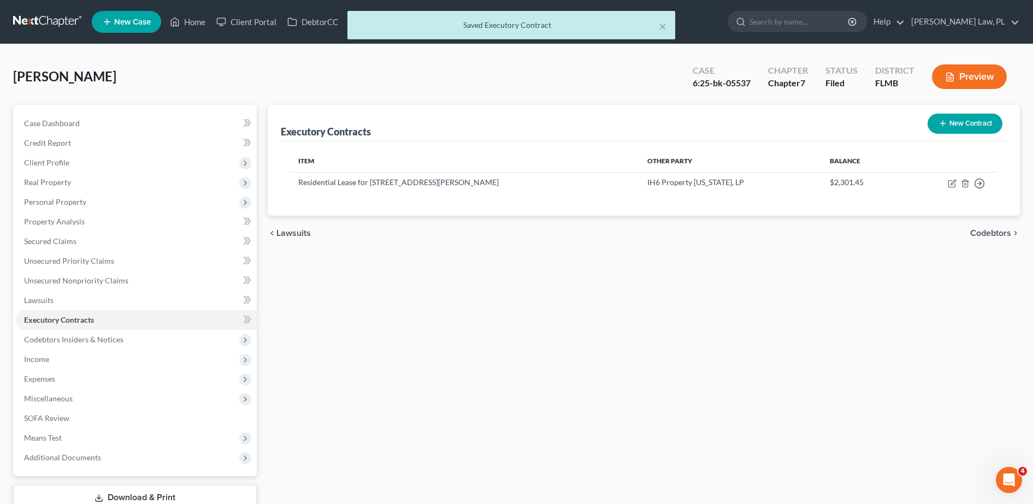
scroll to position [76, 0]
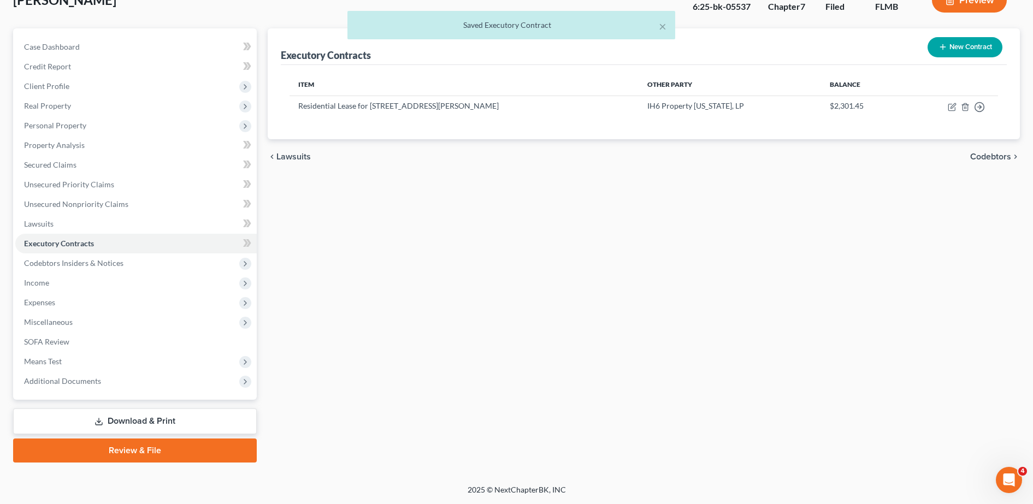
click at [161, 421] on link "Download & Print" at bounding box center [135, 422] width 244 height 26
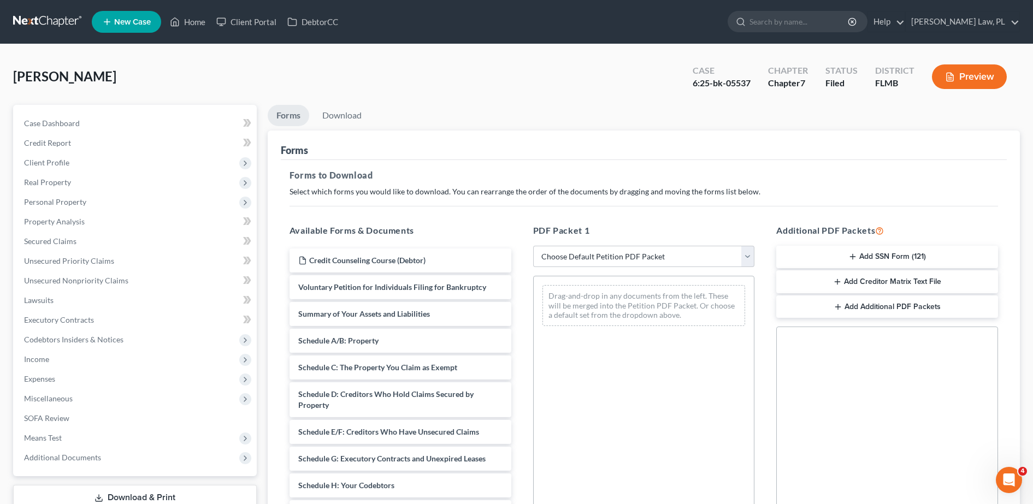
scroll to position [170, 0]
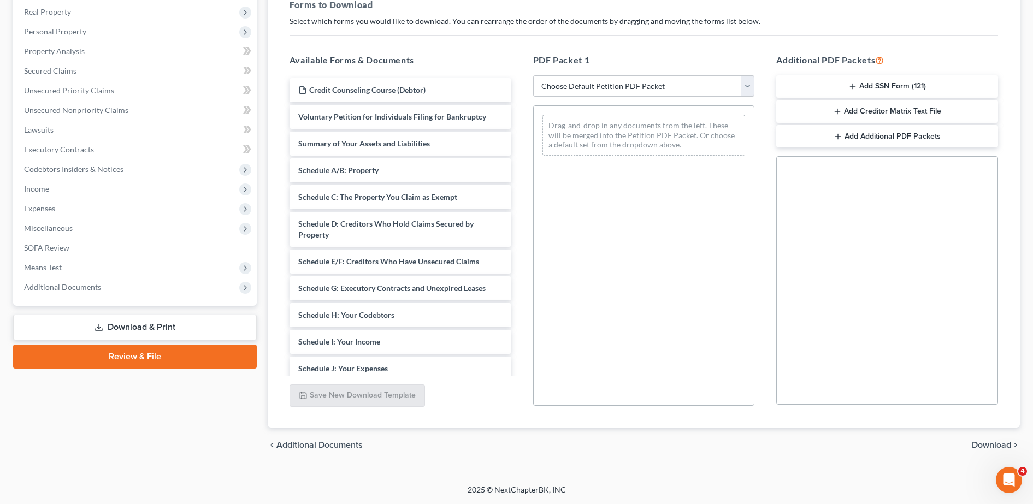
click at [644, 89] on select "Choose Default Petition PDF Packet Complete Bankruptcy Petition (all forms and …" at bounding box center [644, 86] width 222 height 22
select select "2"
click at [533, 75] on select "Choose Default Petition PDF Packet Complete Bankruptcy Petition (all forms and …" at bounding box center [644, 86] width 222 height 22
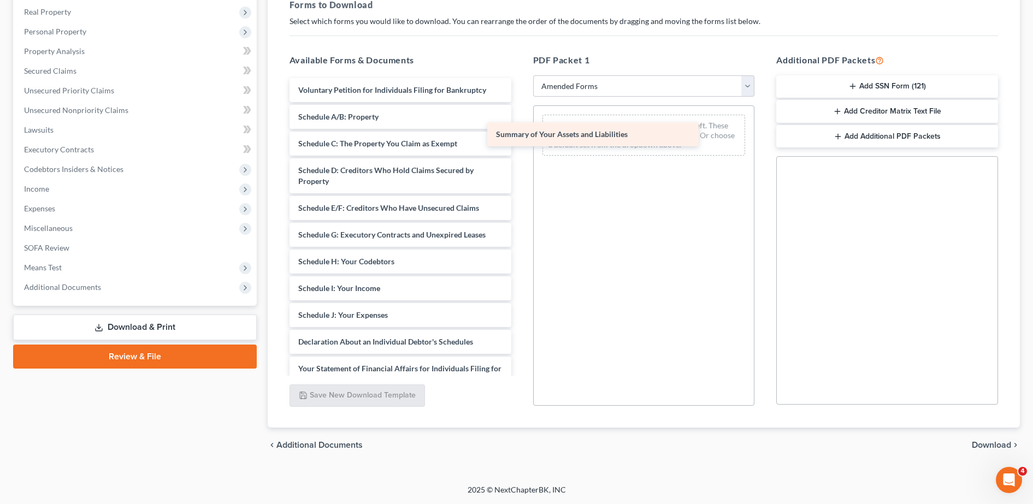
drag, startPoint x: 443, startPoint y: 114, endPoint x: 642, endPoint y: 131, distance: 199.6
click at [520, 131] on div "Summary of Your Assets and Liabilities Voluntary Petition for Individuals Filin…" at bounding box center [400, 331] width 239 height 507
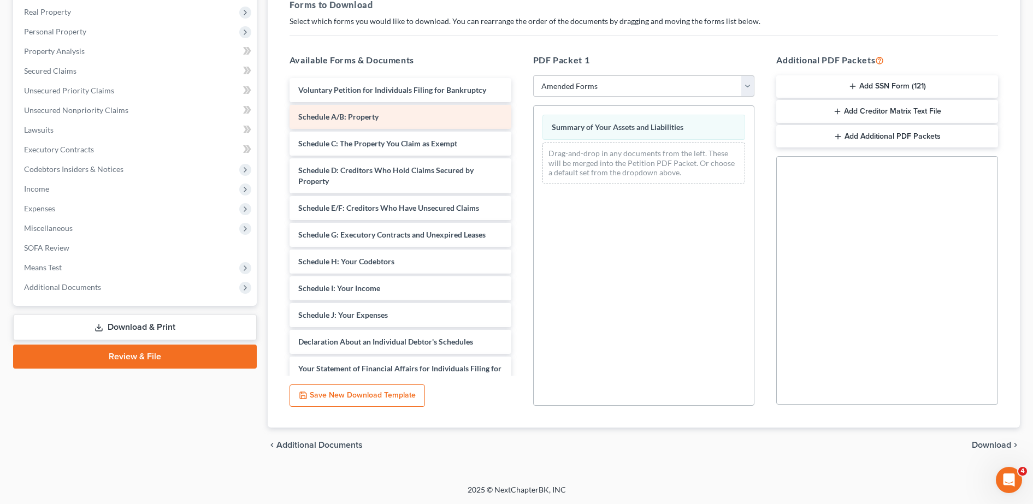
scroll to position [167, 0]
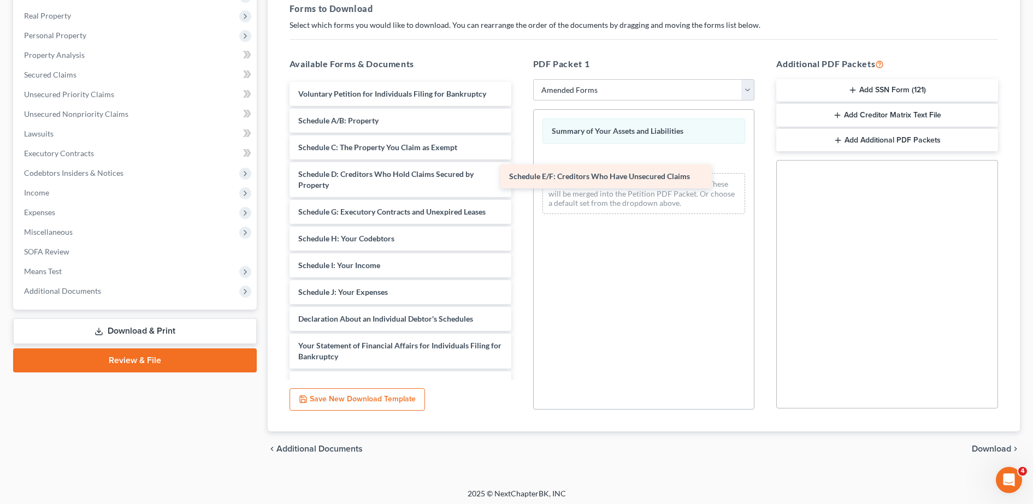
drag, startPoint x: 439, startPoint y: 200, endPoint x: 650, endPoint y: 164, distance: 214.4
click at [520, 164] on div "Schedule E/F: Creditors Who Have Unsecured Claims Voluntary Petition for Indivi…" at bounding box center [400, 322] width 239 height 480
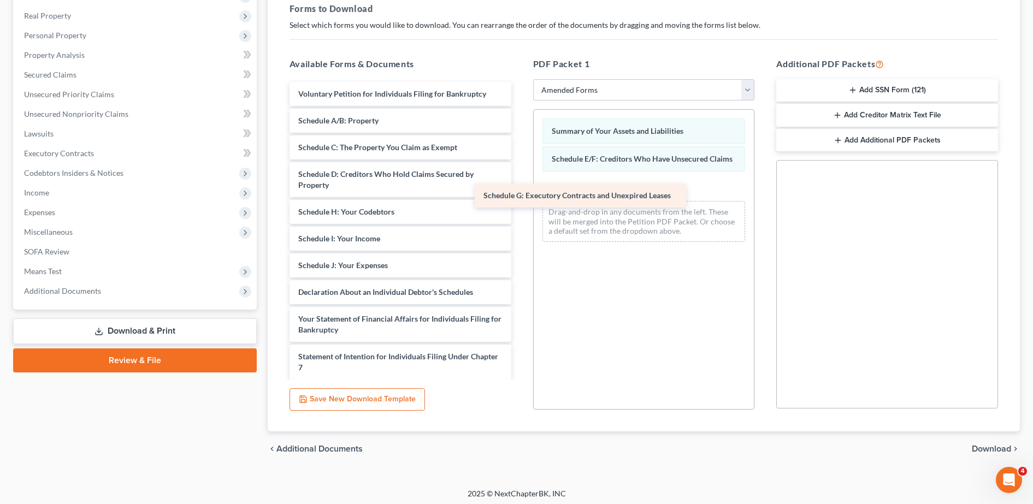
drag, startPoint x: 464, startPoint y: 210, endPoint x: 641, endPoint y: 194, distance: 178.3
click at [520, 194] on div "Schedule G: Executory Contracts and Unexpired Leases Voluntary Petition for Ind…" at bounding box center [400, 308] width 239 height 453
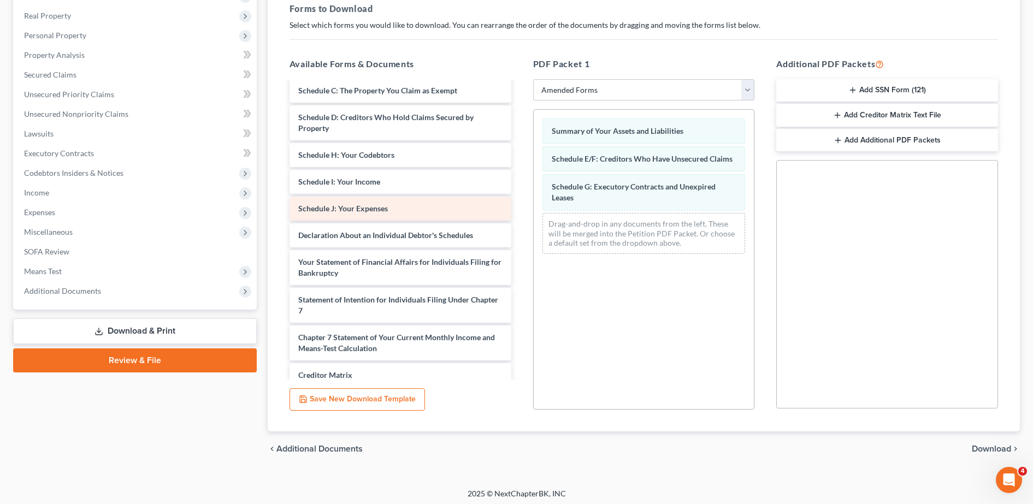
scroll to position [56, 0]
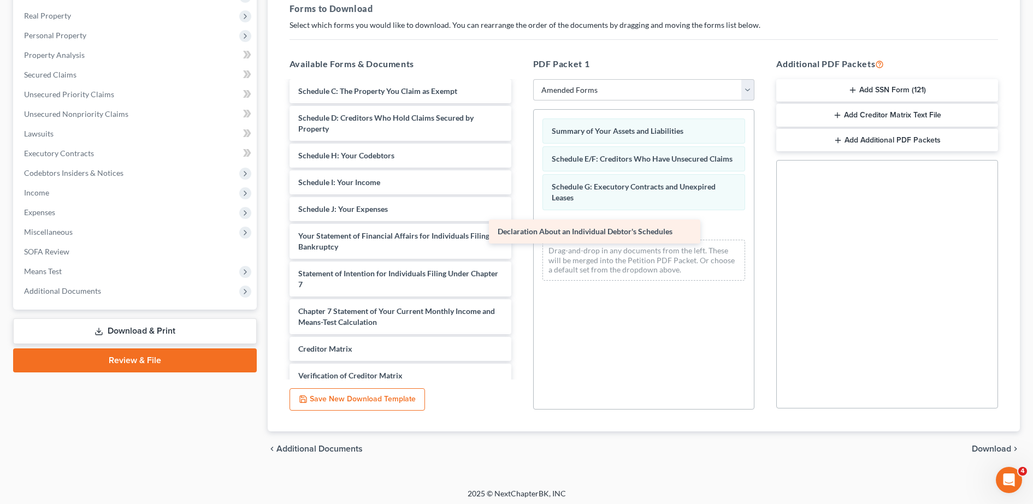
drag, startPoint x: 446, startPoint y: 240, endPoint x: 647, endPoint y: 235, distance: 200.5
click at [520, 235] on div "Declaration About an Individual Debtor's Schedules Voluntary Petition for Indiv…" at bounding box center [400, 239] width 239 height 427
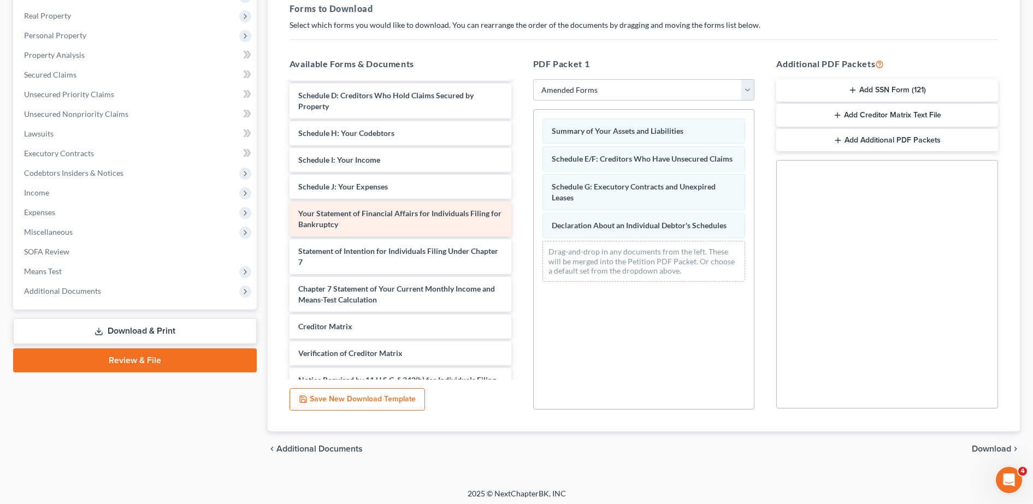
scroll to position [80, 0]
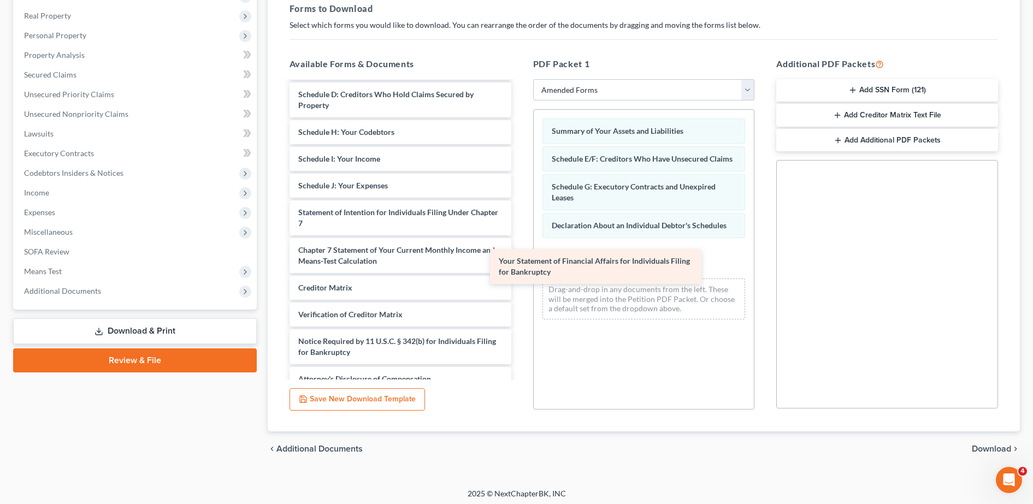
drag, startPoint x: 445, startPoint y: 221, endPoint x: 657, endPoint y: 257, distance: 215.0
click at [520, 257] on div "Your Statement of Financial Affairs for Individuals Filing for Bankruptcy Volun…" at bounding box center [400, 196] width 239 height 389
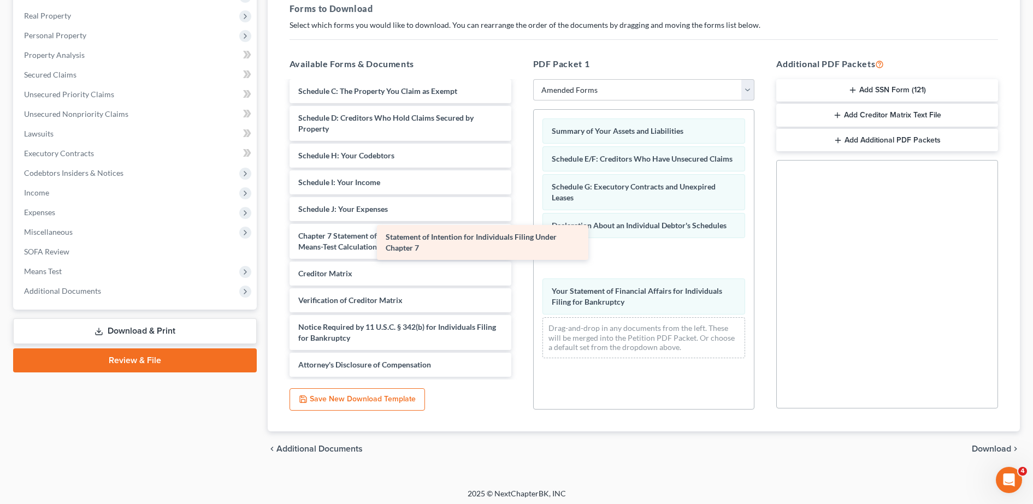
scroll to position [56, 0]
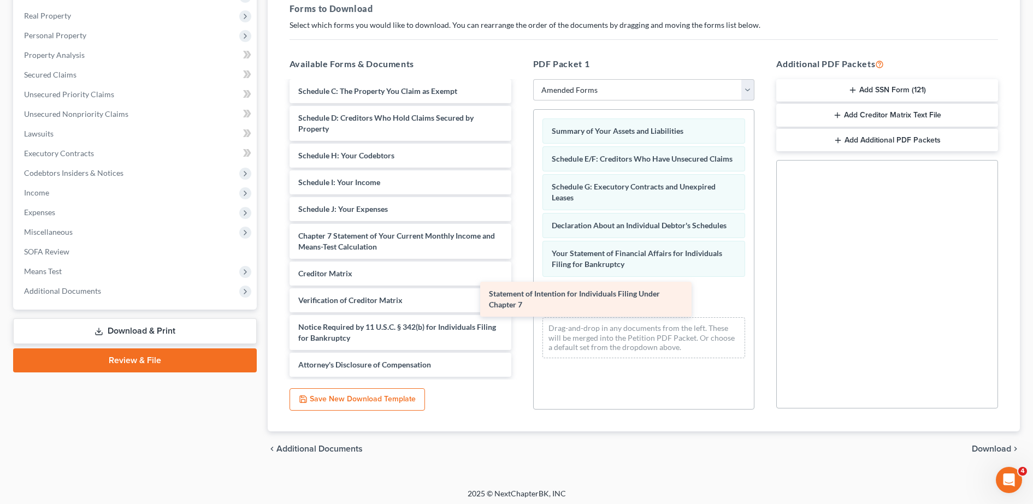
drag, startPoint x: 443, startPoint y: 200, endPoint x: 634, endPoint y: 296, distance: 214.3
click at [520, 296] on div "Statement of Intention for Individuals Filing Under Chapter 7 Voluntary Petitio…" at bounding box center [400, 201] width 239 height 351
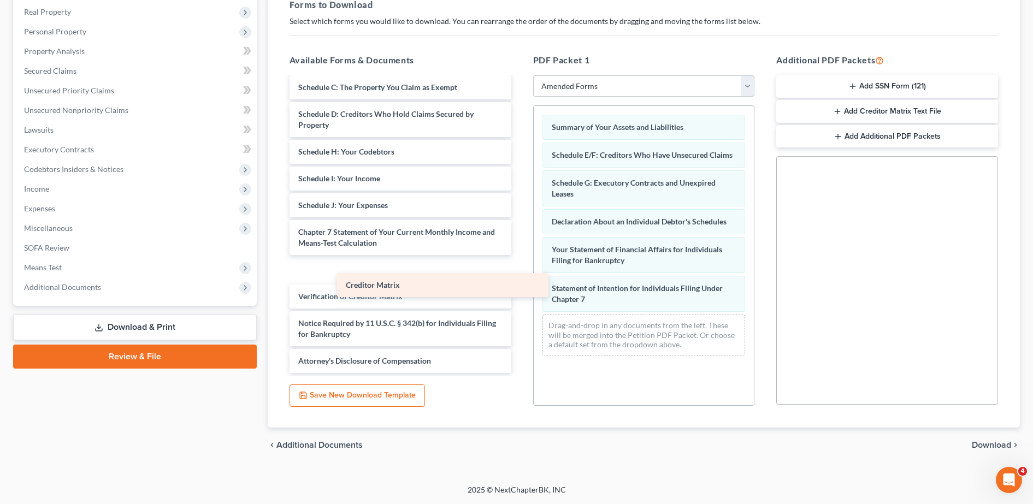
scroll to position [30, 0]
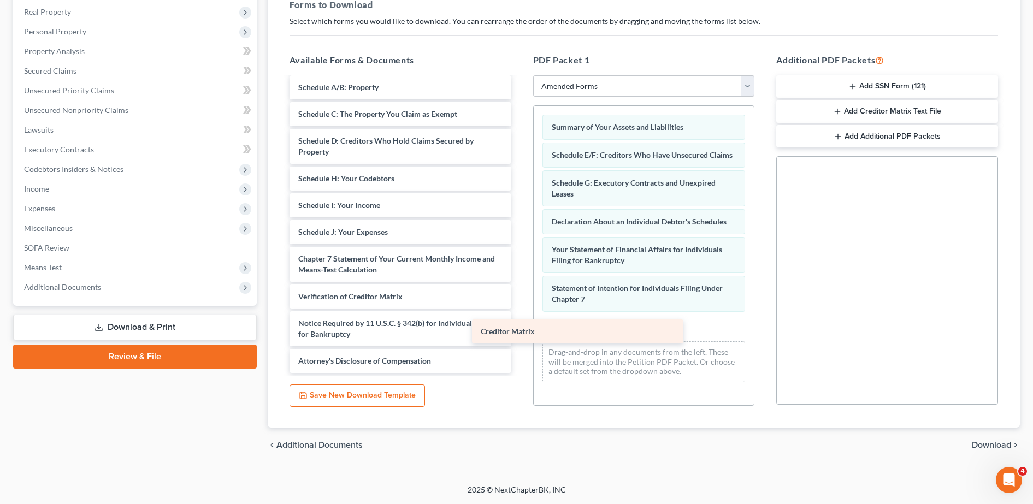
drag, startPoint x: 427, startPoint y: 272, endPoint x: 610, endPoint y: 334, distance: 192.8
click at [520, 334] on div "Creditor Matrix Voluntary Petition for Individuals Filing for Bankruptcy Schedu…" at bounding box center [400, 211] width 239 height 325
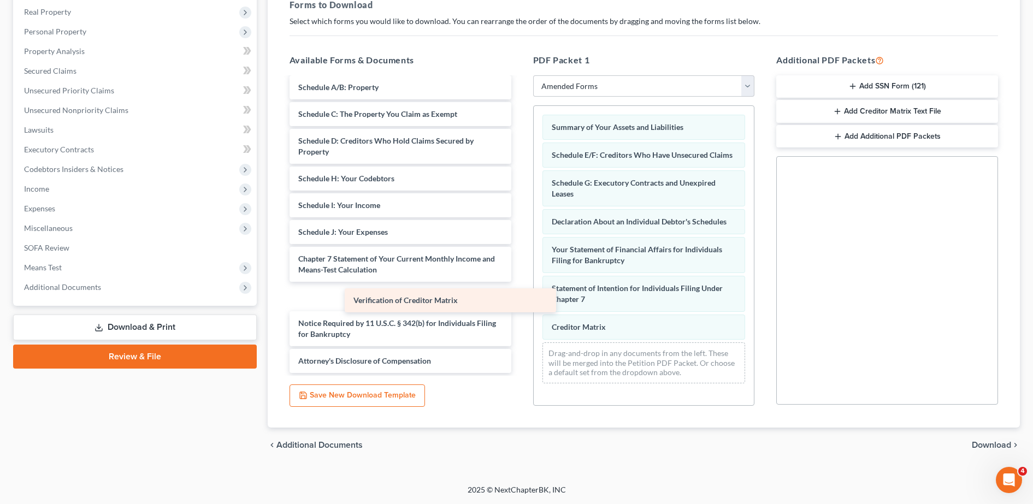
scroll to position [3, 0]
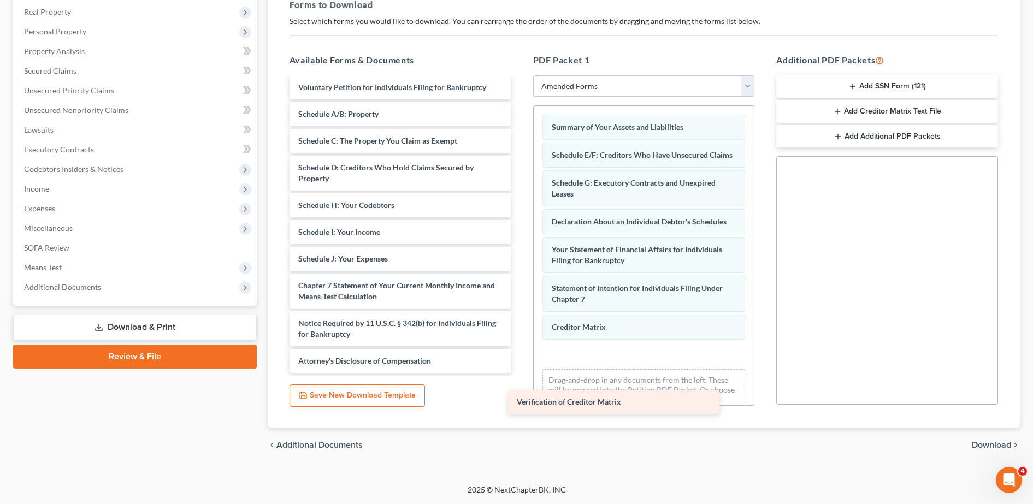
drag, startPoint x: 420, startPoint y: 296, endPoint x: 640, endPoint y: 411, distance: 247.8
click at [520, 373] on div "Verification of Creditor Matrix Voluntary Petition for Individuals Filing for B…" at bounding box center [400, 224] width 239 height 298
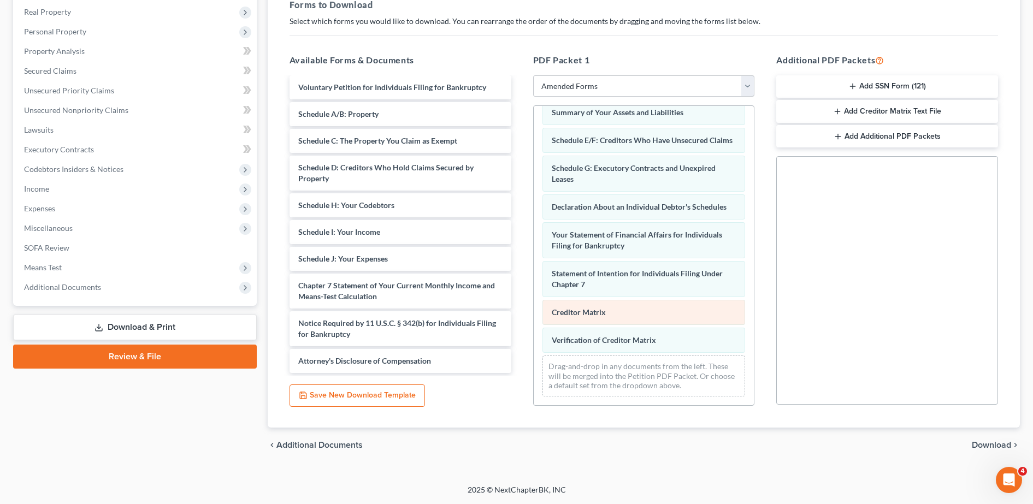
scroll to position [0, 0]
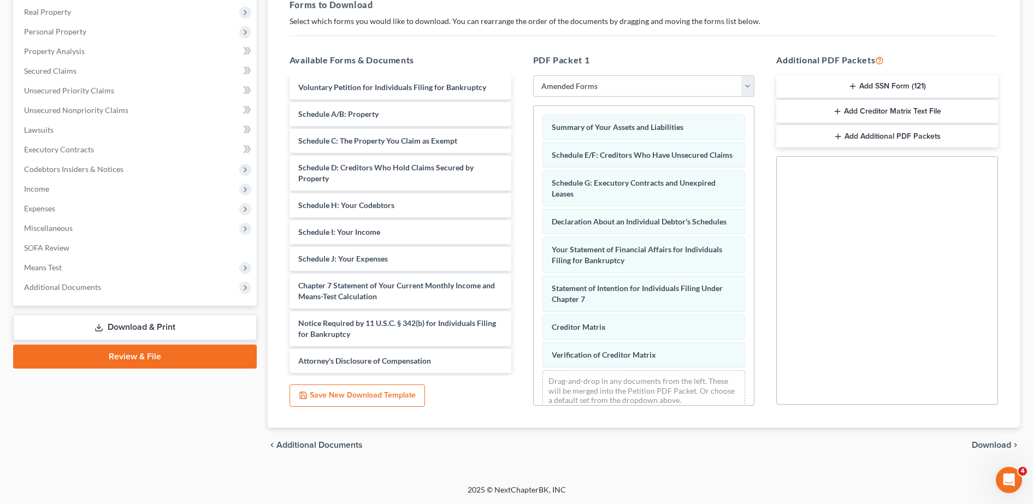
click at [988, 441] on span "Download" at bounding box center [991, 445] width 39 height 9
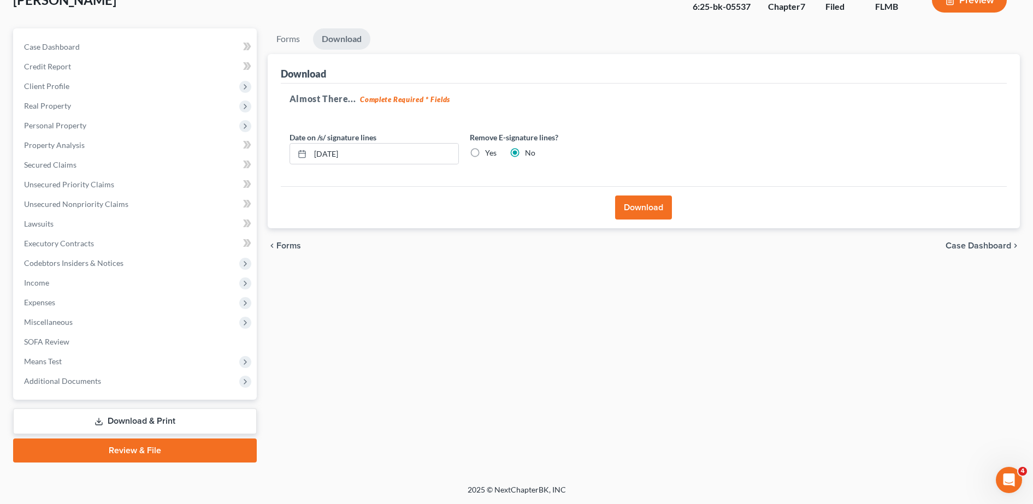
scroll to position [76, 0]
click at [657, 215] on button "Download" at bounding box center [643, 208] width 57 height 24
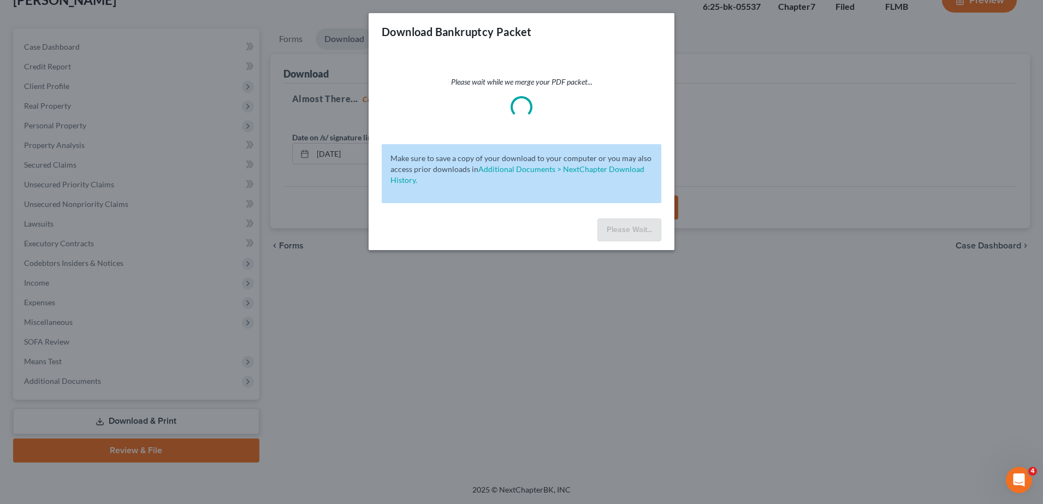
click at [527, 390] on div "Download Bankruptcy Packet Please wait while we merge your PDF packet... Make s…" at bounding box center [521, 252] width 1043 height 504
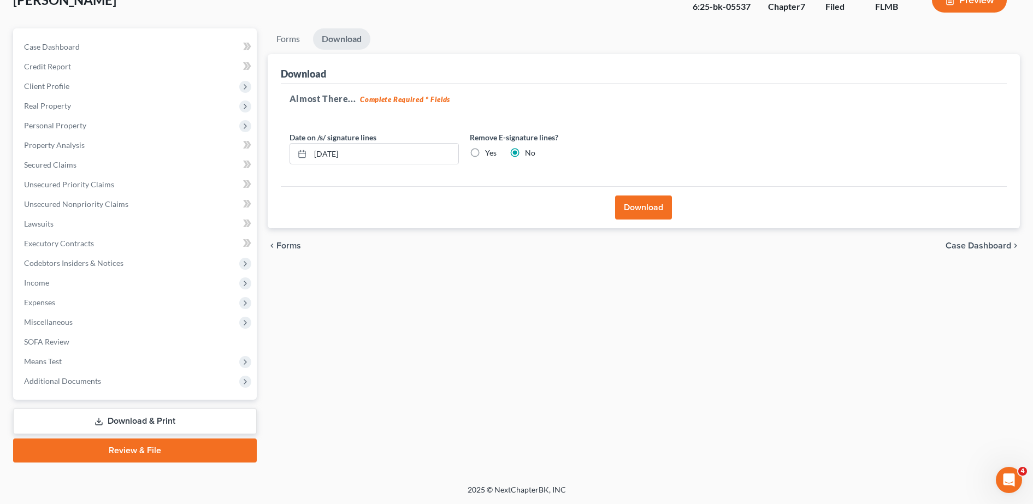
click at [489, 157] on label "Yes" at bounding box center [490, 153] width 11 height 11
click at [489, 155] on input "Yes" at bounding box center [492, 151] width 7 height 7
radio input "true"
click at [525, 149] on label "No" at bounding box center [530, 153] width 10 height 11
click at [529, 149] on input "No" at bounding box center [532, 151] width 7 height 7
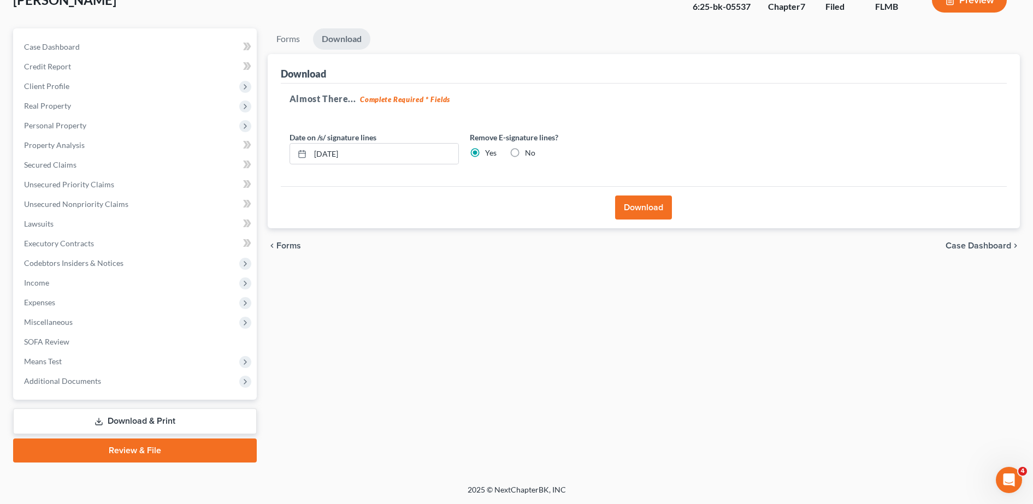
radio input "true"
radio input "false"
click at [622, 202] on button "Download" at bounding box center [643, 208] width 57 height 24
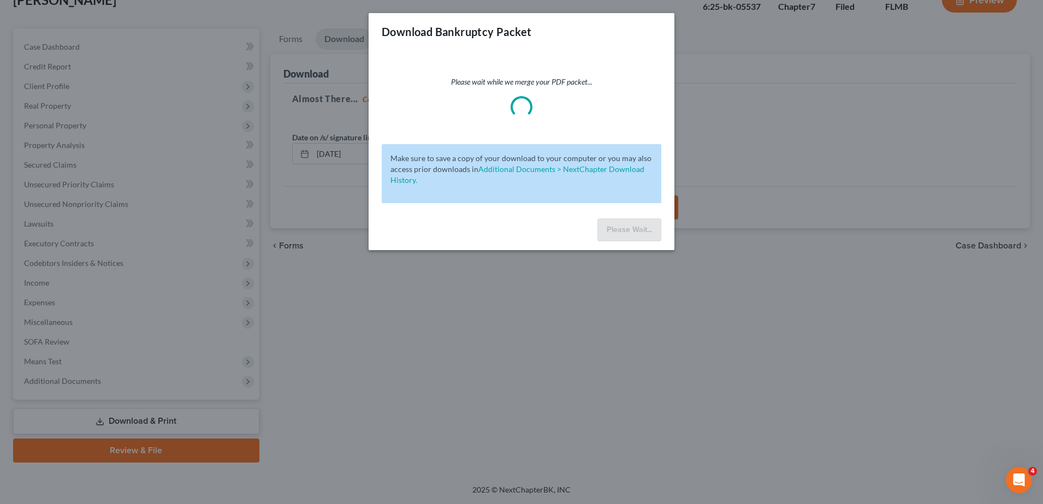
click at [544, 69] on div "Please wait while we merge your PDF packet... Make sure to save a copy of your …" at bounding box center [522, 132] width 306 height 164
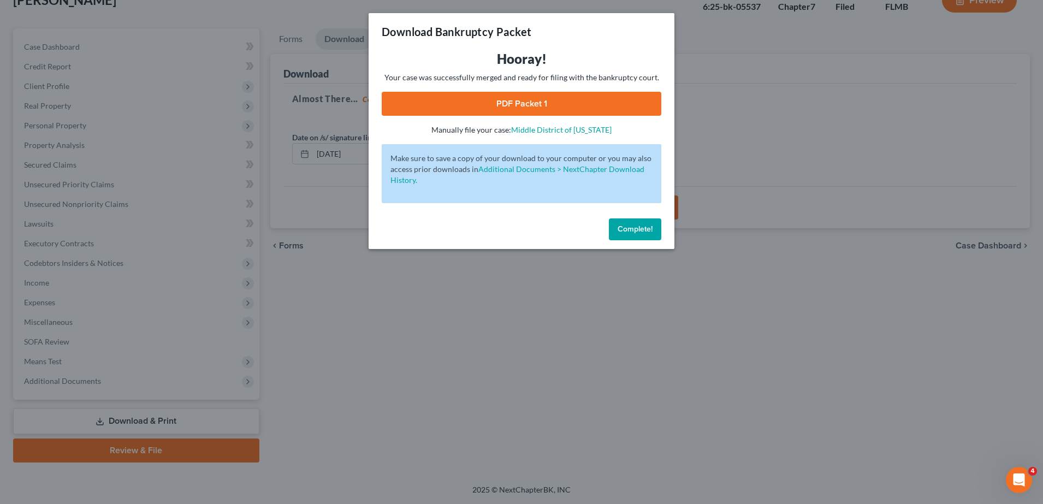
click at [546, 111] on link "PDF Packet 1" at bounding box center [522, 104] width 280 height 24
click at [726, 163] on div "Download Bankruptcy Packet Hooray! Your case was successfully merged and ready …" at bounding box center [521, 252] width 1043 height 504
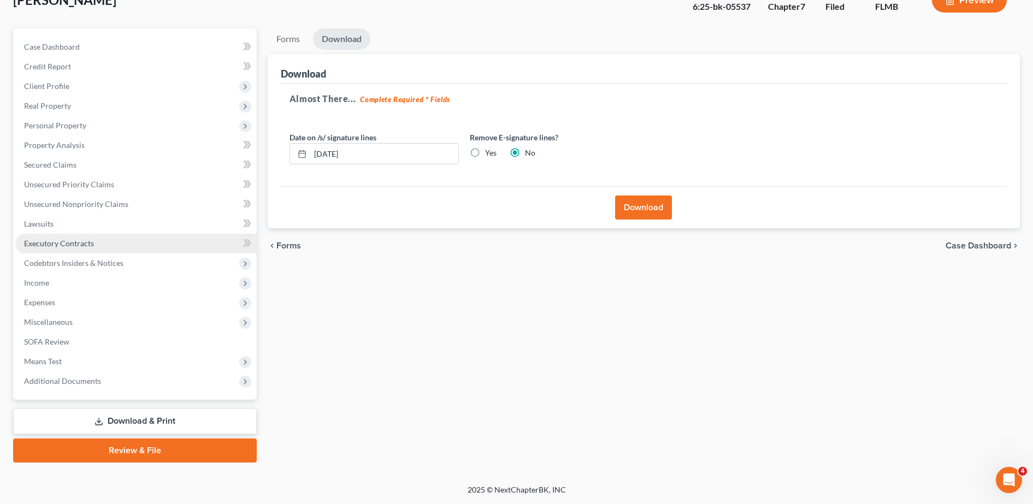
click at [82, 244] on span "Executory Contracts" at bounding box center [59, 243] width 70 height 9
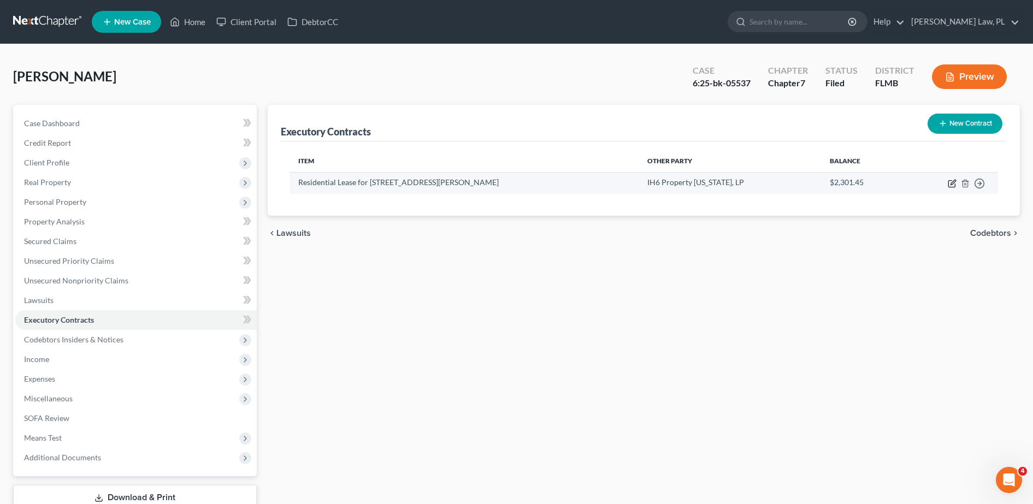
click at [951, 182] on icon "button" at bounding box center [952, 183] width 9 height 9
select select "3"
select select "9"
select select "0"
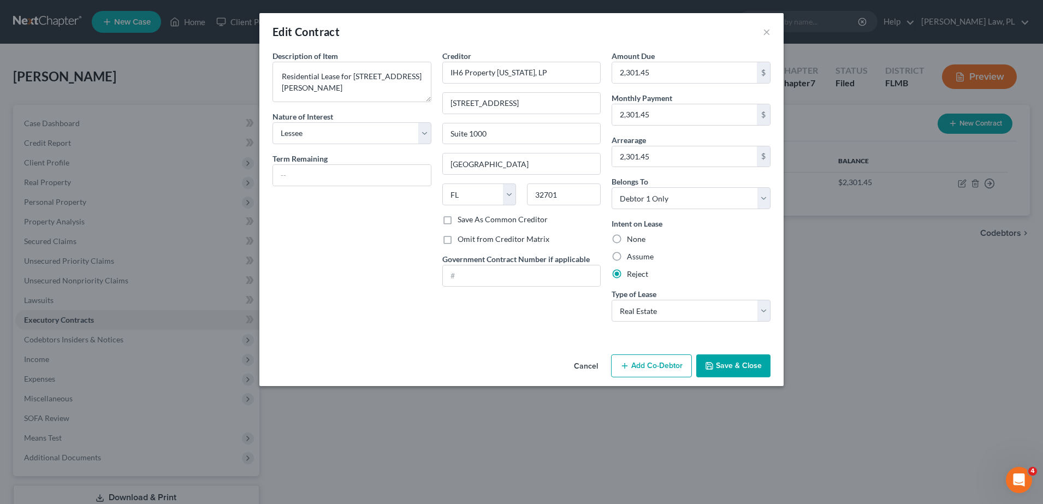
click at [645, 298] on span "Type of Lease" at bounding box center [634, 294] width 45 height 9
click at [646, 308] on select "Select Real Estate Car Other" at bounding box center [691, 311] width 159 height 22
click at [390, 87] on textarea "Residential Lease for [STREET_ADDRESS][PERSON_NAME]" at bounding box center [352, 82] width 159 height 40
paste textarea "— Rejected pursuant to 11 U.S.C. § 365."
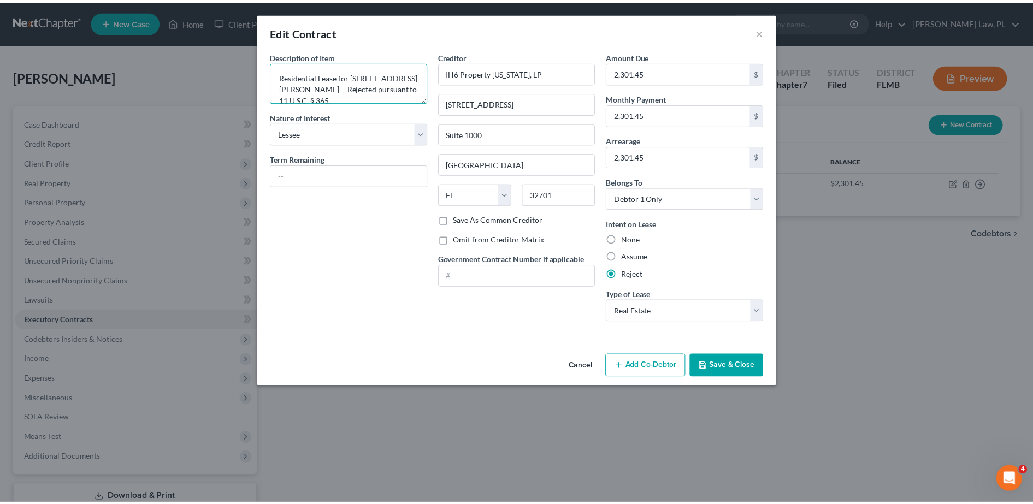
scroll to position [2, 0]
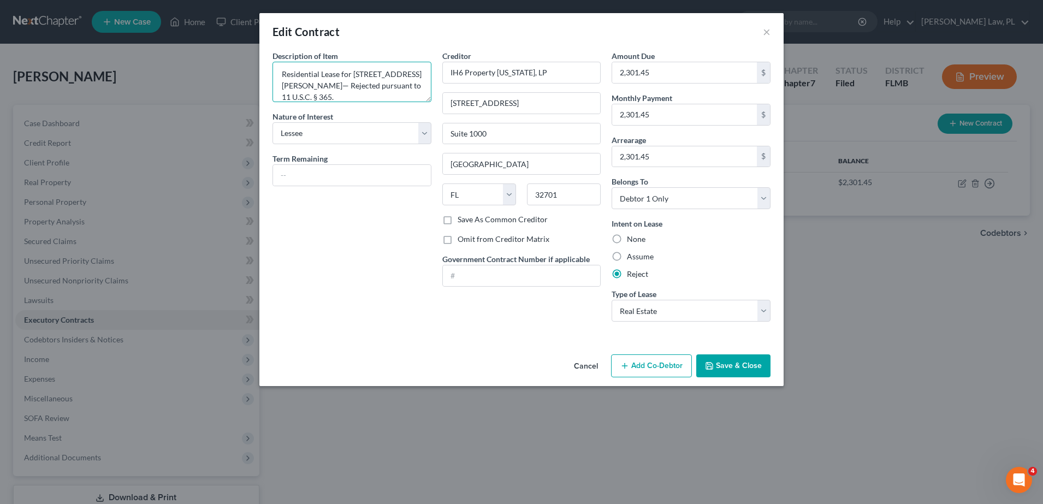
click at [358, 85] on textarea "Residential Lease for [STREET_ADDRESS][PERSON_NAME]— Rejected pursuant to 11 U.…" at bounding box center [352, 82] width 159 height 40
type textarea "Residential Lease for [STREET_ADDRESS][PERSON_NAME] — Rejected pursuant to 11 U…"
click at [458, 220] on label "Save As Common Creditor" at bounding box center [503, 219] width 90 height 11
click at [462, 220] on input "Save As Common Creditor" at bounding box center [465, 217] width 7 height 7
click at [528, 217] on label "Save As Common Creditor" at bounding box center [503, 219] width 90 height 11
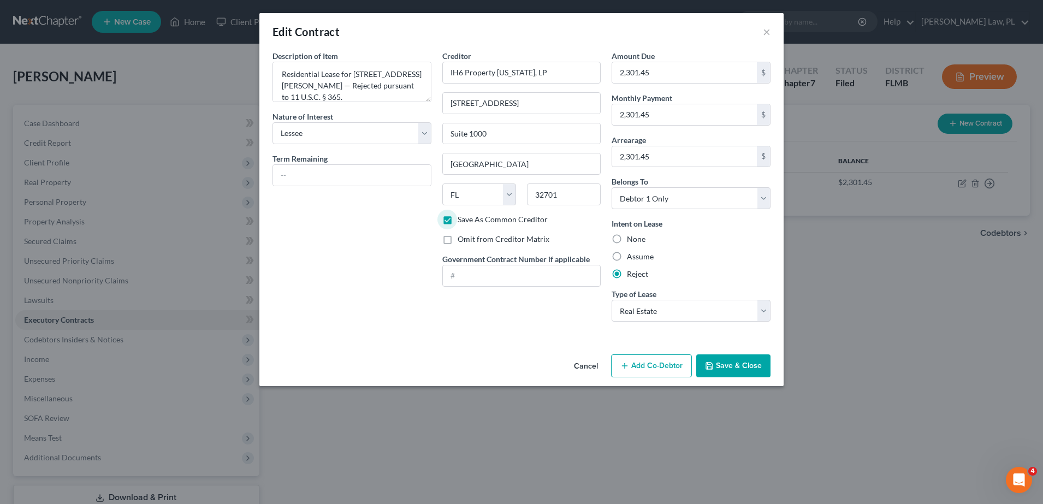
click at [469, 217] on input "Save As Common Creditor" at bounding box center [465, 217] width 7 height 7
checkbox input "false"
click at [724, 361] on button "Save & Close" at bounding box center [734, 366] width 74 height 23
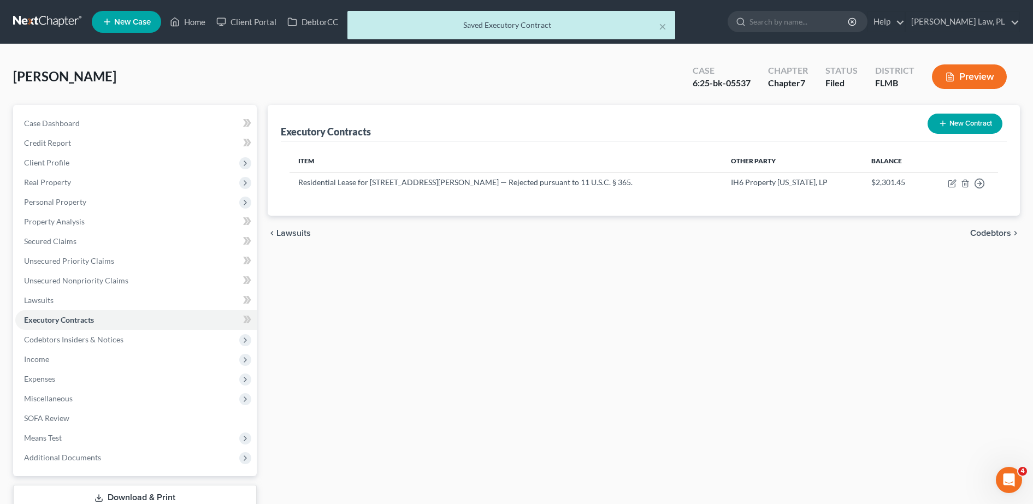
click at [395, 145] on div "Item Other Party Balance Residential Lease for [STREET_ADDRESS][PERSON_NAME] — …" at bounding box center [644, 178] width 726 height 74
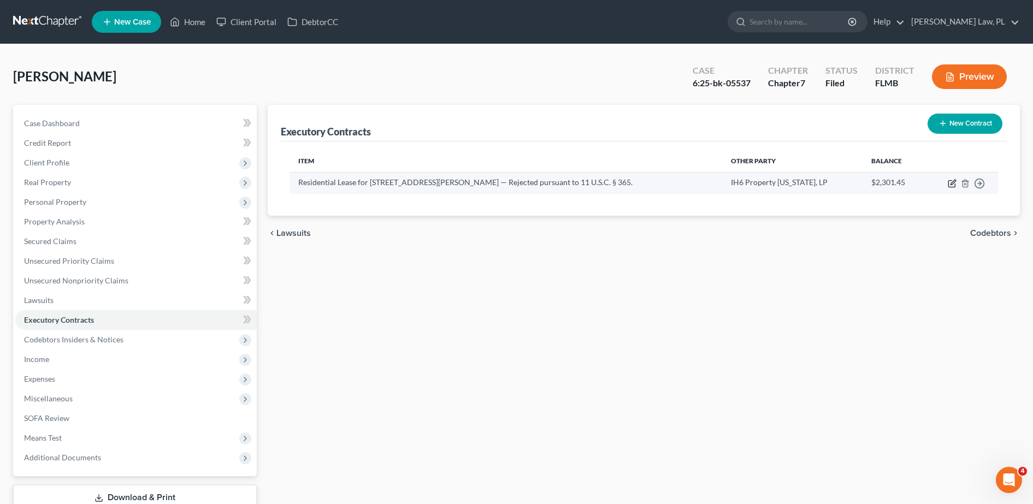
click at [949, 185] on icon "button" at bounding box center [951, 184] width 7 height 7
select select "3"
select select "9"
select select "0"
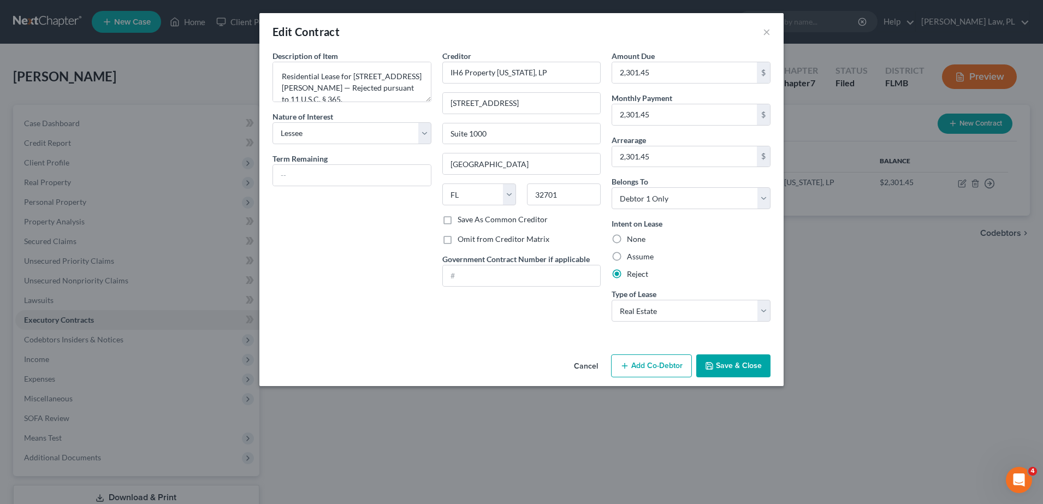
click at [735, 365] on button "Save & Close" at bounding box center [734, 366] width 74 height 23
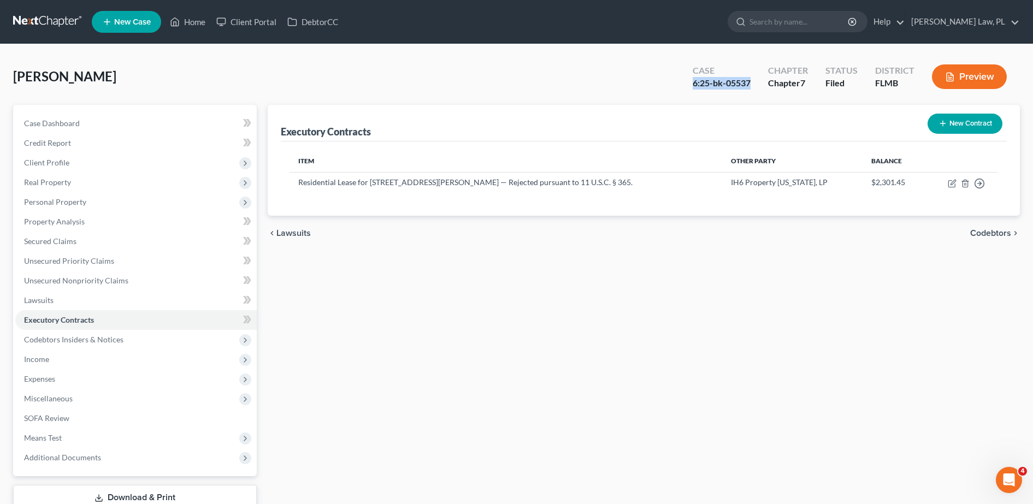
drag, startPoint x: 695, startPoint y: 80, endPoint x: 754, endPoint y: 78, distance: 59.0
click at [754, 78] on div "Case 6:25-bk-05537" at bounding box center [721, 78] width 75 height 32
copy div "6:25-bk-05537"
click at [92, 244] on link "Secured Claims" at bounding box center [135, 242] width 241 height 20
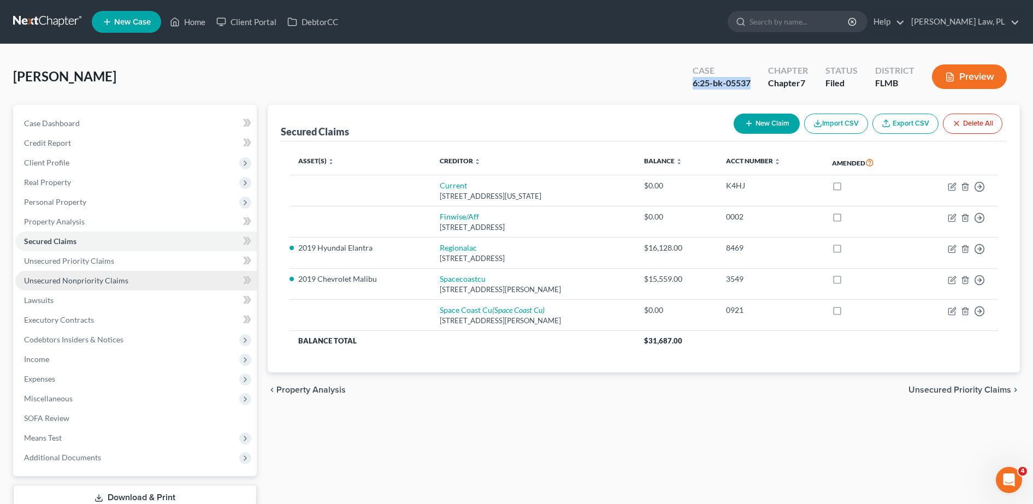
click at [102, 280] on span "Unsecured Nonpriority Claims" at bounding box center [76, 280] width 104 height 9
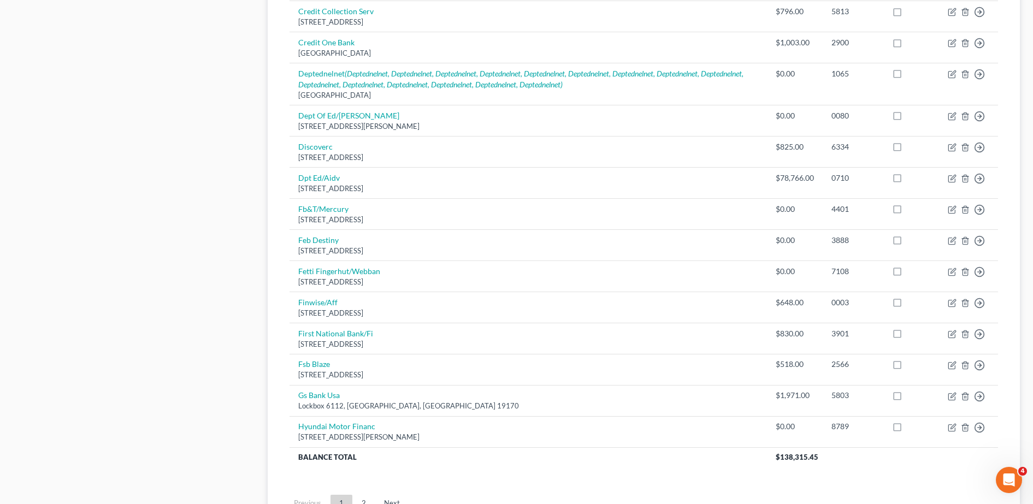
scroll to position [746, 0]
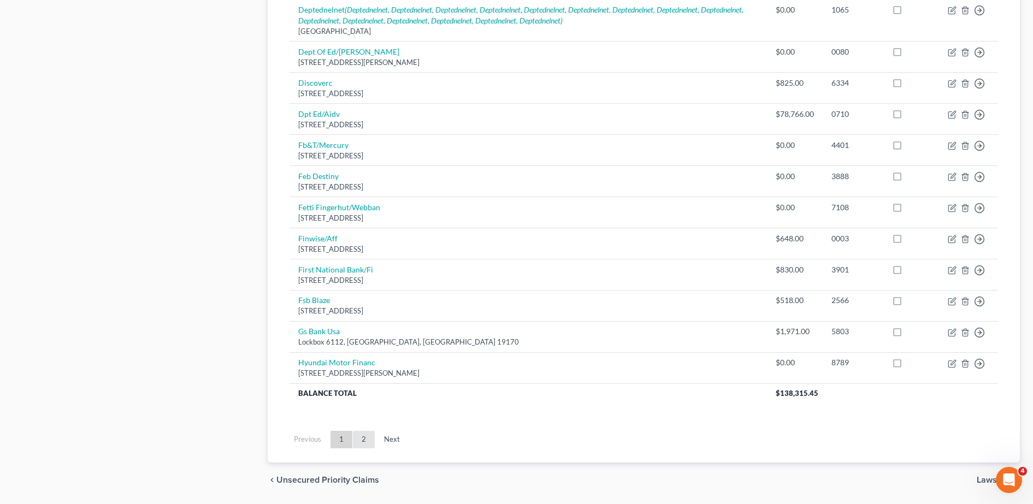
click at [358, 442] on link "2" at bounding box center [364, 439] width 22 height 17
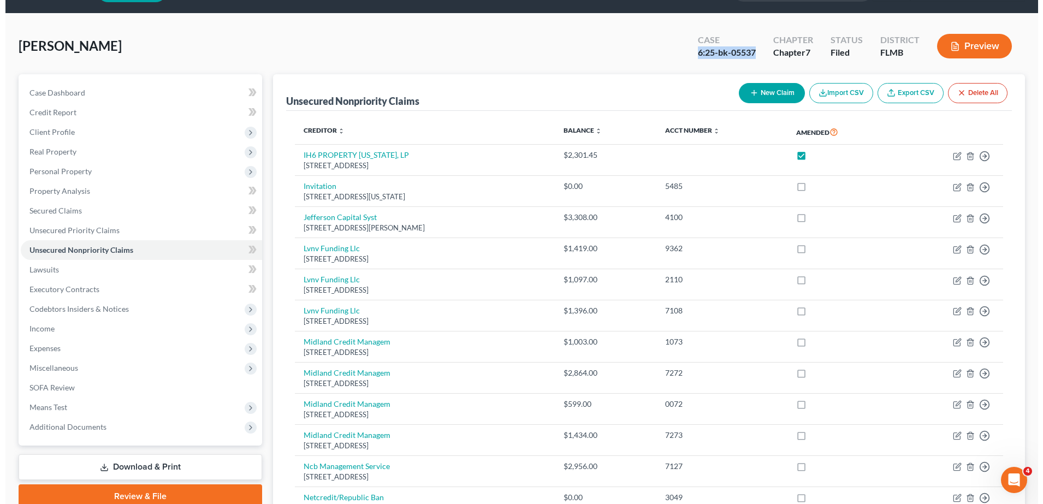
scroll to position [0, 0]
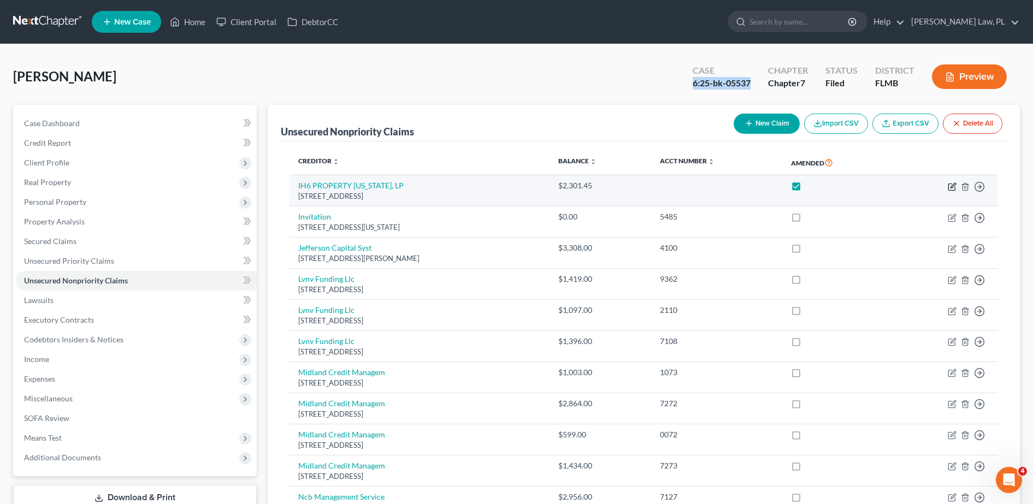
click at [951, 187] on icon "button" at bounding box center [953, 185] width 5 height 5
select select "9"
select select "4"
select select "0"
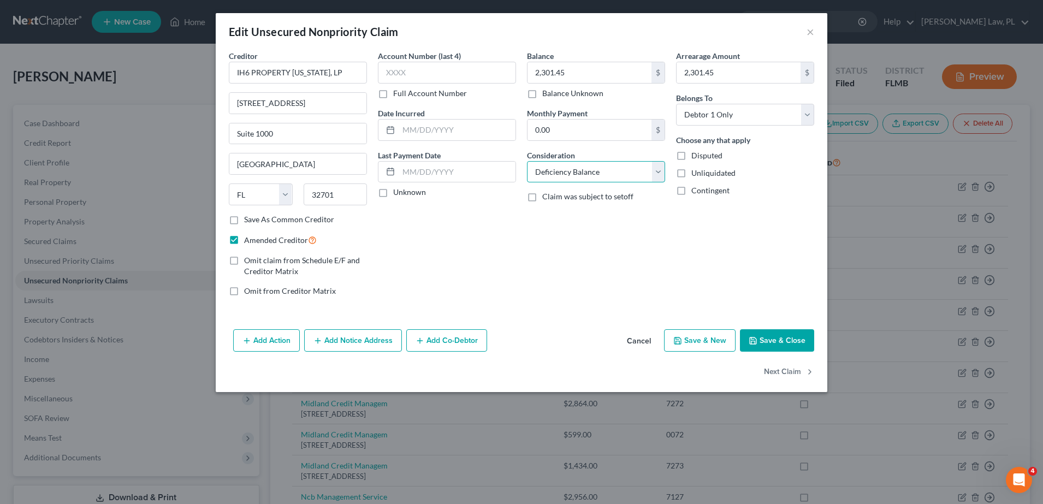
click at [568, 170] on select "Select Cable / Satellite Services Collection Agency Credit Card Debt Debt Couns…" at bounding box center [596, 172] width 138 height 22
select select "14"
click at [527, 161] on select "Select Cable / Satellite Services Collection Agency Credit Card Debt Debt Couns…" at bounding box center [596, 172] width 138 height 22
click at [591, 217] on input "text" at bounding box center [596, 213] width 137 height 21
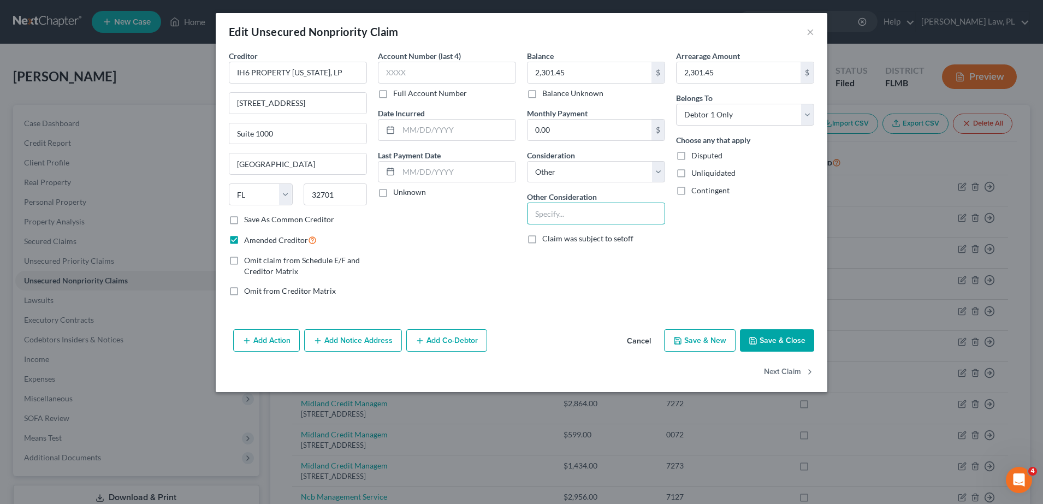
paste input "Residential lease rejection / deficiency balance."
type input "Residential lease rejection / deficiency balance"
click at [709, 255] on div "Arrearage Amount 2,301.45 $ Belongs To * Select Debtor 1 Only Debtor 2 Only Deb…" at bounding box center [745, 177] width 149 height 255
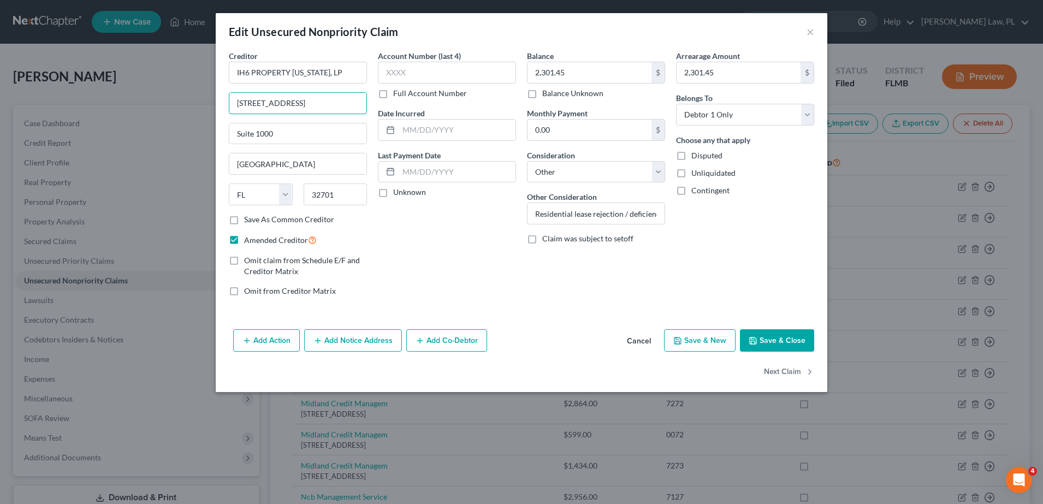
scroll to position [0, 90]
drag, startPoint x: 353, startPoint y: 105, endPoint x: 384, endPoint y: 115, distance: 32.8
click at [384, 115] on div "Creditor * IH6 PROPERTY [US_STATE], LP [STREET_ADDRESS][GEOGRAPHIC_DATA] [US_ST…" at bounding box center [521, 177] width 597 height 255
click at [356, 106] on input "[STREET_ADDRESS]" at bounding box center [297, 103] width 137 height 21
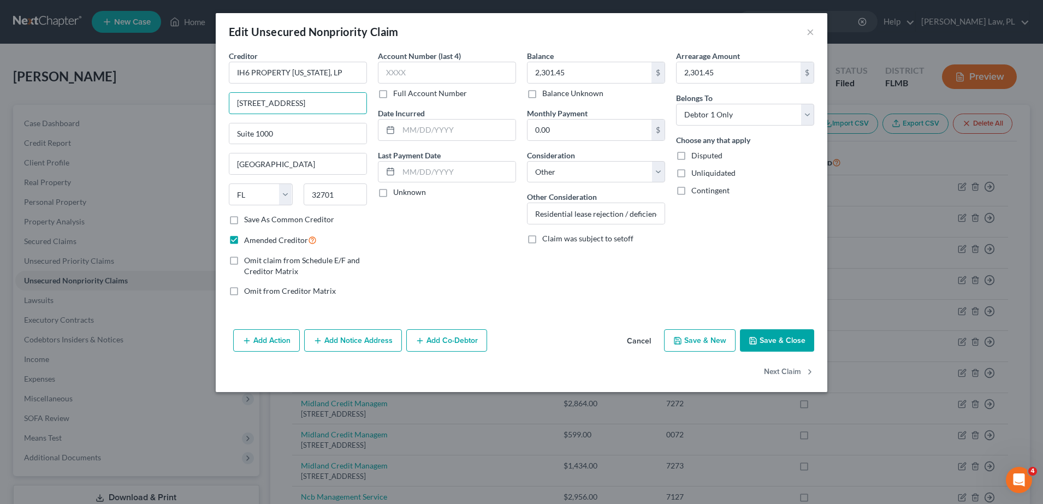
scroll to position [0, 90]
drag, startPoint x: 354, startPoint y: 105, endPoint x: 397, endPoint y: 105, distance: 43.2
click at [397, 105] on div "Creditor * IH6 PROPERTY [US_STATE], LP [STREET_ADDRESS][GEOGRAPHIC_DATA] [US_ST…" at bounding box center [521, 177] width 597 height 255
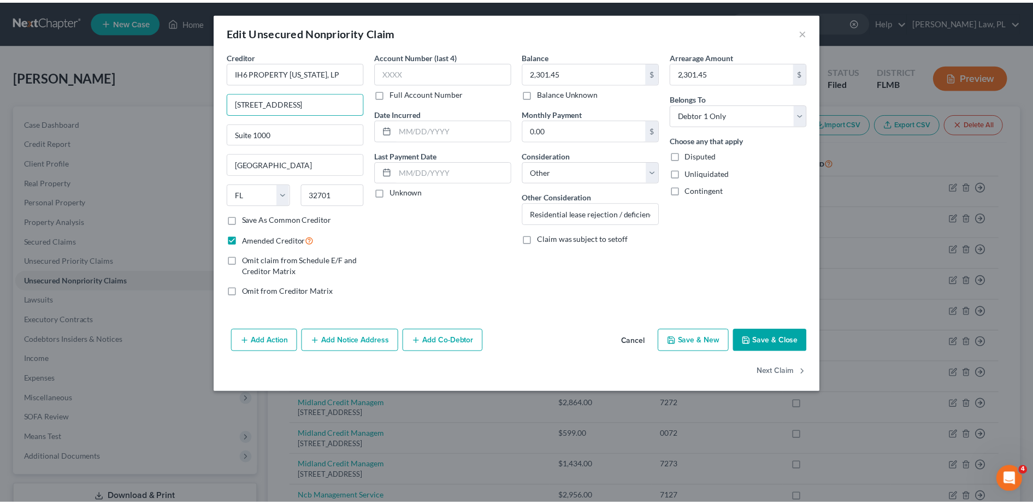
scroll to position [0, 0]
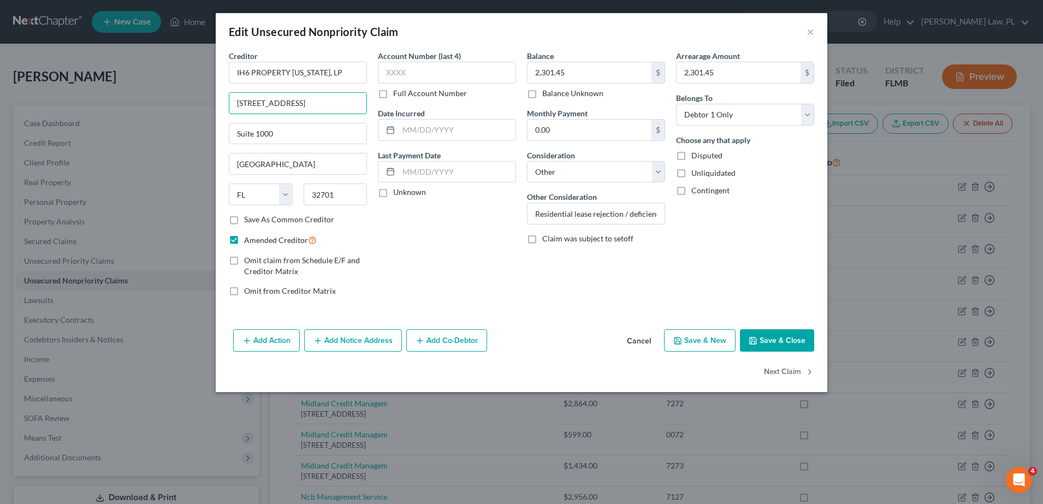
type input "[STREET_ADDRESS]"
click at [498, 213] on div "Account Number (last 4) Full Account Number Date Incurred Last Payment Date Unk…" at bounding box center [447, 177] width 149 height 255
click at [774, 341] on button "Save & Close" at bounding box center [777, 340] width 74 height 23
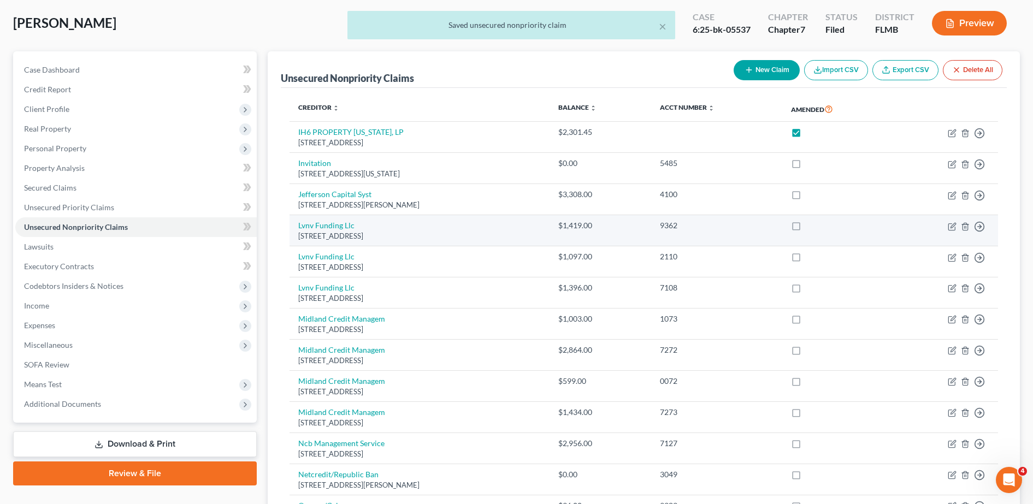
scroll to position [55, 0]
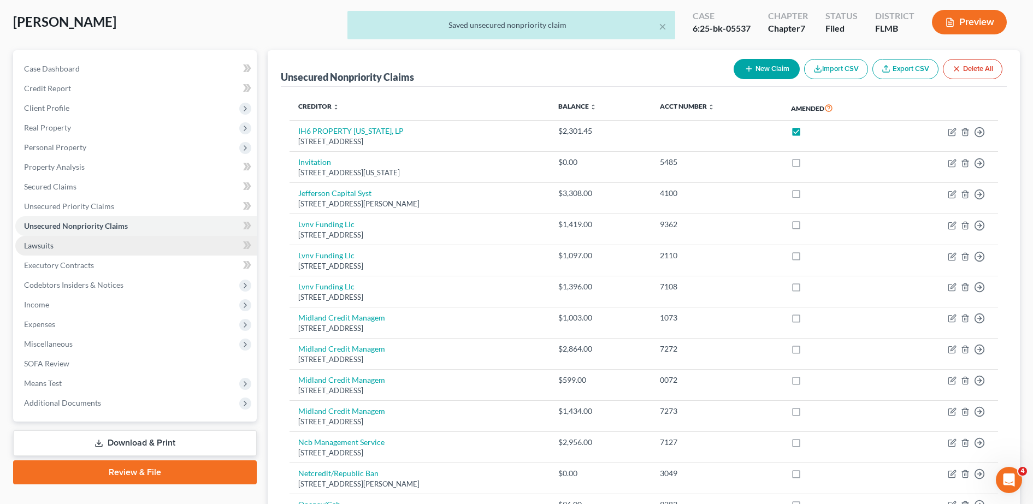
click at [124, 252] on link "Lawsuits" at bounding box center [135, 246] width 241 height 20
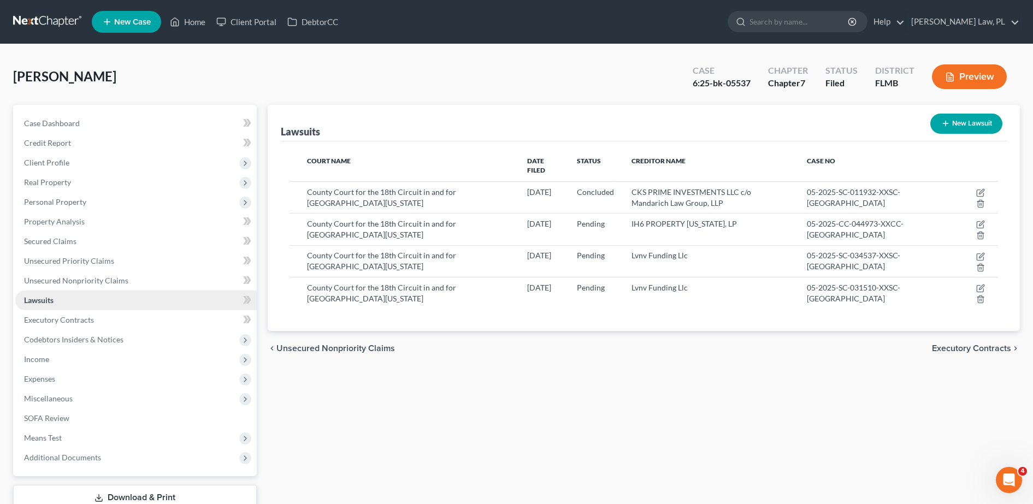
scroll to position [30, 0]
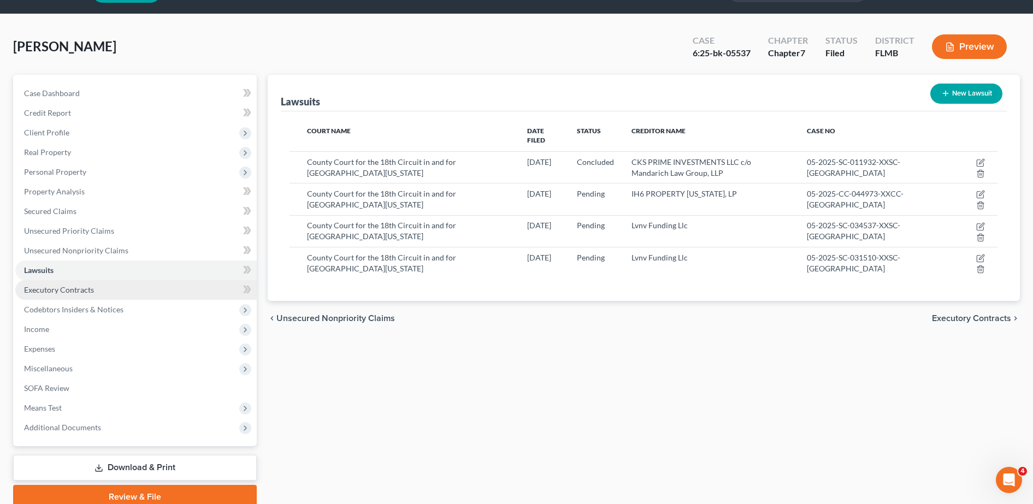
click at [93, 288] on link "Executory Contracts" at bounding box center [135, 290] width 241 height 20
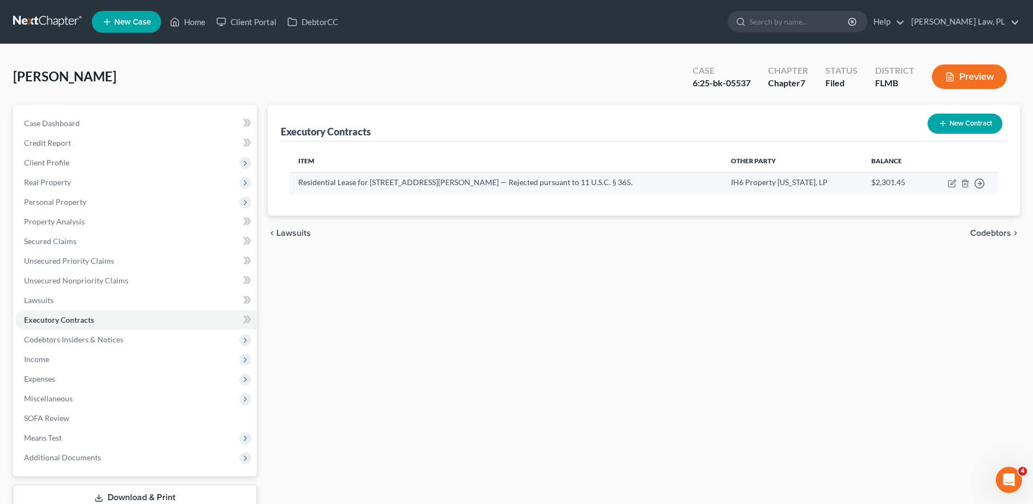
drag, startPoint x: 577, startPoint y: 182, endPoint x: 654, endPoint y: 180, distance: 77.1
click at [654, 180] on td "Residential Lease for [STREET_ADDRESS][PERSON_NAME] — Rejected pursuant to 11 U…" at bounding box center [506, 182] width 433 height 21
copy td "11 U.S.C. § 365."
click at [443, 269] on div "Executory Contracts New Contract Item Other Party Balance Residential Lease for…" at bounding box center [643, 322] width 763 height 434
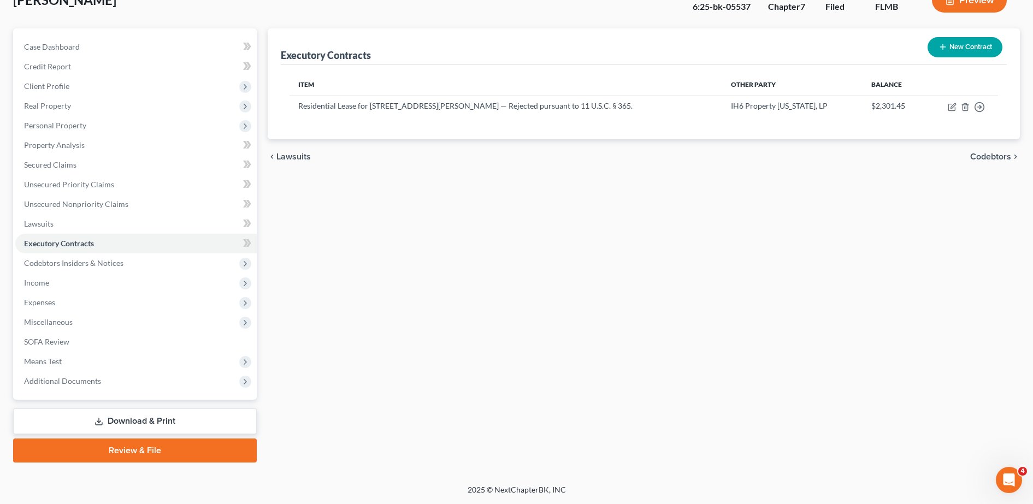
click at [200, 415] on link "Download & Print" at bounding box center [135, 422] width 244 height 26
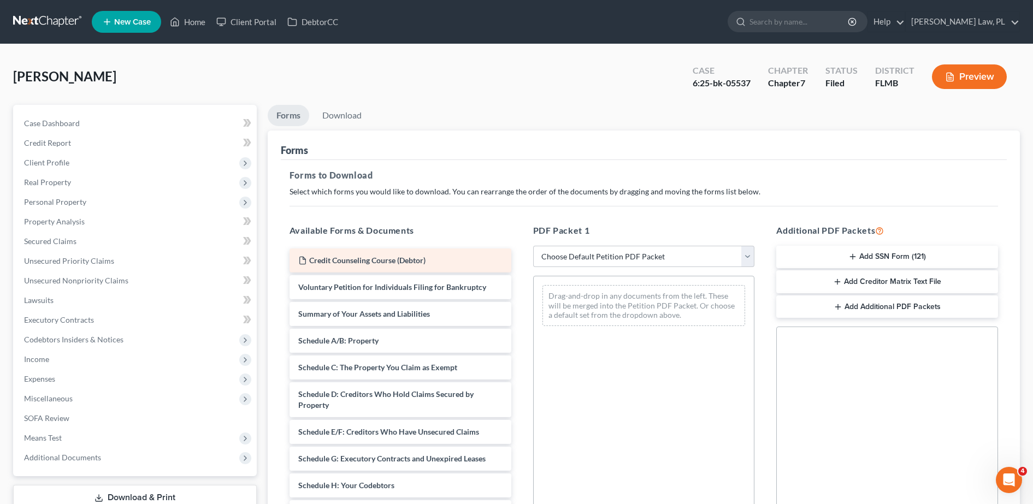
click at [423, 269] on div "Credit Counseling Course (Debtor)" at bounding box center [401, 261] width 222 height 24
click at [556, 253] on select "Choose Default Petition PDF Packet Complete Bankruptcy Petition (all forms and …" at bounding box center [644, 257] width 222 height 22
select select "2"
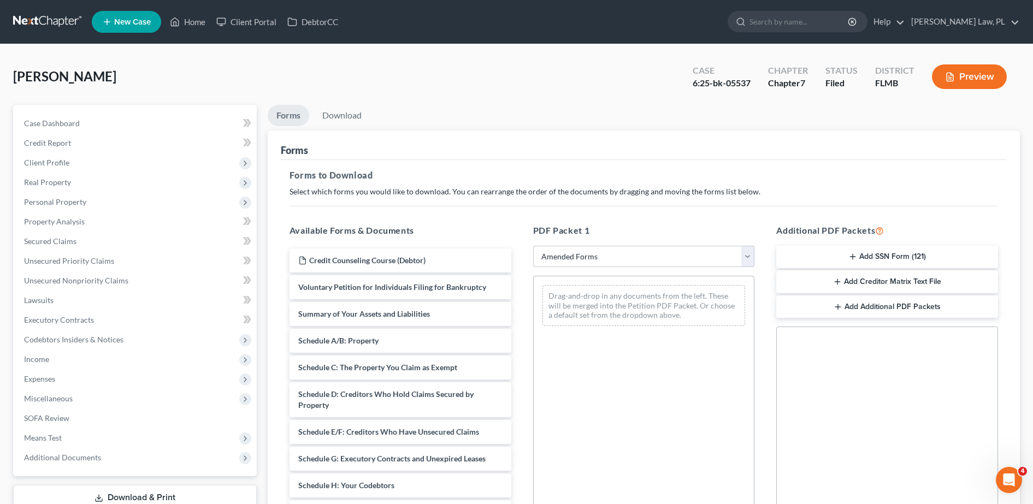
click at [533, 246] on select "Choose Default Petition PDF Packet Complete Bankruptcy Petition (all forms and …" at bounding box center [644, 257] width 222 height 22
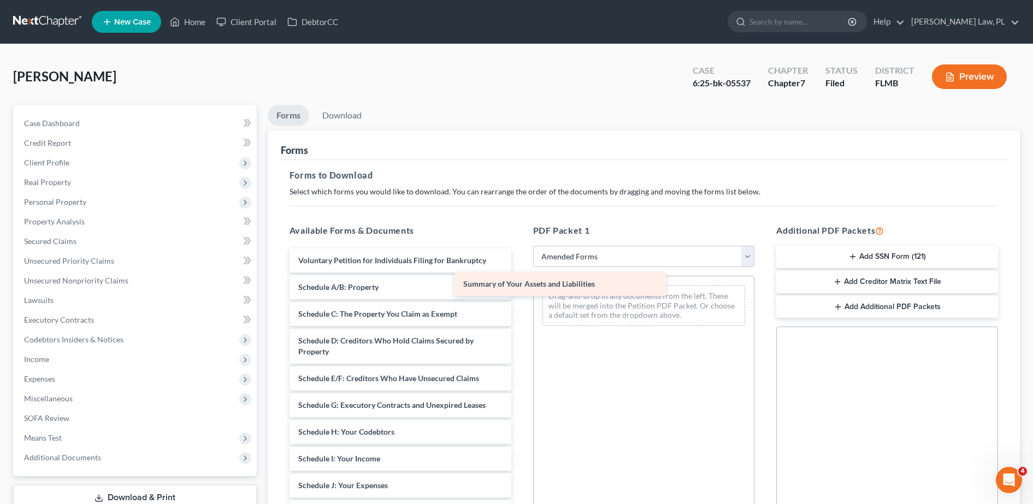
drag, startPoint x: 391, startPoint y: 288, endPoint x: 580, endPoint y: 290, distance: 189.6
click at [520, 290] on div "Summary of Your Assets and Liabilities Voluntary Petition for Individuals Filin…" at bounding box center [400, 502] width 239 height 507
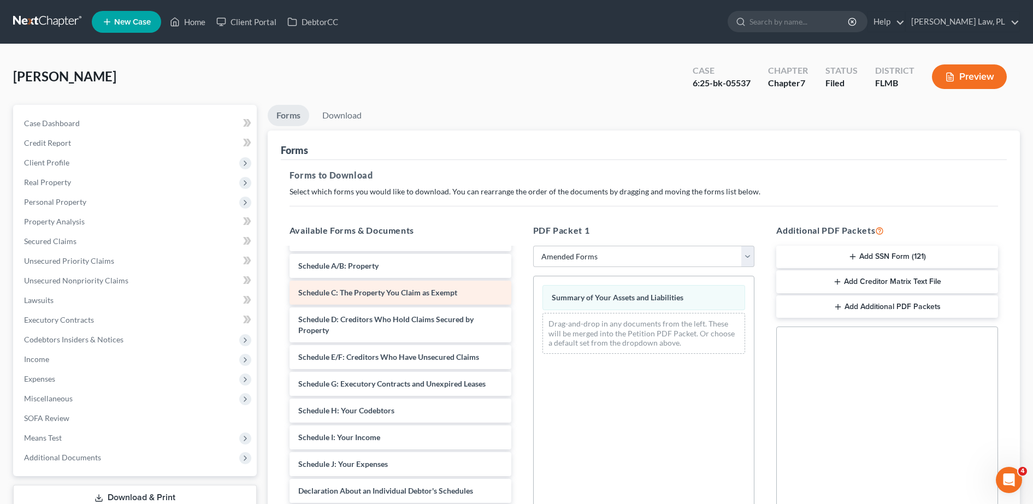
scroll to position [22, 0]
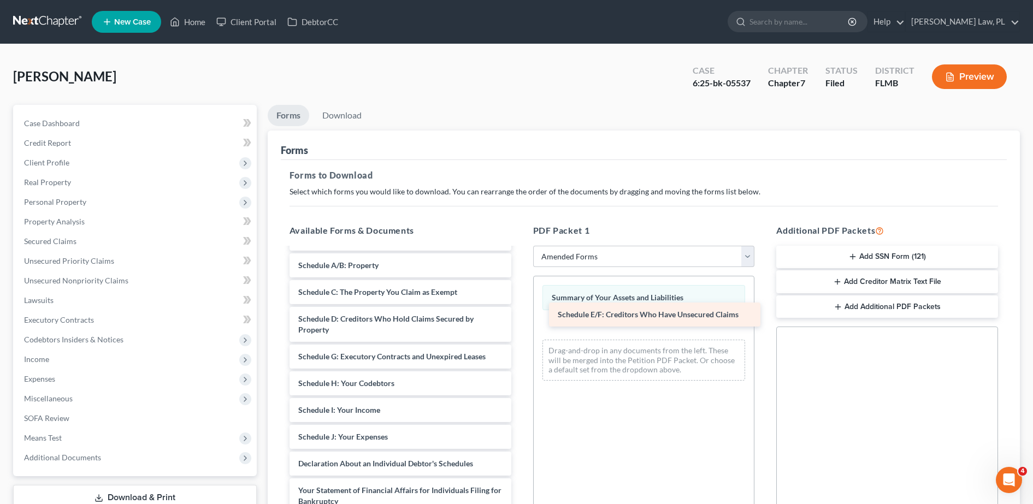
drag, startPoint x: 393, startPoint y: 362, endPoint x: 654, endPoint y: 320, distance: 264.4
click at [520, 320] on div "Schedule E/F: Creditors Who Have Unsecured Claims Voluntary Petition for Indivi…" at bounding box center [400, 467] width 239 height 480
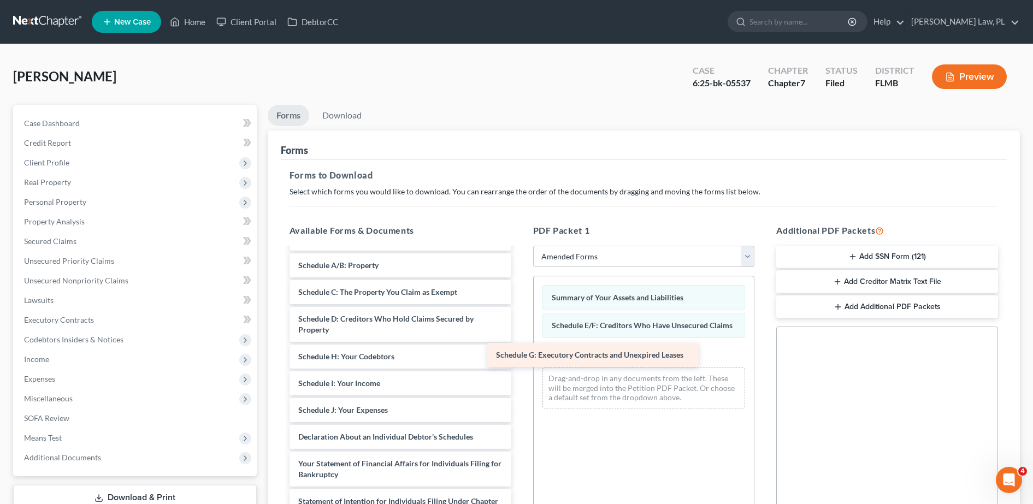
drag, startPoint x: 414, startPoint y: 355, endPoint x: 654, endPoint y: 346, distance: 240.5
click at [520, 346] on div "Schedule G: Executory Contracts and Unexpired Leases Voluntary Petition for Ind…" at bounding box center [400, 453] width 239 height 453
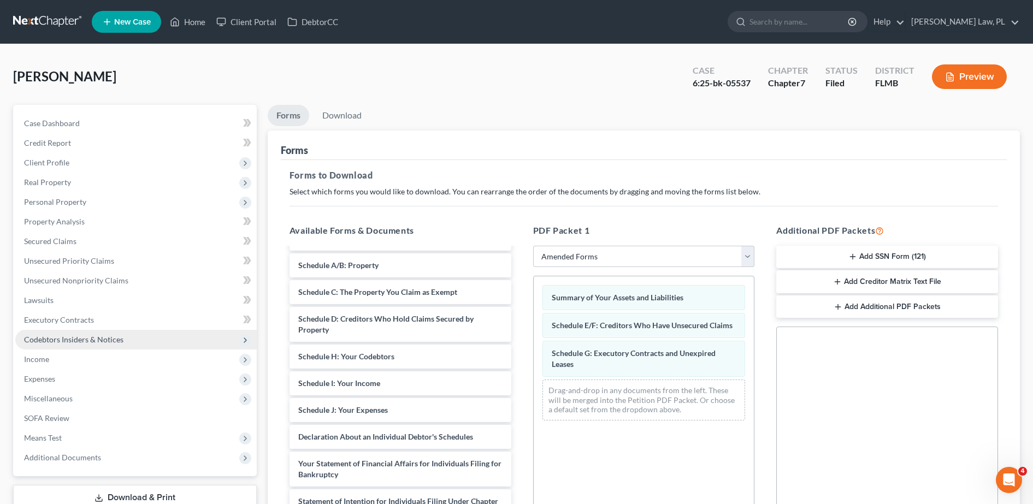
click at [115, 341] on span "Codebtors Insiders & Notices" at bounding box center [73, 339] width 99 height 9
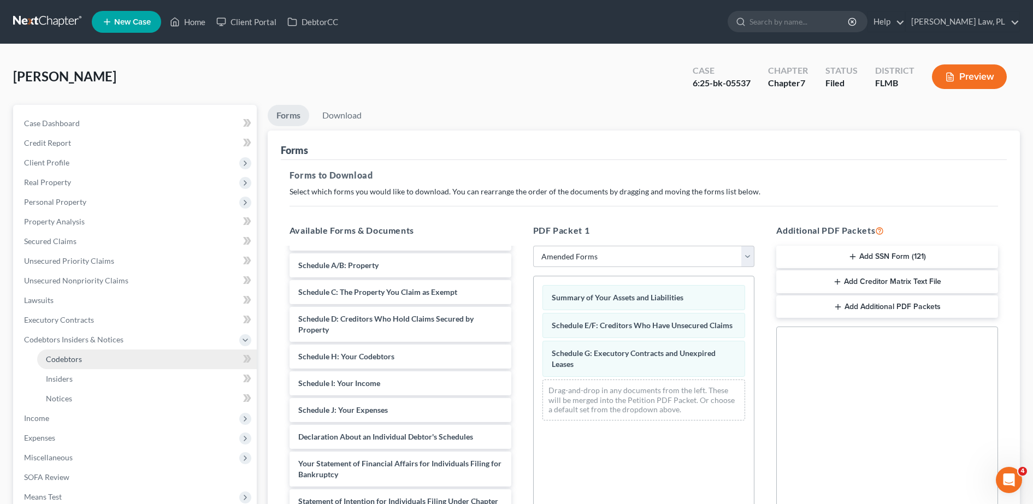
click at [99, 357] on link "Codebtors" at bounding box center [147, 360] width 220 height 20
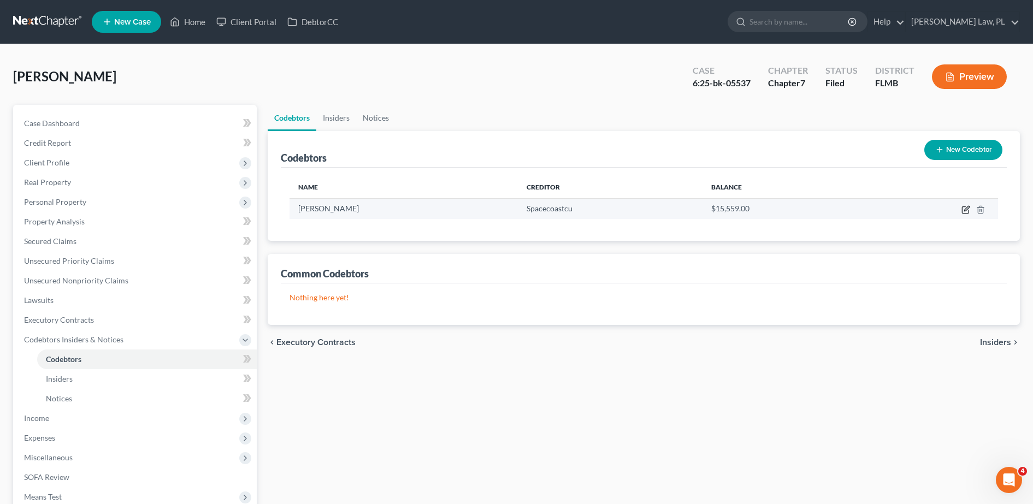
click at [969, 208] on icon "button" at bounding box center [966, 208] width 5 height 5
select select "9"
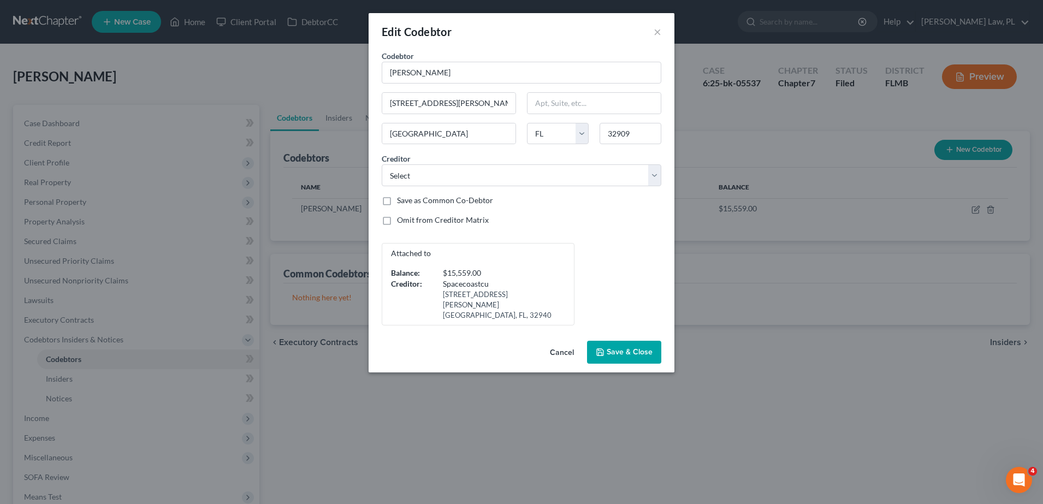
click at [639, 347] on span "Save & Close" at bounding box center [630, 351] width 46 height 9
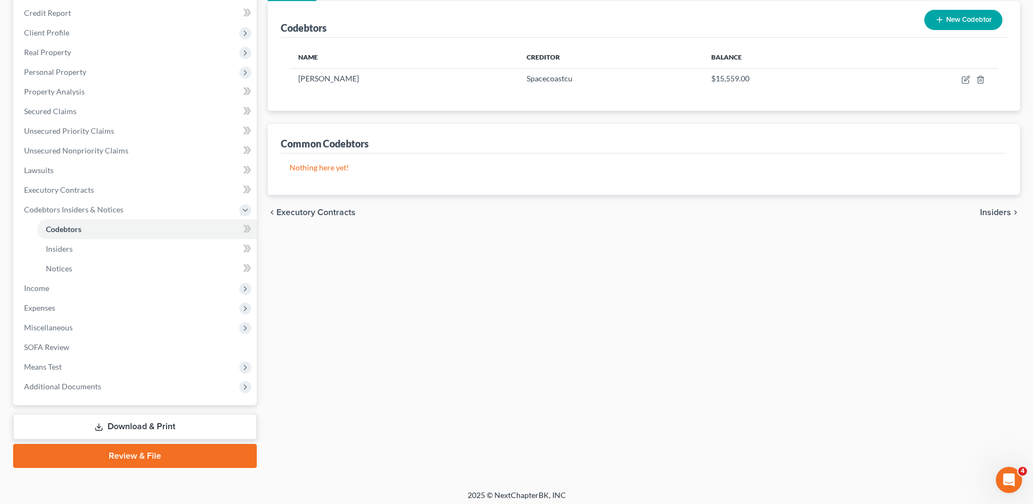
scroll to position [135, 0]
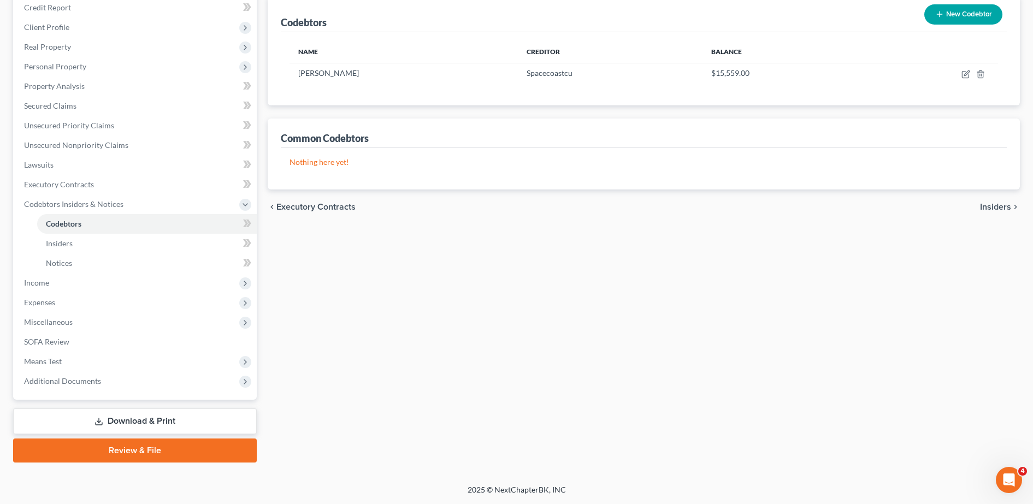
click at [127, 414] on link "Download & Print" at bounding box center [135, 422] width 244 height 26
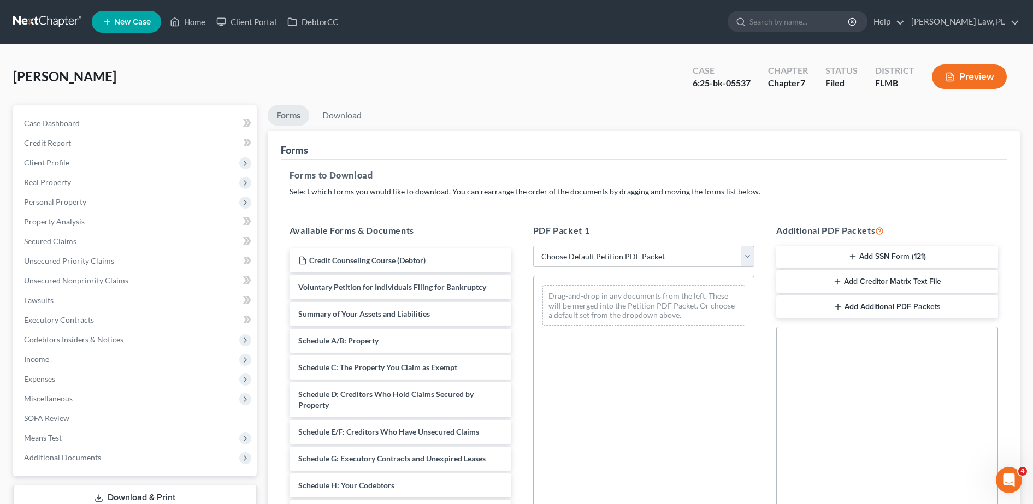
click at [571, 240] on div "PDF Packet 1 Choose Default Petition PDF Packet Complete Bankruptcy Petition (a…" at bounding box center [644, 400] width 244 height 370
click at [570, 249] on select "Choose Default Petition PDF Packet Complete Bankruptcy Petition (all forms and …" at bounding box center [644, 257] width 222 height 22
select select "2"
click at [533, 246] on select "Choose Default Petition PDF Packet Complete Bankruptcy Petition (all forms and …" at bounding box center [644, 257] width 222 height 22
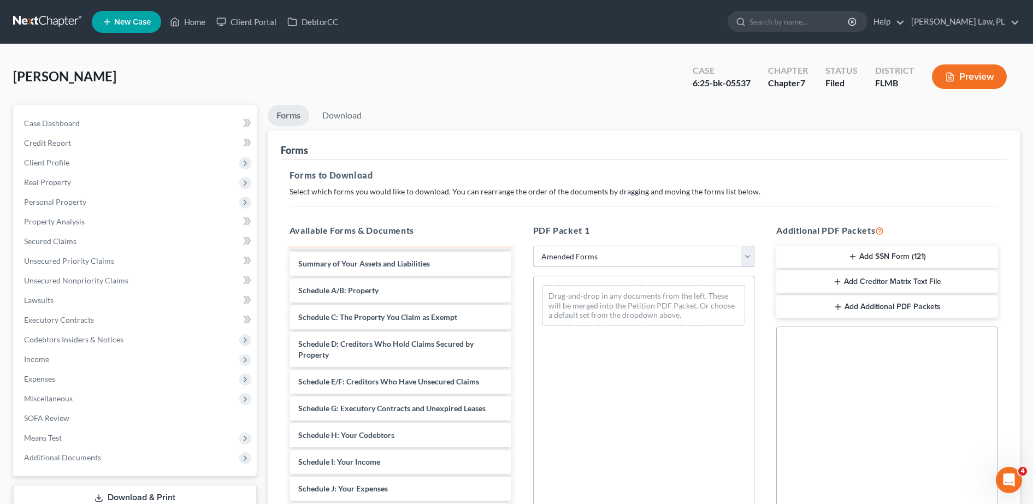
scroll to position [25, 0]
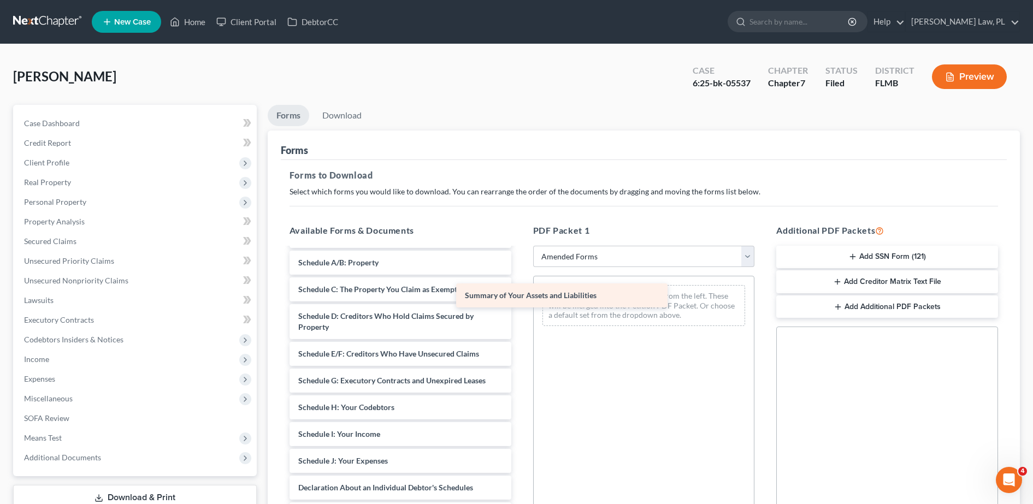
drag, startPoint x: 434, startPoint y: 263, endPoint x: 602, endPoint y: 296, distance: 170.9
click at [520, 296] on div "Summary of Your Assets and Liabilities Voluntary Petition for Individuals Filin…" at bounding box center [400, 477] width 239 height 507
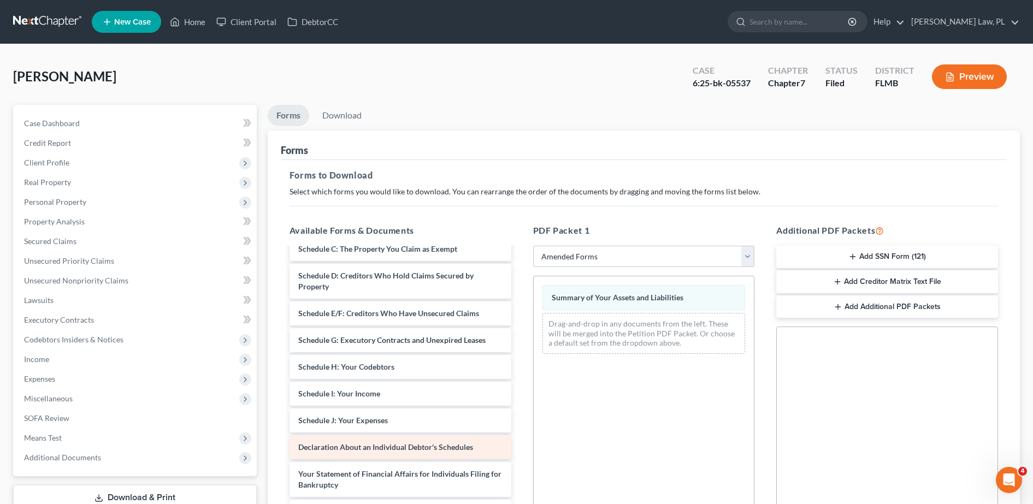
scroll to position [64, 0]
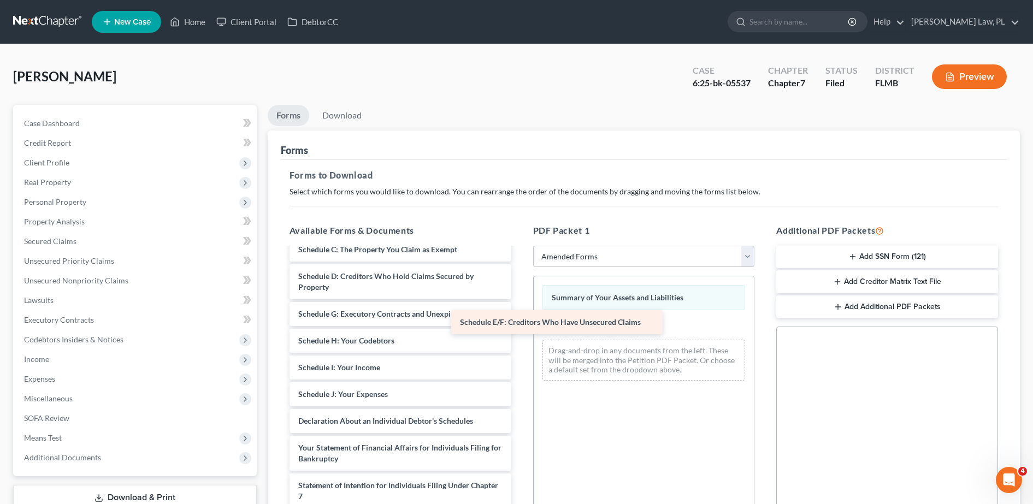
drag, startPoint x: 426, startPoint y: 314, endPoint x: 595, endPoint y: 322, distance: 169.6
click at [520, 322] on div "Schedule E/F: Creditors Who Have Unsecured Claims Voluntary Petition for Indivi…" at bounding box center [400, 424] width 239 height 480
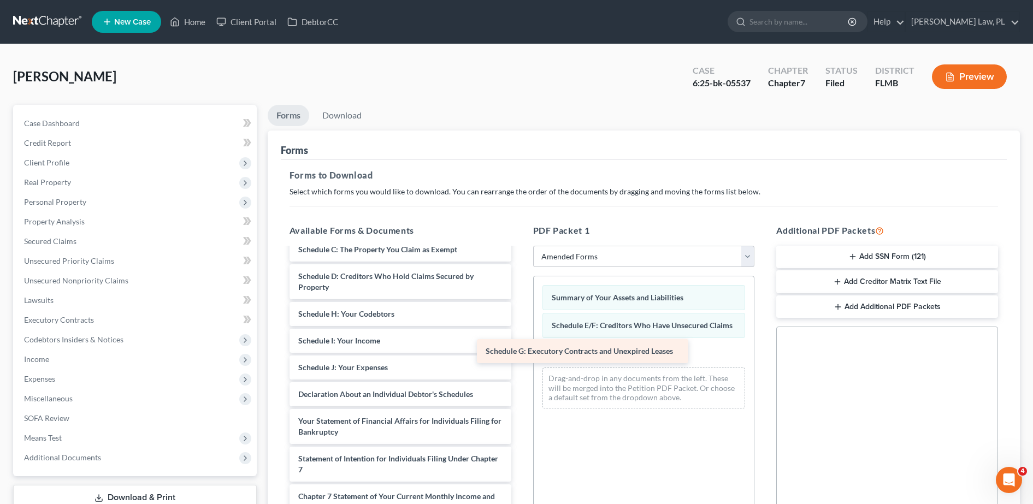
drag, startPoint x: 415, startPoint y: 320, endPoint x: 620, endPoint y: 364, distance: 209.7
click at [520, 364] on div "Schedule G: Executory Contracts and Unexpired Leases Voluntary Petition for Ind…" at bounding box center [400, 410] width 239 height 453
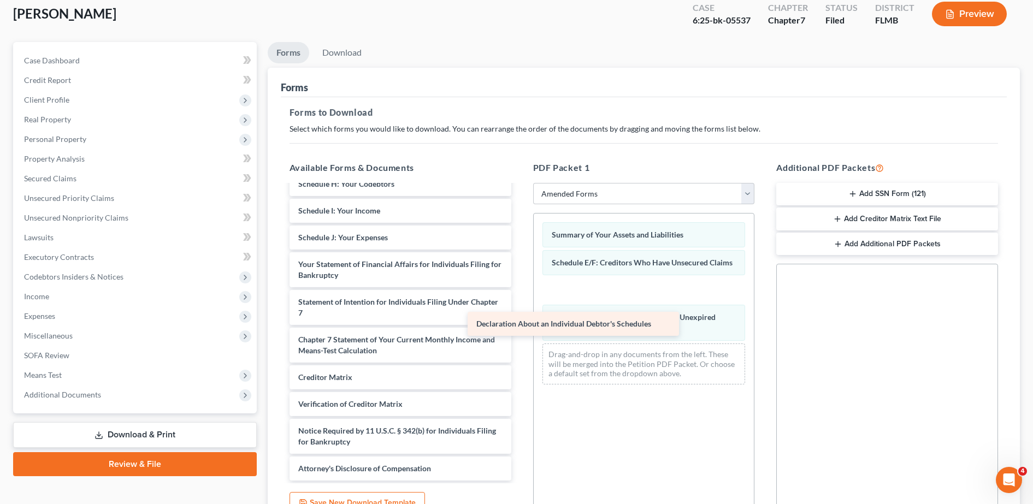
scroll to position [132, 0]
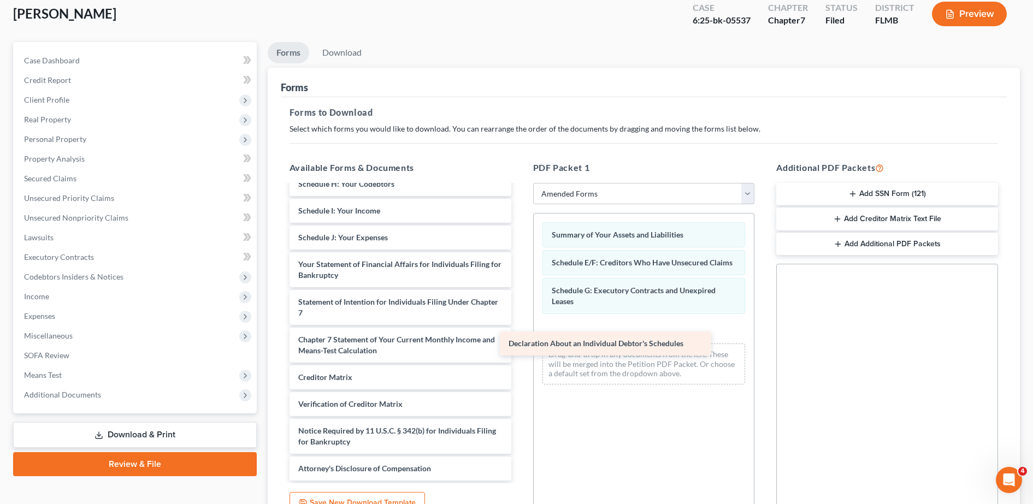
drag, startPoint x: 430, startPoint y: 233, endPoint x: 642, endPoint y: 340, distance: 238.2
click at [520, 340] on div "Declaration About an Individual Debtor's Schedules Voluntary Petition for Indiv…" at bounding box center [400, 267] width 239 height 427
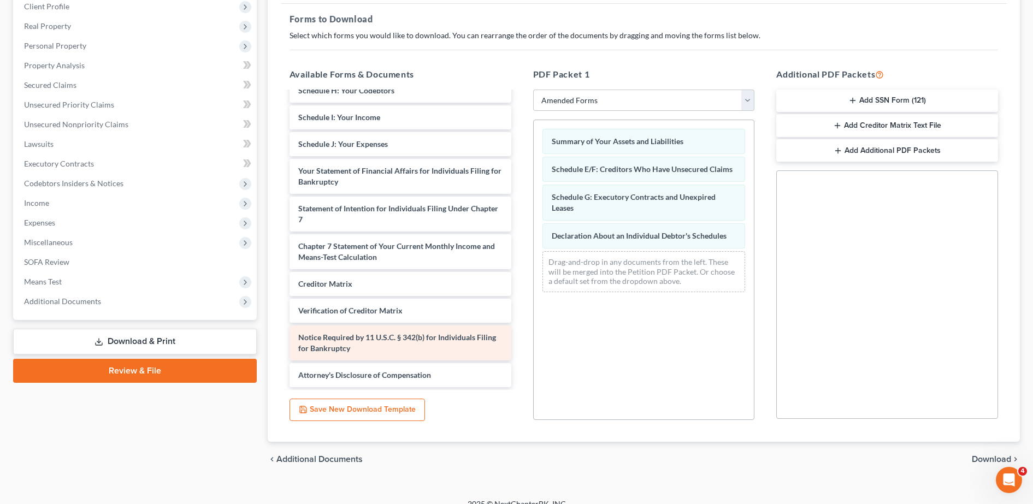
scroll to position [157, 0]
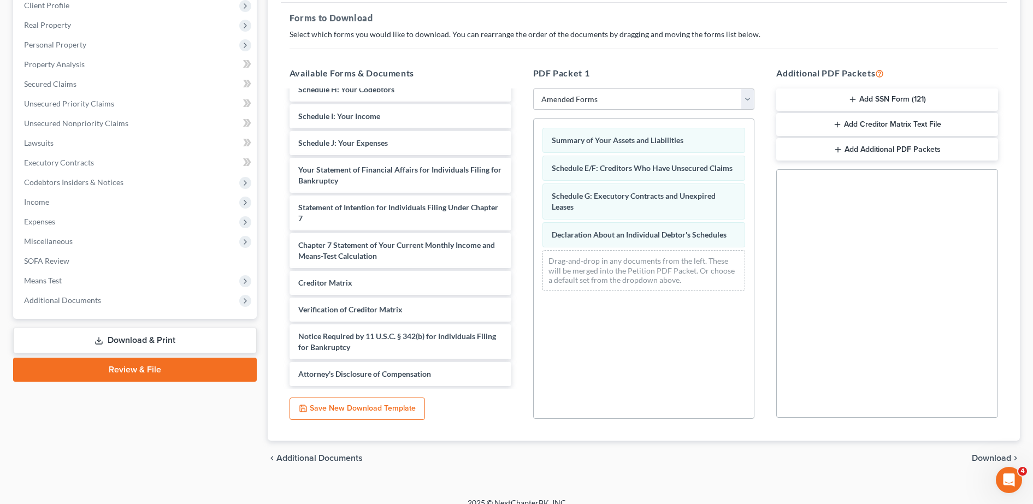
click at [987, 450] on div "chevron_left Additional Documents Download chevron_right" at bounding box center [644, 458] width 752 height 35
click at [983, 457] on span "Download" at bounding box center [991, 458] width 39 height 9
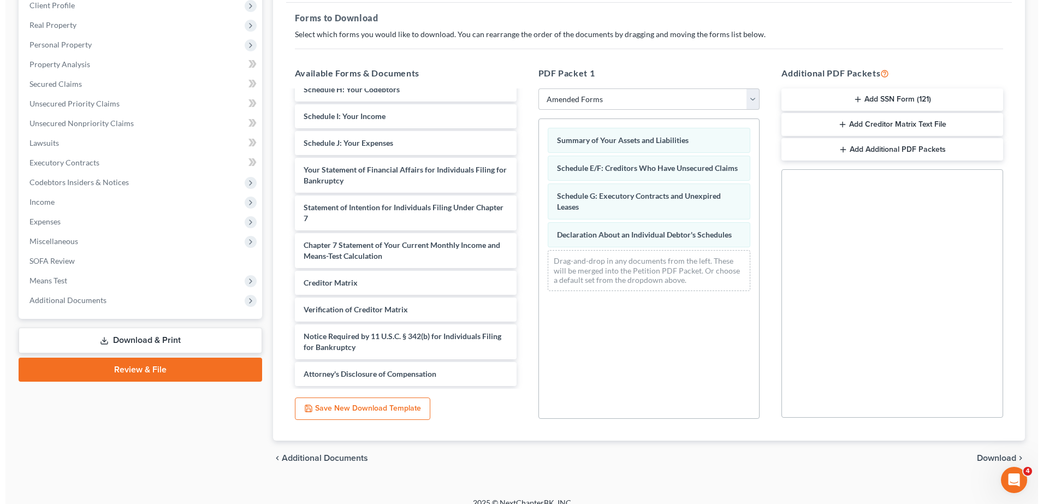
scroll to position [76, 0]
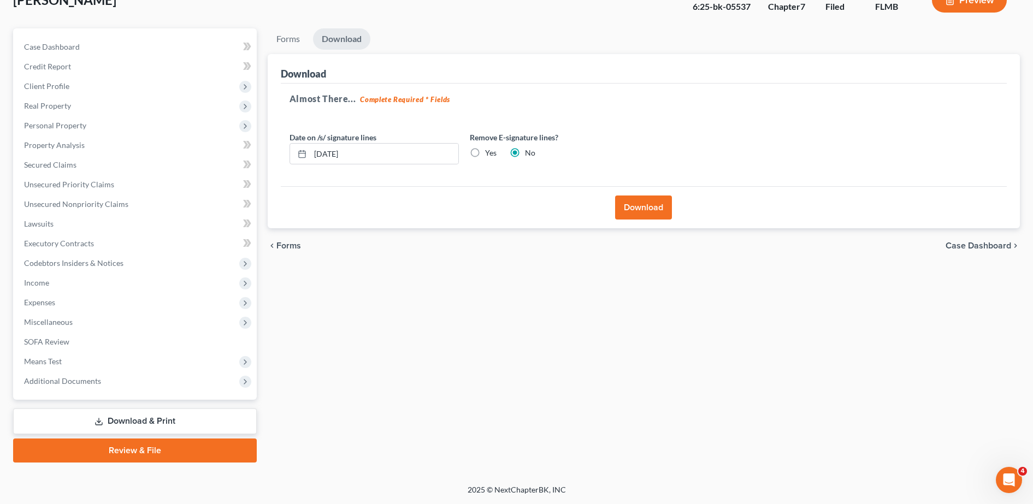
click at [642, 215] on button "Download" at bounding box center [643, 208] width 57 height 24
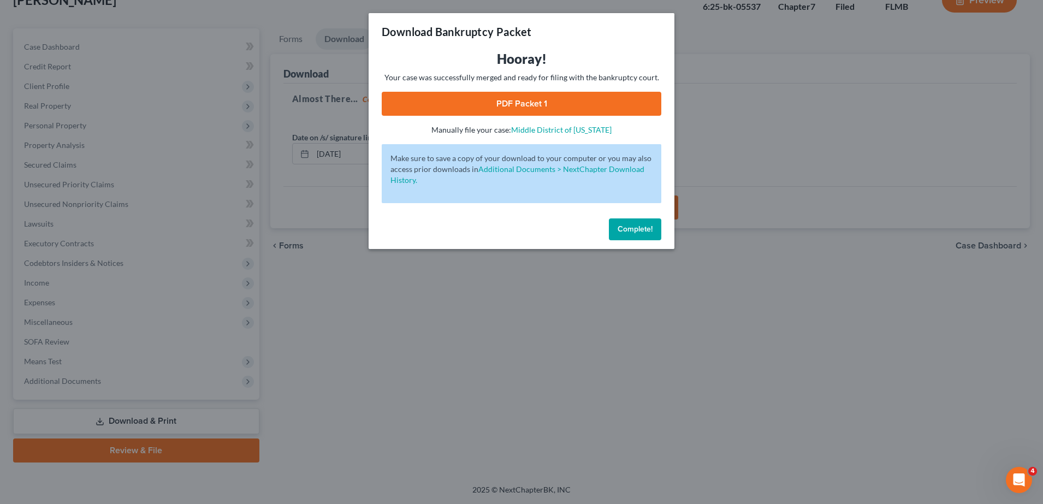
click at [574, 99] on link "PDF Packet 1" at bounding box center [522, 104] width 280 height 24
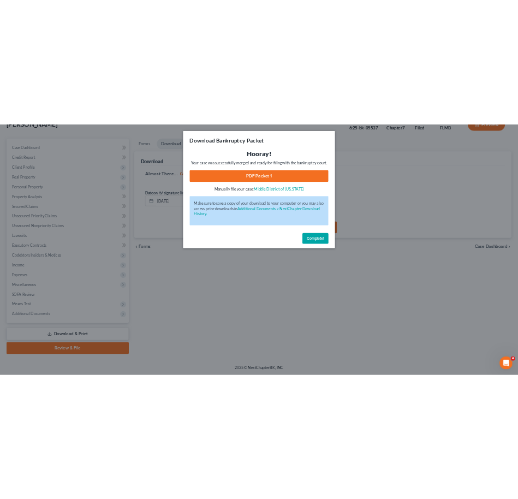
scroll to position [0, 0]
